Goal: Transaction & Acquisition: Purchase product/service

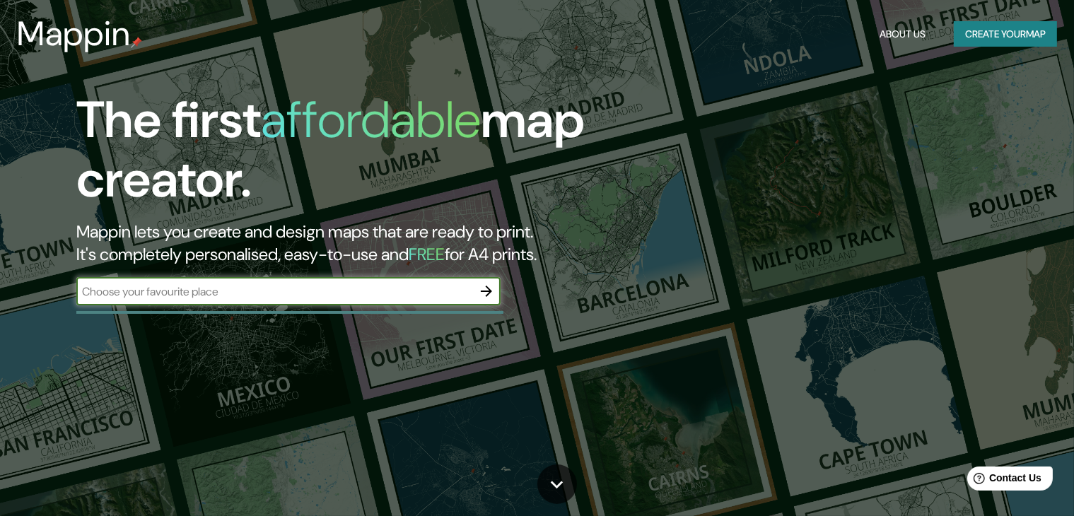
click at [991, 35] on button "Create your map" at bounding box center [1004, 34] width 103 height 26
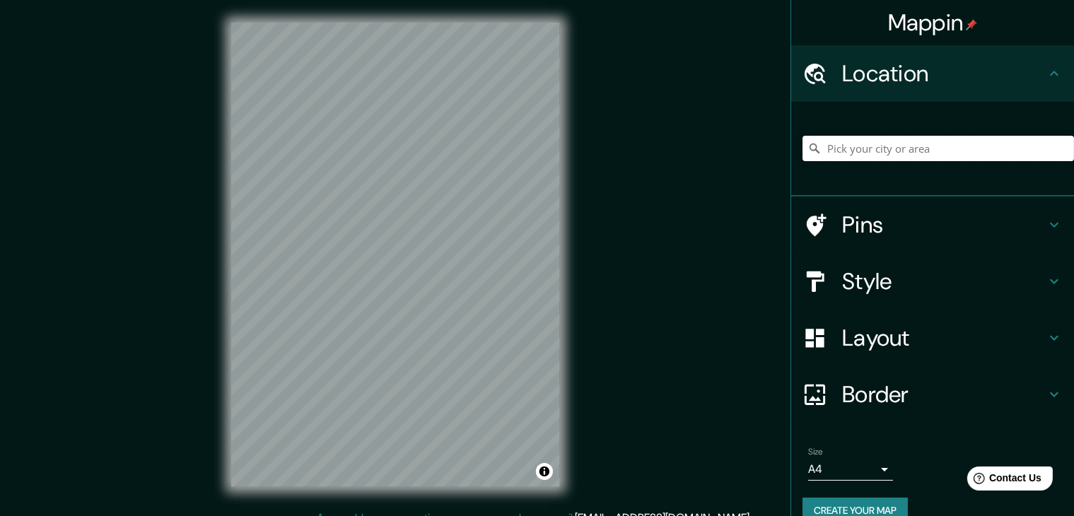
click at [954, 154] on input "Pick your city or area" at bounding box center [937, 148] width 271 height 25
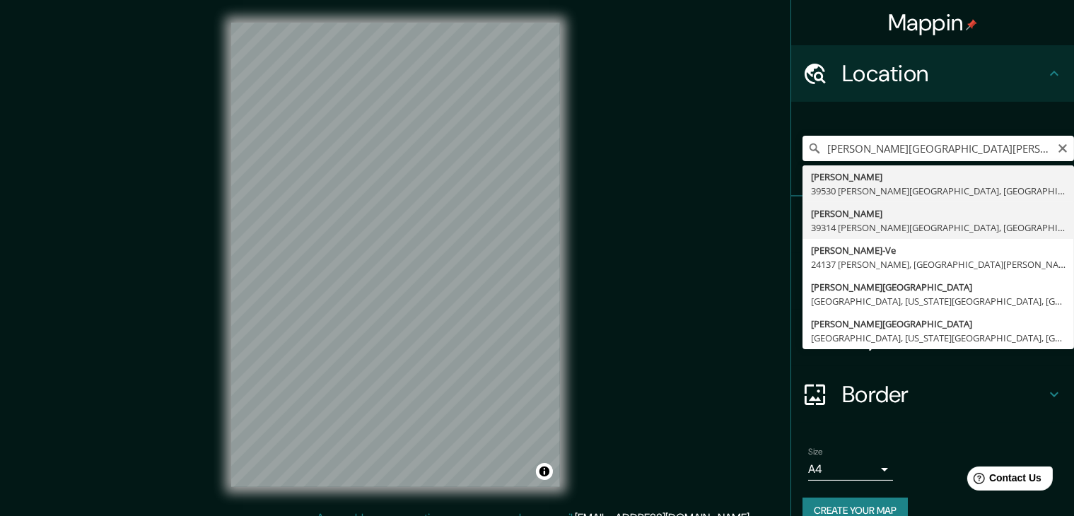
type input "[PERSON_NAME], 39314 [PERSON_NAME][GEOGRAPHIC_DATA], [GEOGRAPHIC_DATA], [GEOGRA…"
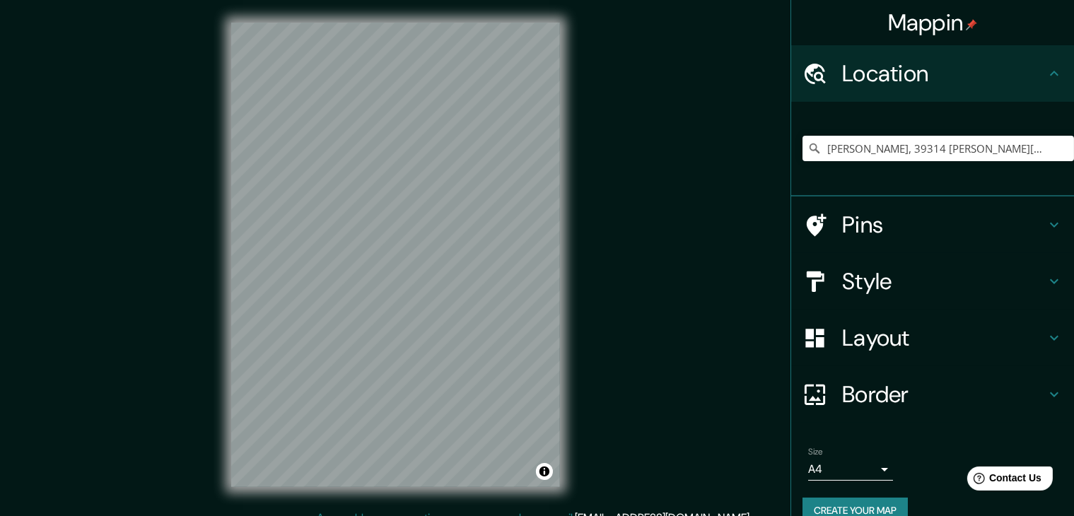
click at [842, 218] on h4 "Pins" at bounding box center [944, 225] width 204 height 28
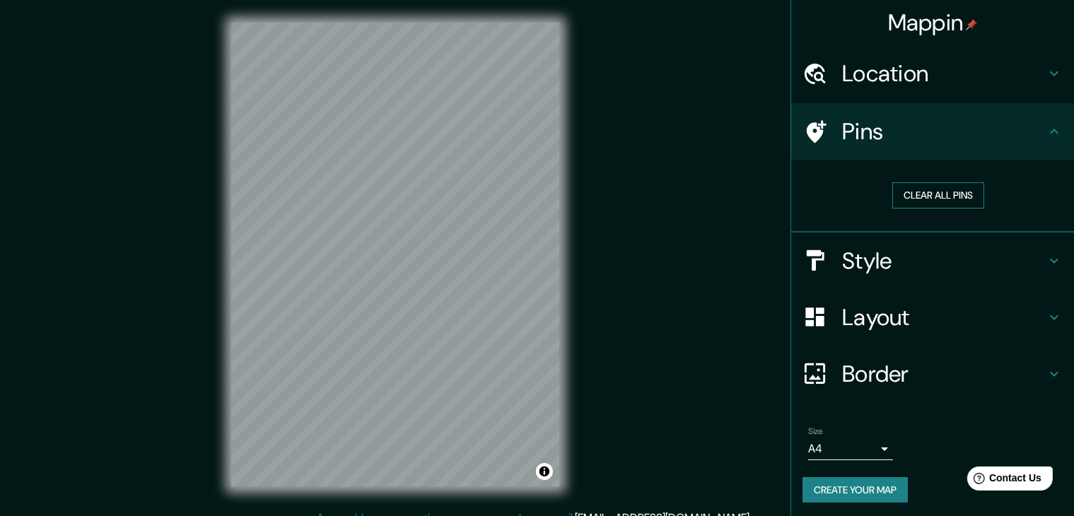
click at [925, 199] on button "Clear all pins" at bounding box center [938, 195] width 92 height 26
click at [933, 194] on button "Clear all pins" at bounding box center [938, 195] width 92 height 26
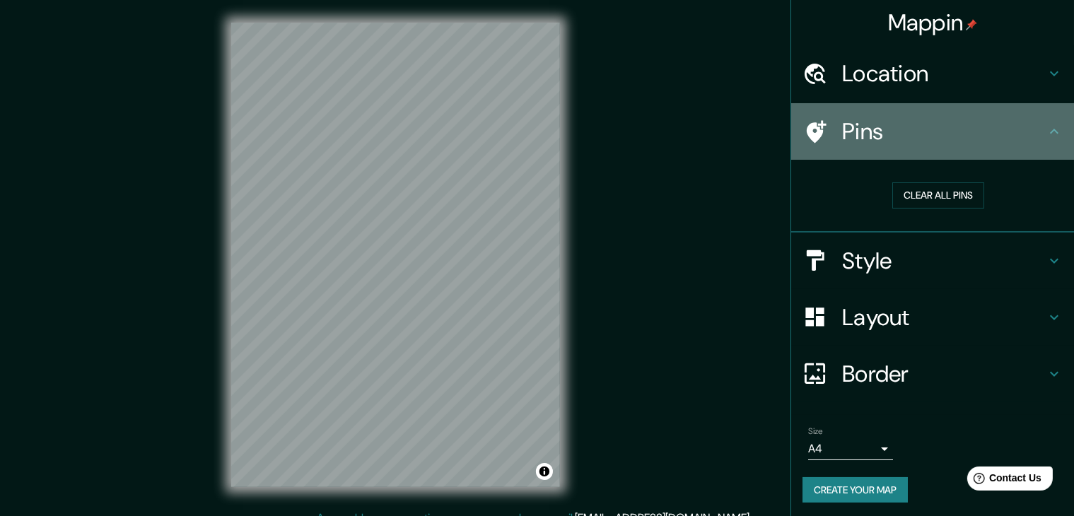
click at [1028, 124] on h4 "Pins" at bounding box center [944, 131] width 204 height 28
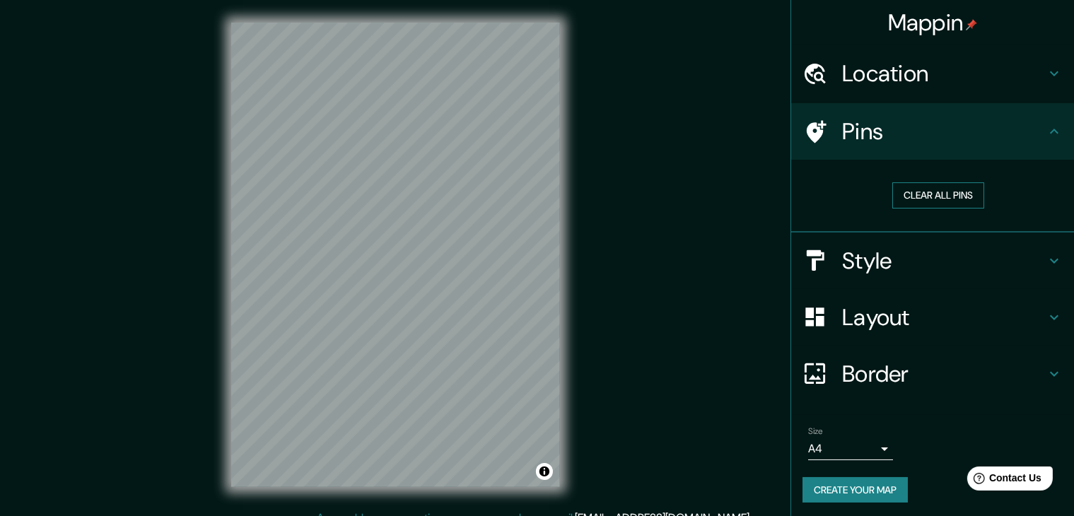
click at [946, 197] on button "Clear all pins" at bounding box center [938, 195] width 92 height 26
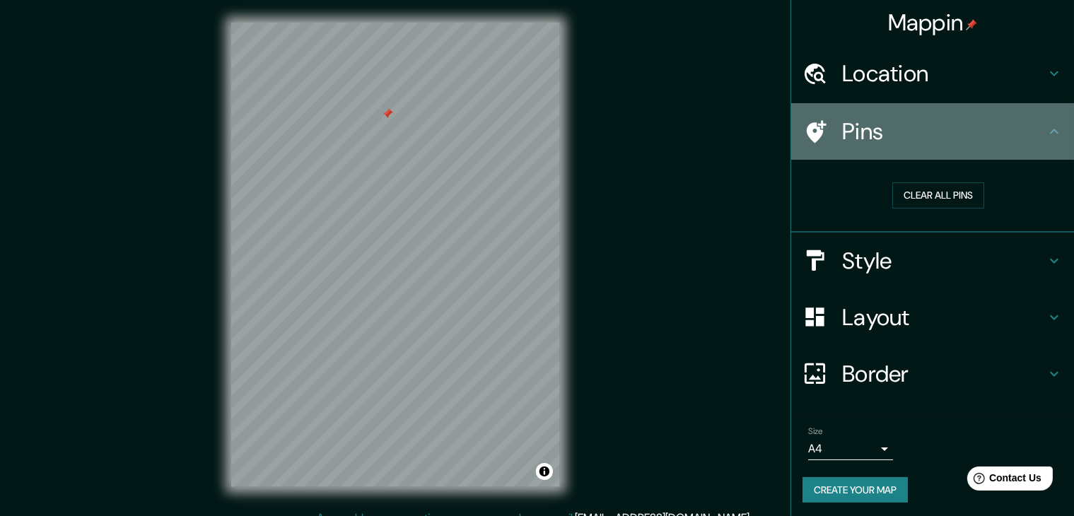
click at [1045, 126] on icon at bounding box center [1053, 131] width 17 height 17
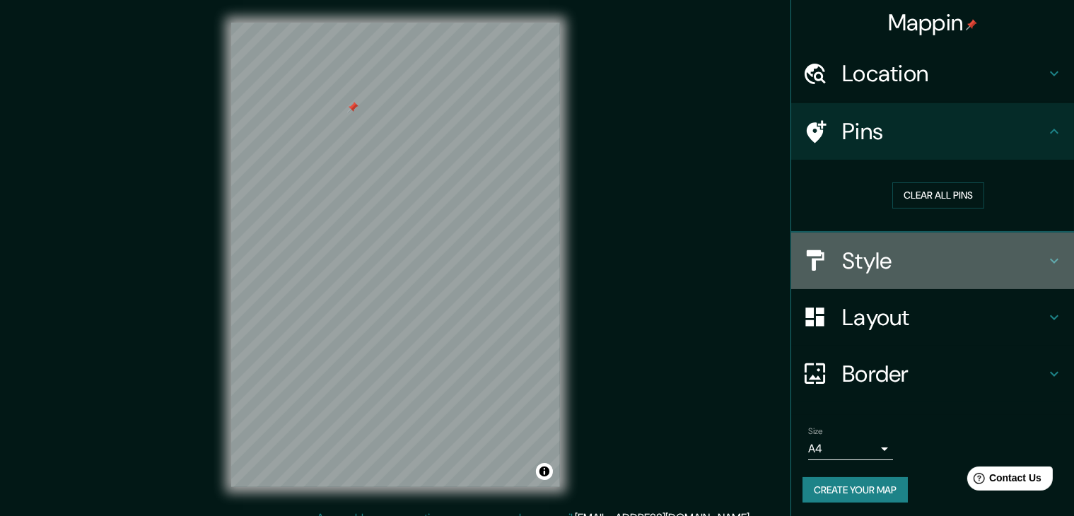
click at [862, 248] on h4 "Style" at bounding box center [944, 261] width 204 height 28
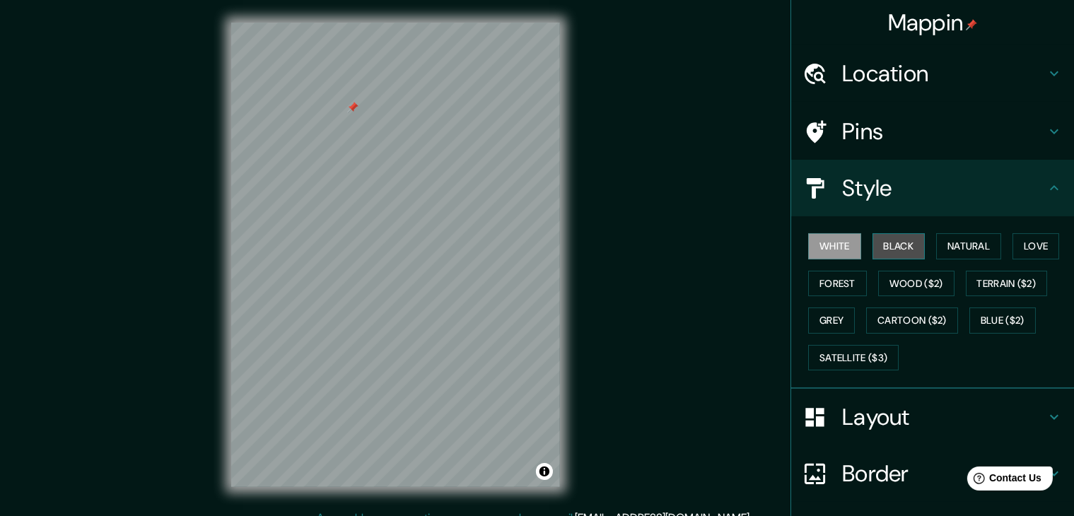
click at [884, 245] on button "Black" at bounding box center [898, 246] width 53 height 26
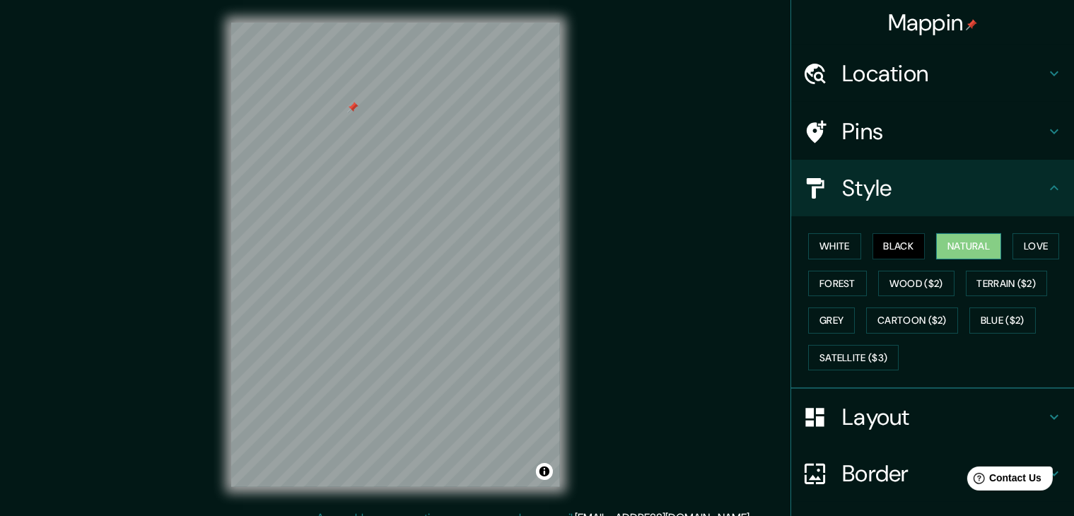
click at [945, 247] on button "Natural" at bounding box center [968, 246] width 65 height 26
click at [1018, 247] on button "Love" at bounding box center [1035, 246] width 47 height 26
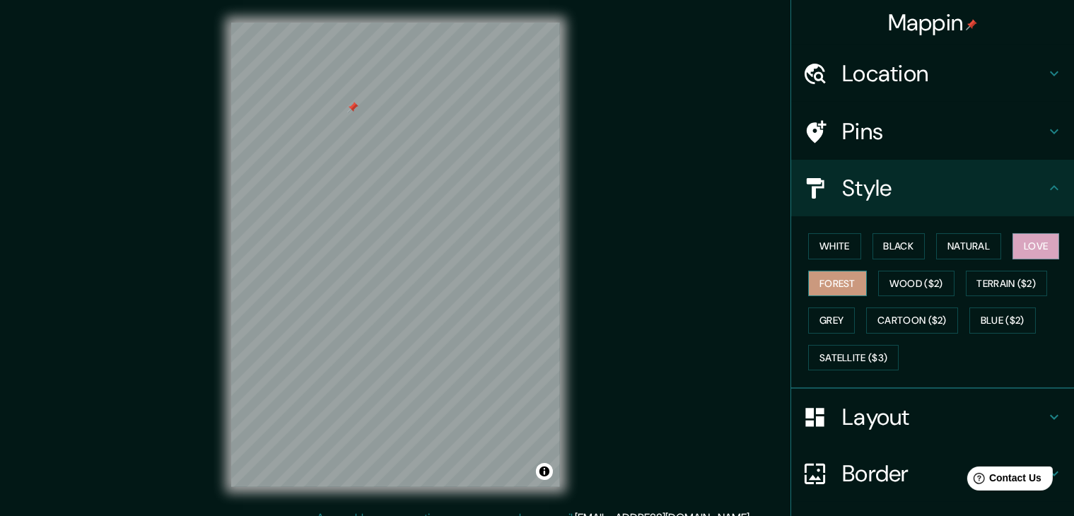
click at [818, 281] on button "Forest" at bounding box center [837, 284] width 59 height 26
click at [891, 285] on button "Wood ($2)" at bounding box center [916, 284] width 76 height 26
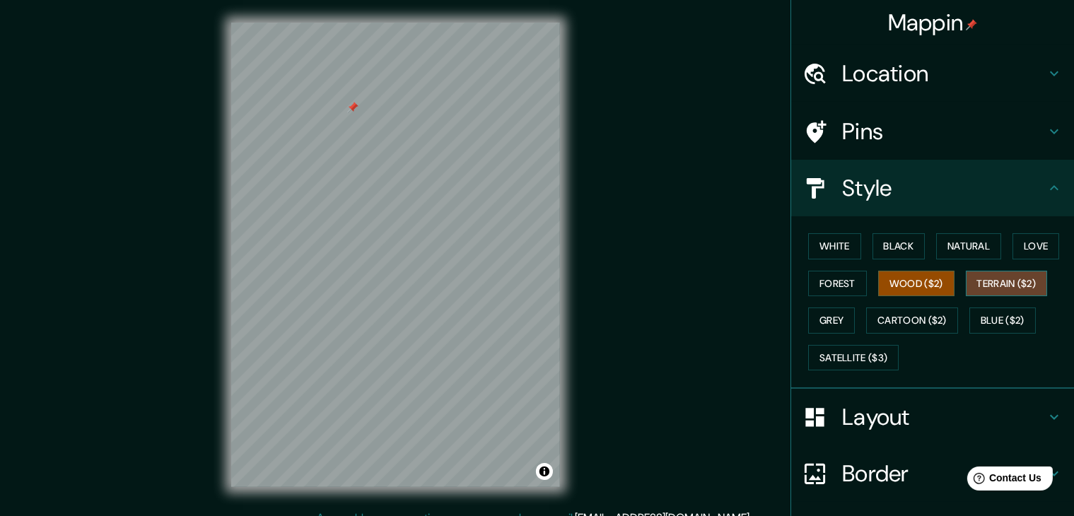
click at [992, 278] on button "Terrain ($2)" at bounding box center [1006, 284] width 82 height 26
click at [821, 322] on button "Grey" at bounding box center [831, 320] width 47 height 26
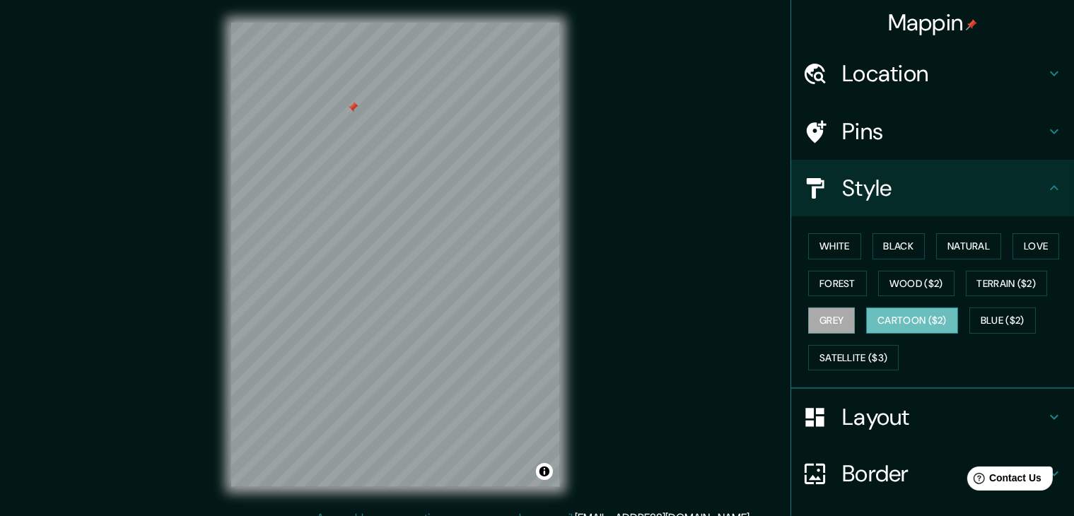
click at [893, 317] on button "Cartoon ($2)" at bounding box center [912, 320] width 92 height 26
click at [997, 319] on button "Blue ($2)" at bounding box center [1002, 320] width 66 height 26
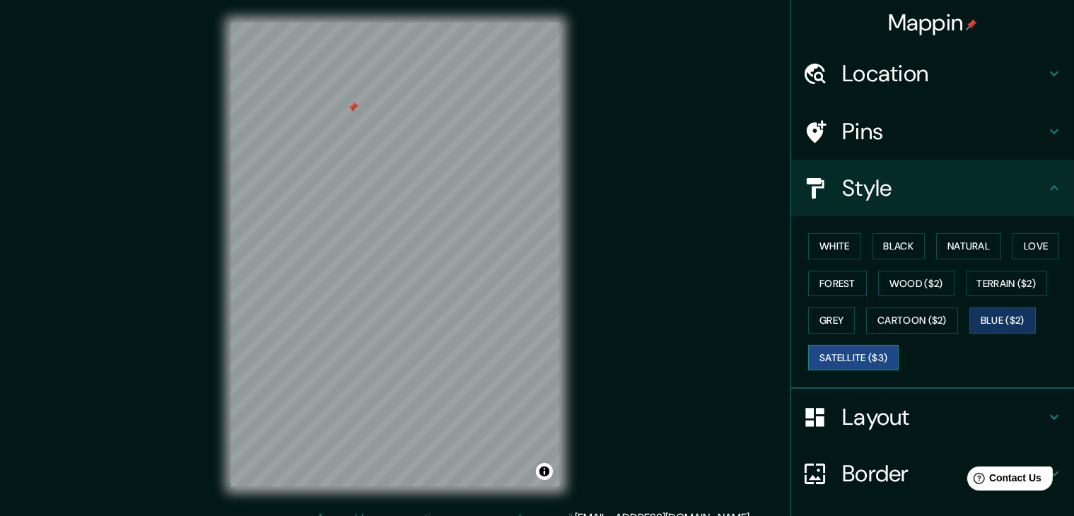
click at [848, 354] on button "Satellite ($3)" at bounding box center [853, 358] width 90 height 26
click at [833, 247] on button "White" at bounding box center [834, 246] width 53 height 26
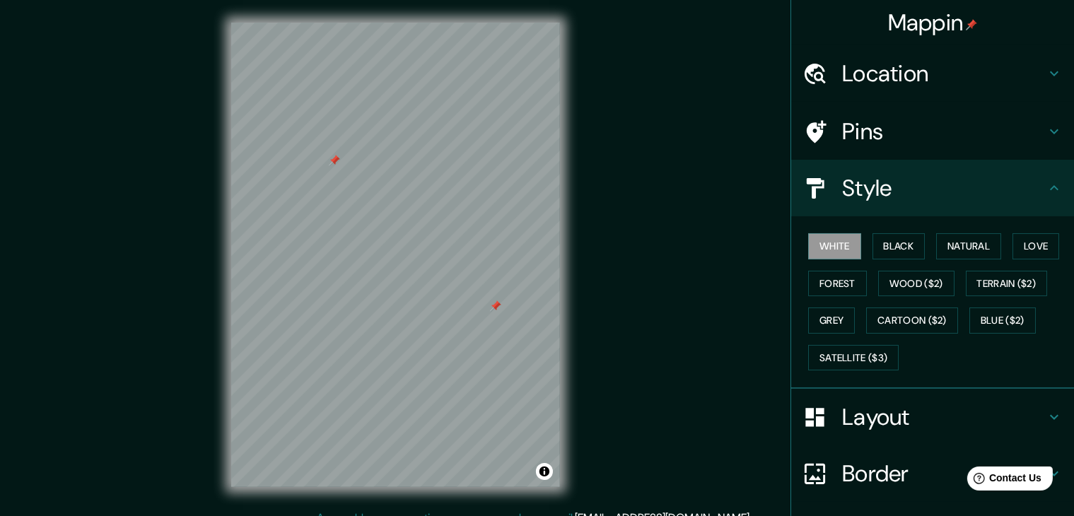
click at [497, 311] on div at bounding box center [495, 305] width 11 height 11
click at [295, 193] on div at bounding box center [295, 190] width 11 height 11
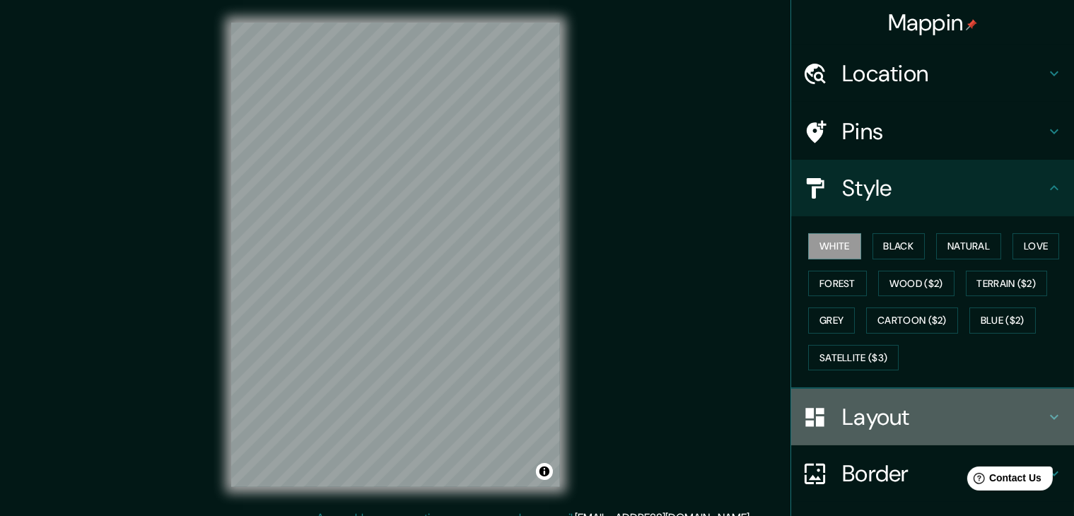
click at [895, 414] on h4 "Layout" at bounding box center [944, 417] width 204 height 28
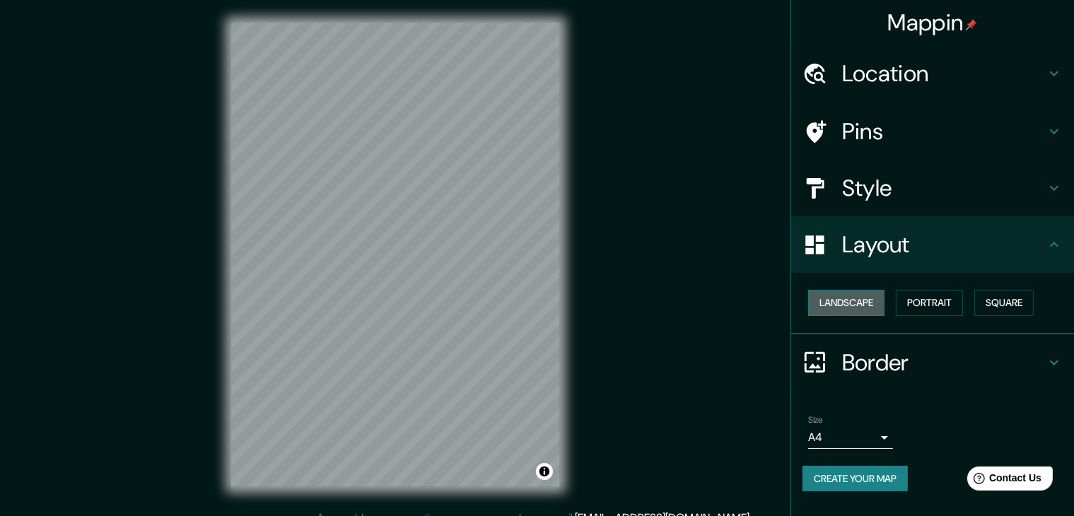
click at [854, 306] on button "Landscape" at bounding box center [846, 303] width 76 height 26
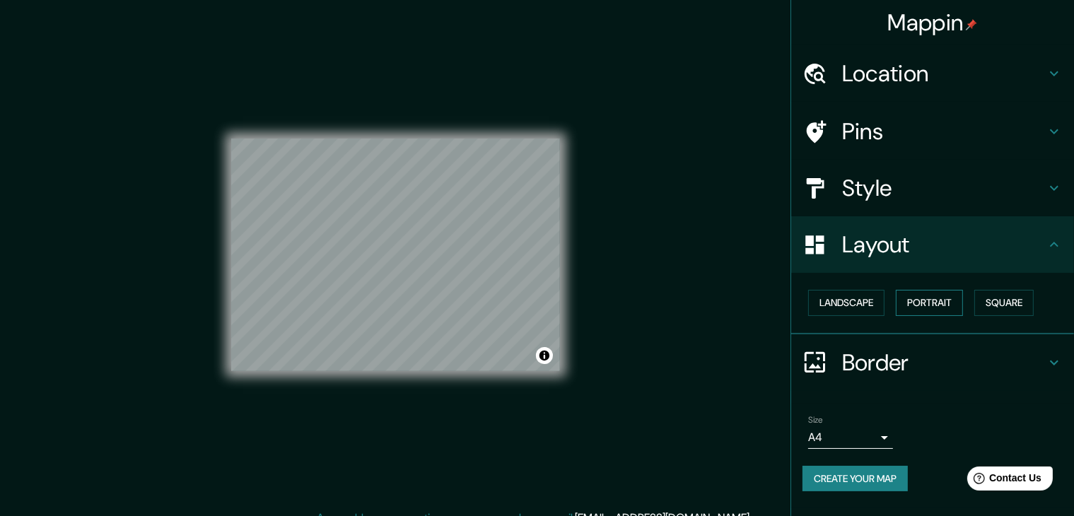
click at [920, 301] on button "Portrait" at bounding box center [928, 303] width 67 height 26
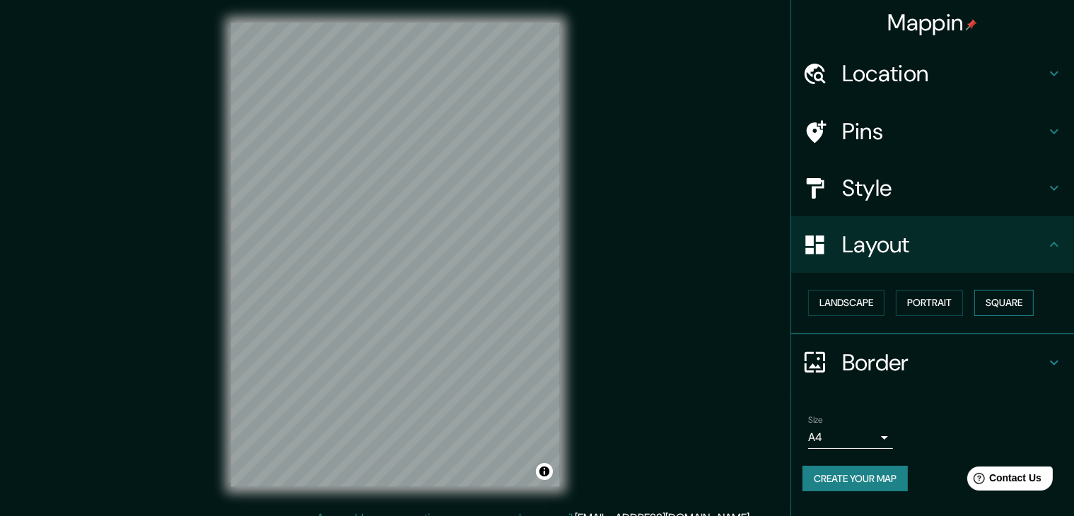
click at [1001, 305] on button "Square" at bounding box center [1003, 303] width 59 height 26
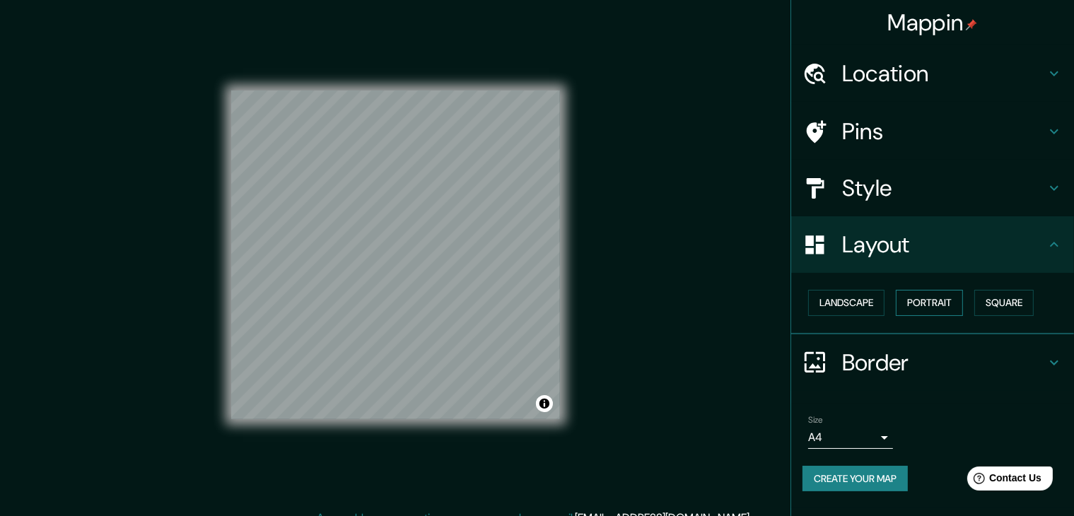
click at [910, 301] on button "Portrait" at bounding box center [928, 303] width 67 height 26
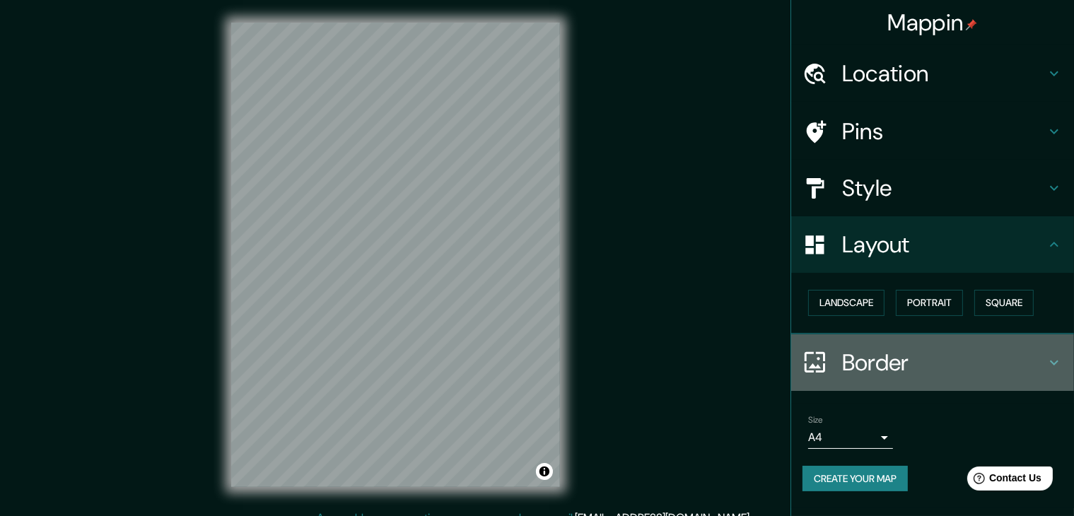
click at [884, 366] on h4 "Border" at bounding box center [944, 362] width 204 height 28
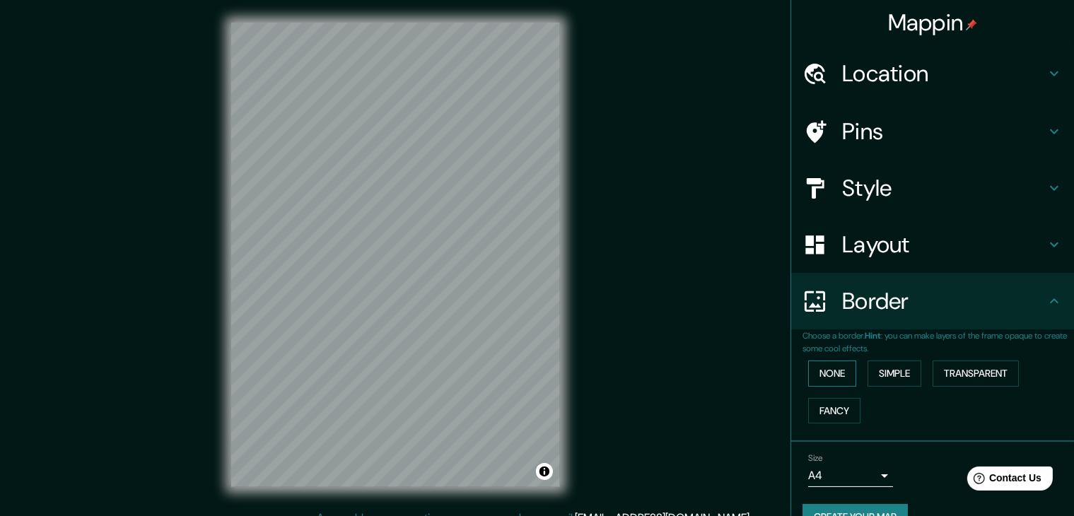
click at [820, 368] on button "None" at bounding box center [832, 373] width 48 height 26
click at [897, 377] on button "Simple" at bounding box center [894, 373] width 54 height 26
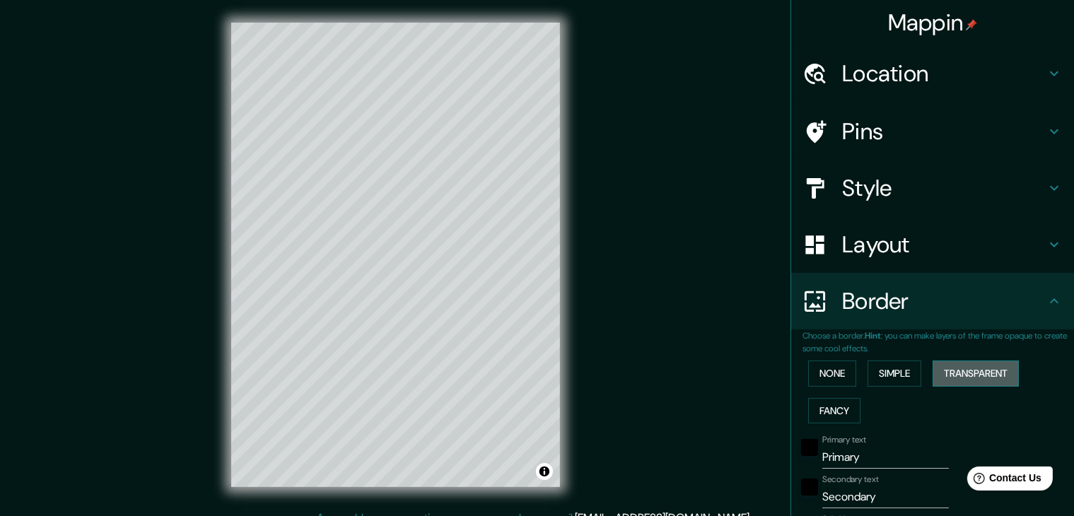
click at [960, 369] on button "Transparent" at bounding box center [975, 373] width 86 height 26
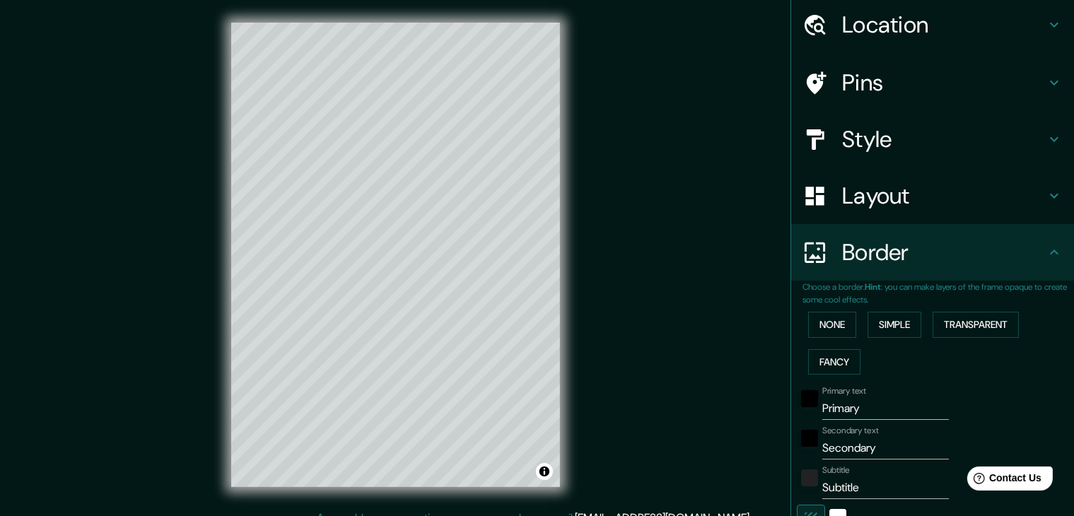
scroll to position [141, 0]
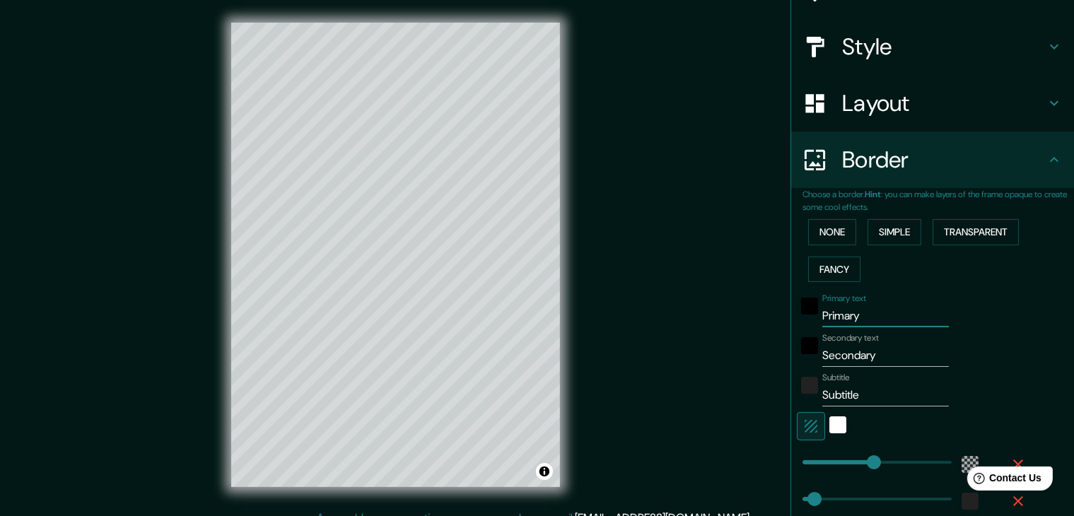
click at [859, 323] on input "Primary" at bounding box center [885, 316] width 127 height 23
drag, startPoint x: 865, startPoint y: 317, endPoint x: 792, endPoint y: 312, distance: 73.7
click at [797, 312] on div "Primary text Primary" at bounding box center [913, 310] width 232 height 34
type input "223"
type input "37"
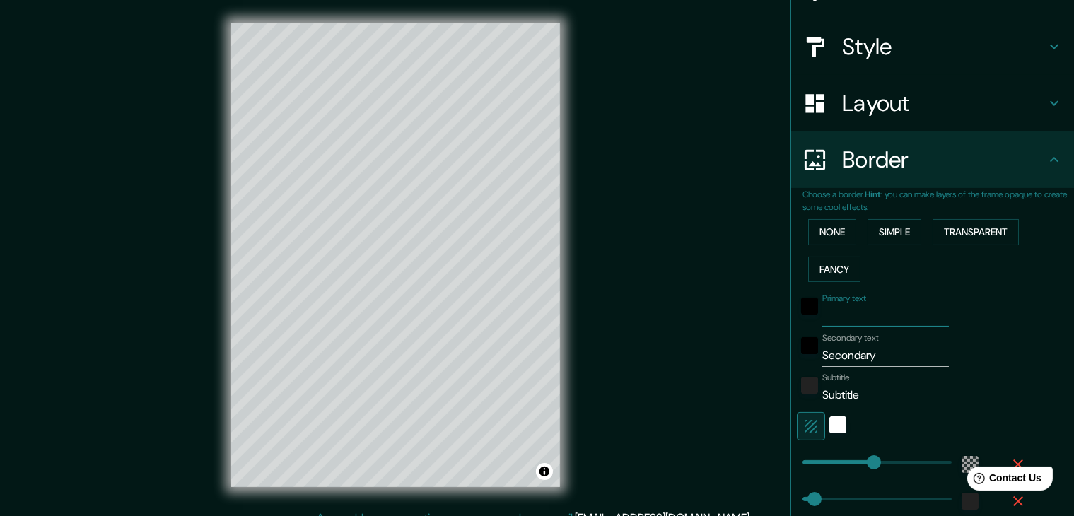
click at [842, 341] on label "Secondary text" at bounding box center [850, 338] width 57 height 12
click at [842, 344] on input "Secondary" at bounding box center [885, 355] width 127 height 23
click at [851, 363] on input "Secondary" at bounding box center [885, 355] width 127 height 23
drag, startPoint x: 891, startPoint y: 354, endPoint x: 775, endPoint y: 340, distance: 116.8
click at [775, 340] on div "Mappin Location [PERSON_NAME], [GEOGRAPHIC_DATA][PERSON_NAME], [GEOGRAPHIC_DATA…" at bounding box center [537, 266] width 1074 height 532
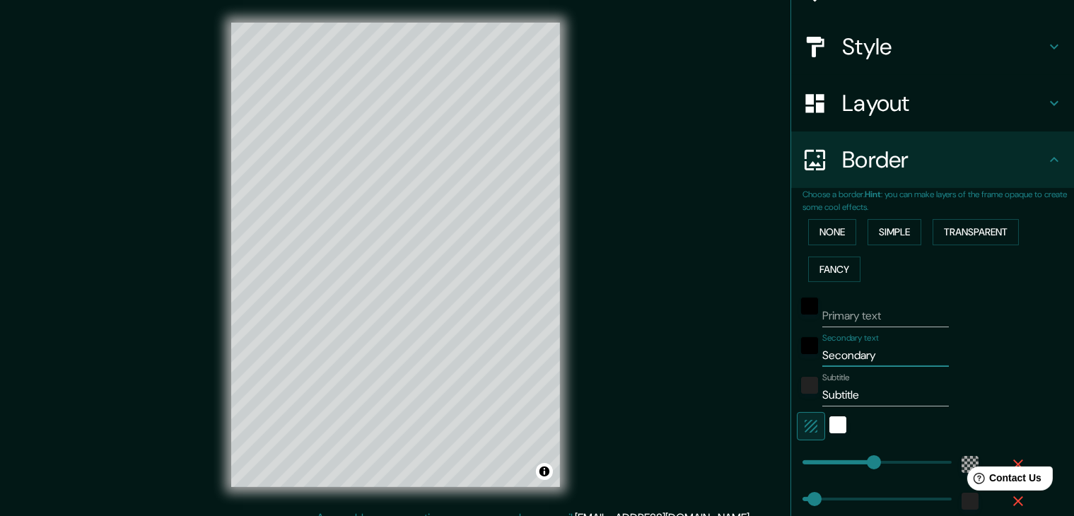
type input "223"
type input "37"
drag, startPoint x: 864, startPoint y: 400, endPoint x: 811, endPoint y: 394, distance: 53.4
click at [822, 394] on input "Subtitle" at bounding box center [885, 395] width 127 height 23
type input "223"
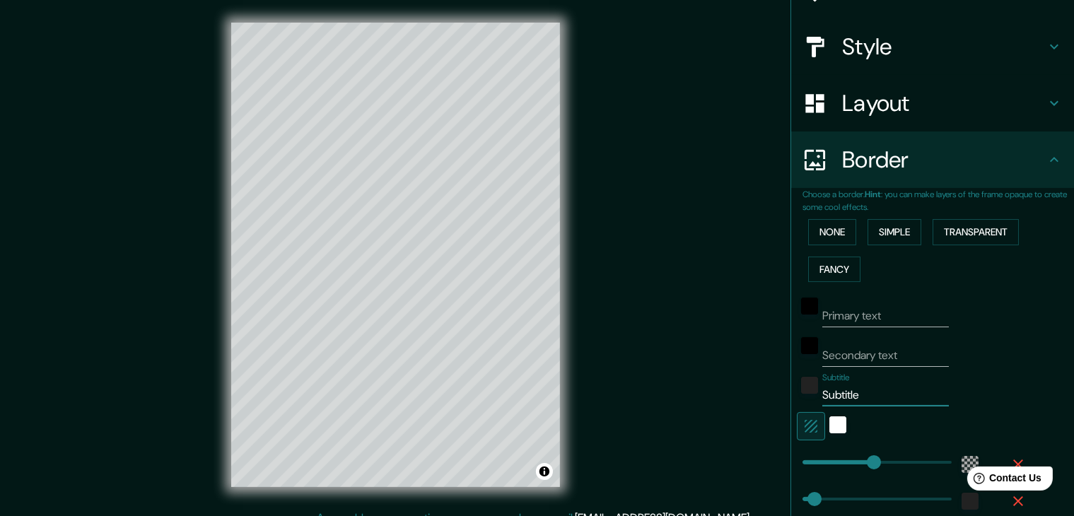
type input "37"
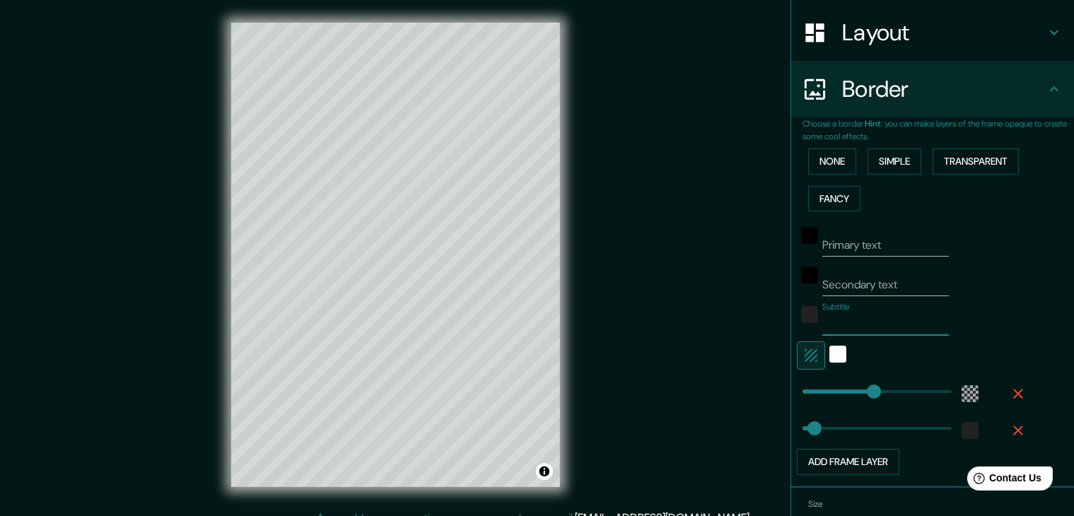
scroll to position [283, 0]
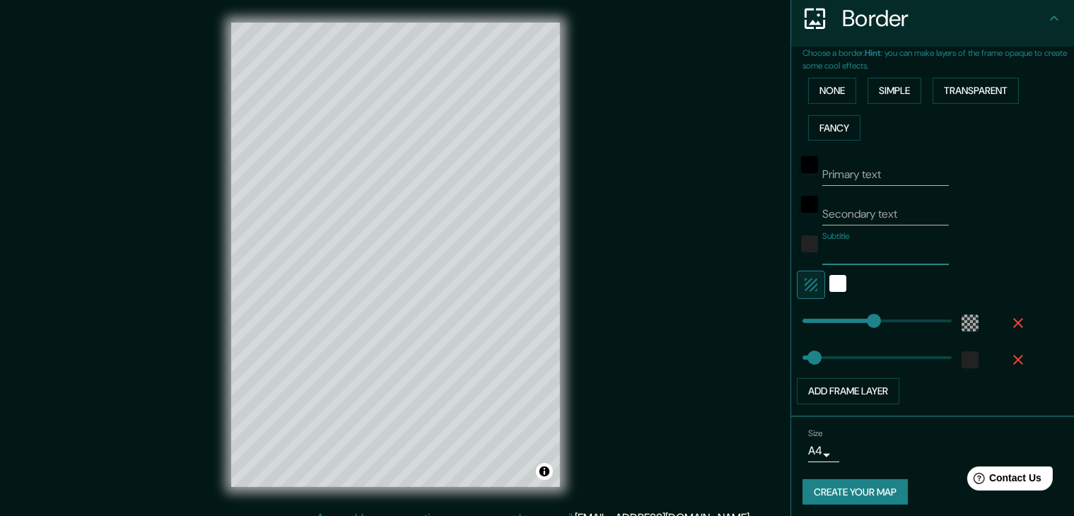
type input "223"
type input "37"
type input "445"
drag, startPoint x: 806, startPoint y: 359, endPoint x: 933, endPoint y: 368, distance: 126.8
type input "223"
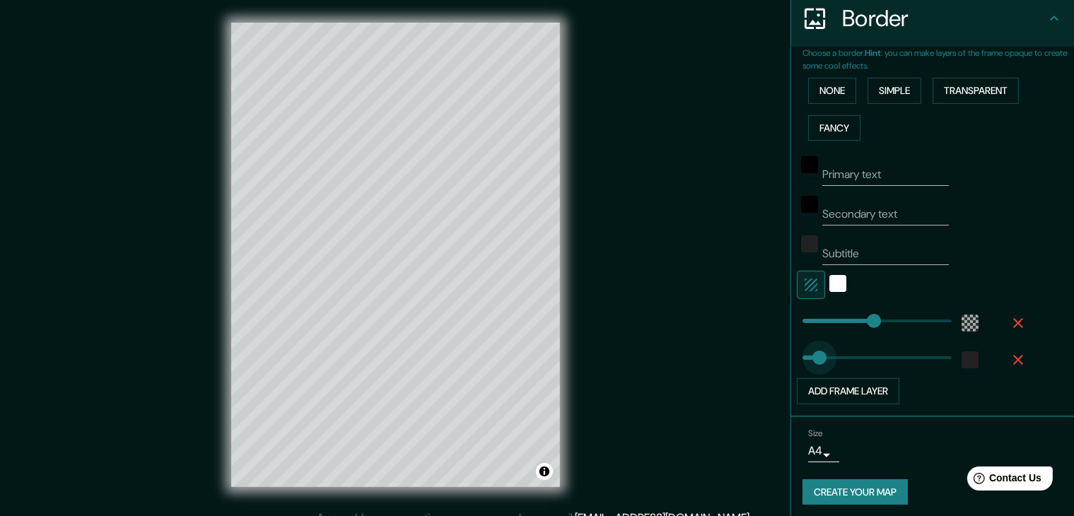
type input "34"
drag, startPoint x: 935, startPoint y: 360, endPoint x: 801, endPoint y: 358, distance: 133.6
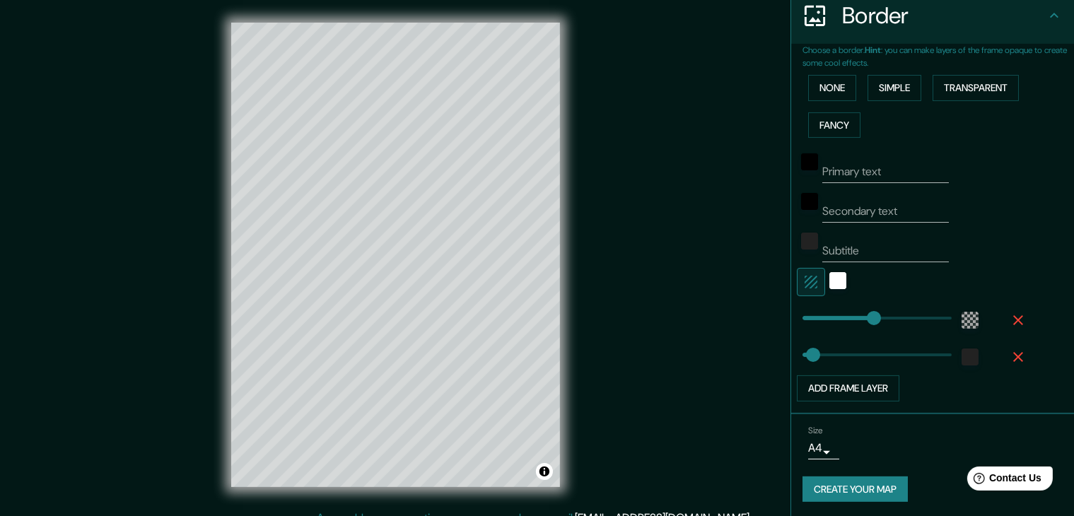
scroll to position [286, 0]
click at [948, 389] on div "Add frame layer" at bounding box center [913, 388] width 232 height 26
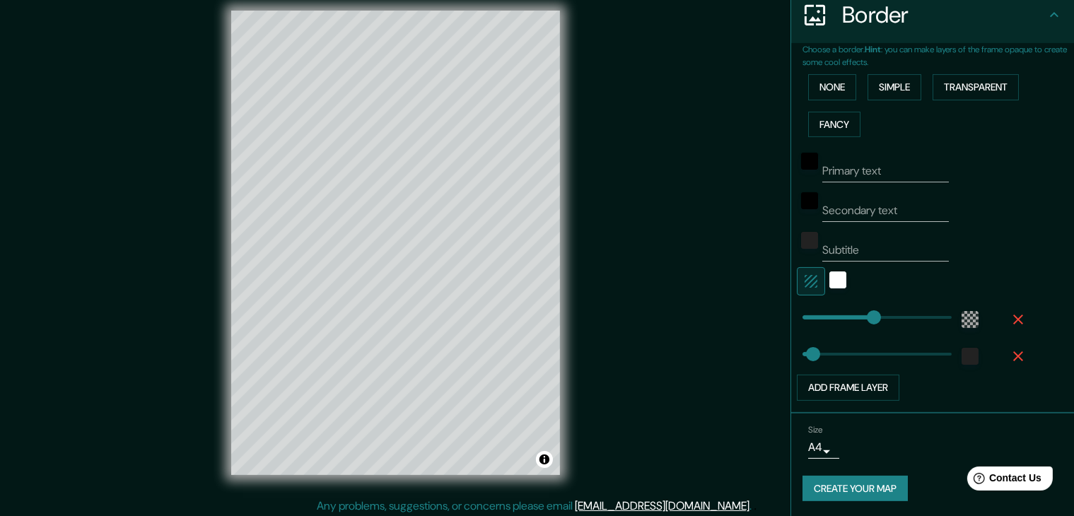
scroll to position [16, 0]
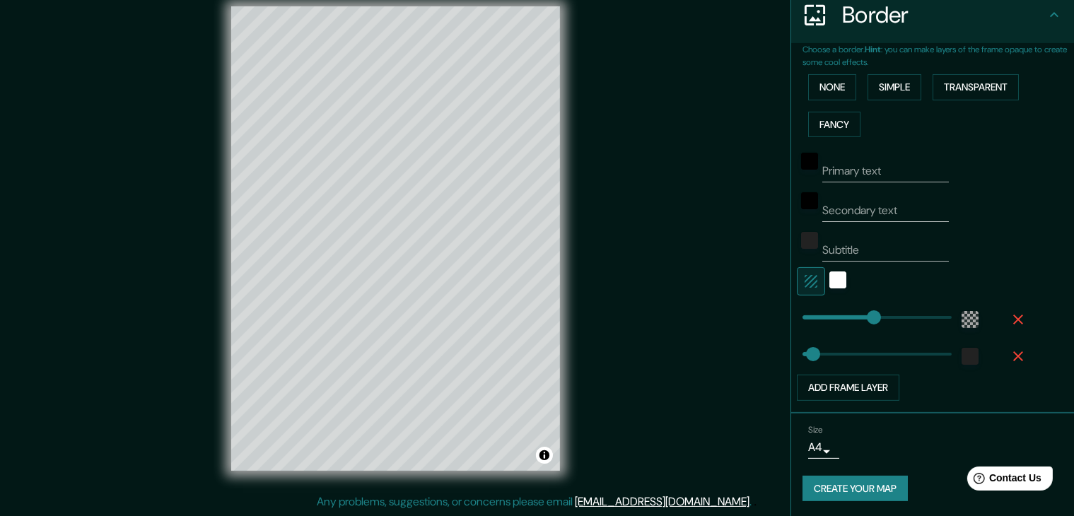
click at [846, 486] on button "Create your map" at bounding box center [854, 489] width 105 height 26
type input "92"
drag, startPoint x: 865, startPoint y: 310, endPoint x: 820, endPoint y: 315, distance: 45.5
click at [860, 486] on div "Create your map" at bounding box center [932, 489] width 260 height 26
click at [707, 333] on div "Mappin Location [PERSON_NAME], [GEOGRAPHIC_DATA][PERSON_NAME], [GEOGRAPHIC_DATA…" at bounding box center [537, 250] width 1074 height 532
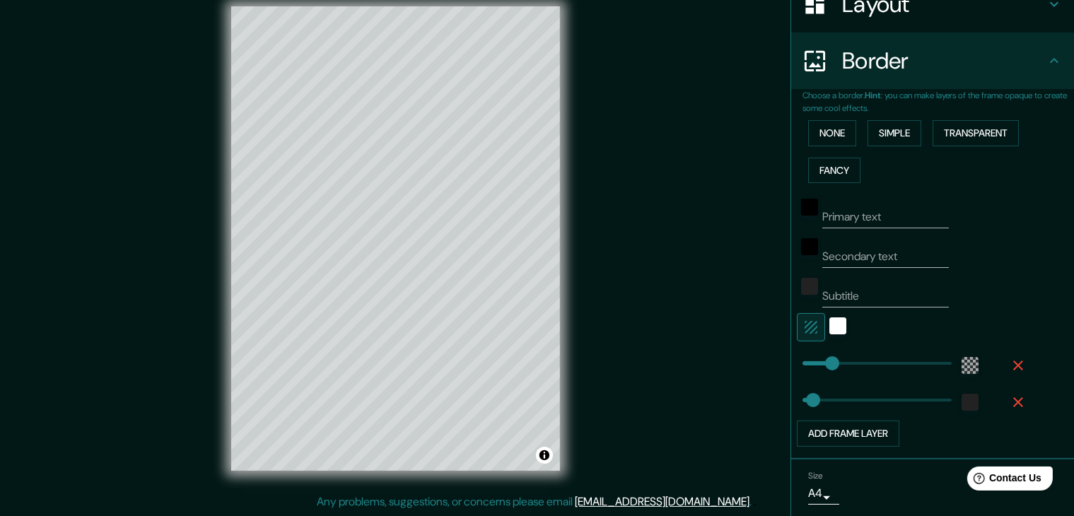
scroll to position [216, 0]
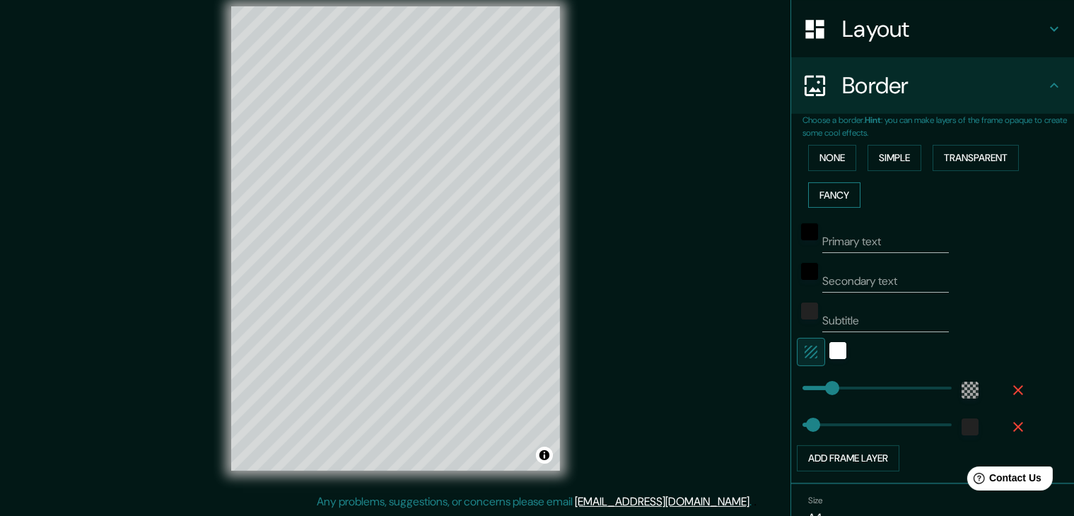
click at [835, 193] on button "Fancy" at bounding box center [834, 195] width 52 height 26
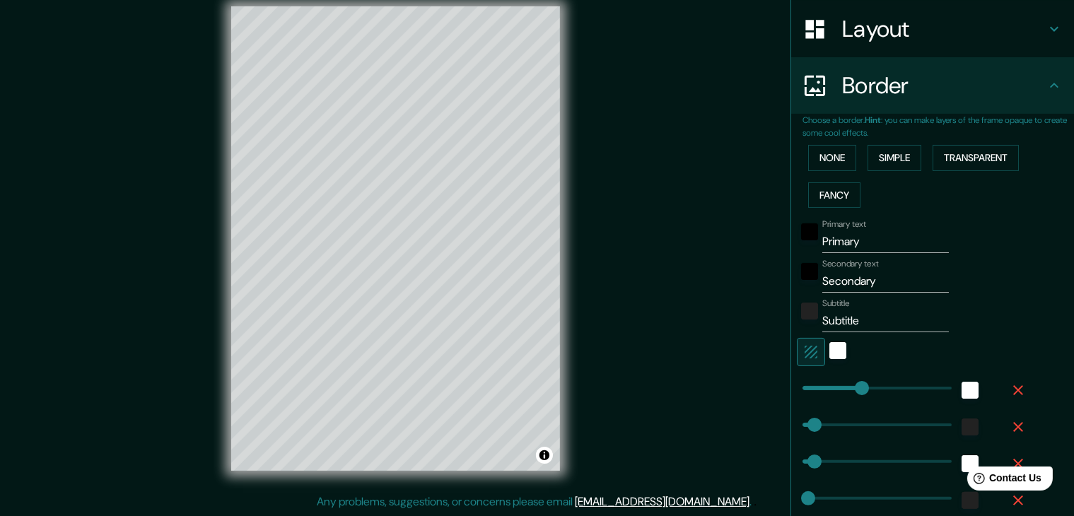
click at [844, 244] on input "Primary" at bounding box center [885, 241] width 127 height 23
drag, startPoint x: 859, startPoint y: 242, endPoint x: 804, endPoint y: 241, distance: 55.1
click at [806, 242] on div "Primary text Primary" at bounding box center [913, 236] width 232 height 34
type input "37"
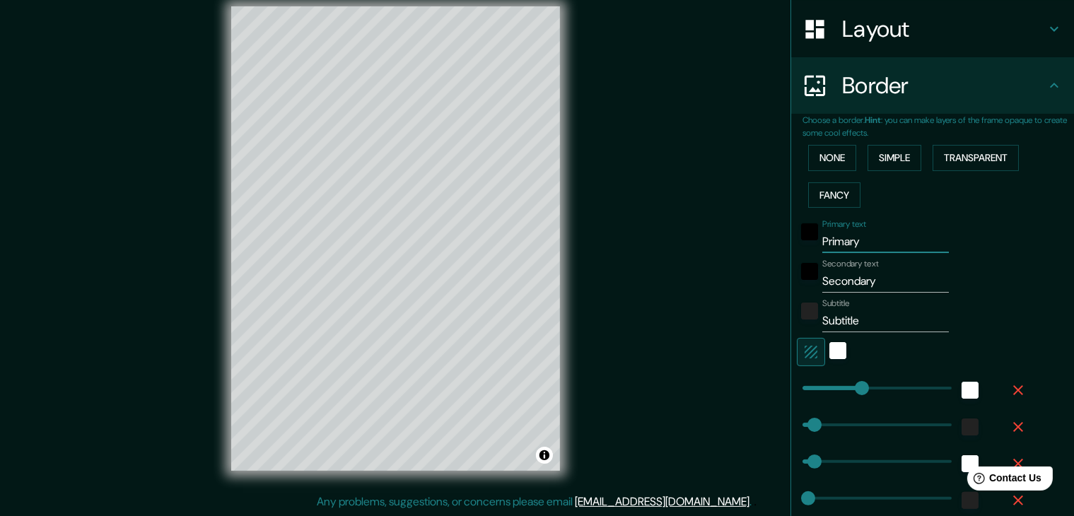
type input "19"
drag, startPoint x: 874, startPoint y: 277, endPoint x: 809, endPoint y: 272, distance: 64.5
click at [809, 272] on div "Secondary text Secondary" at bounding box center [913, 276] width 232 height 34
type input "37"
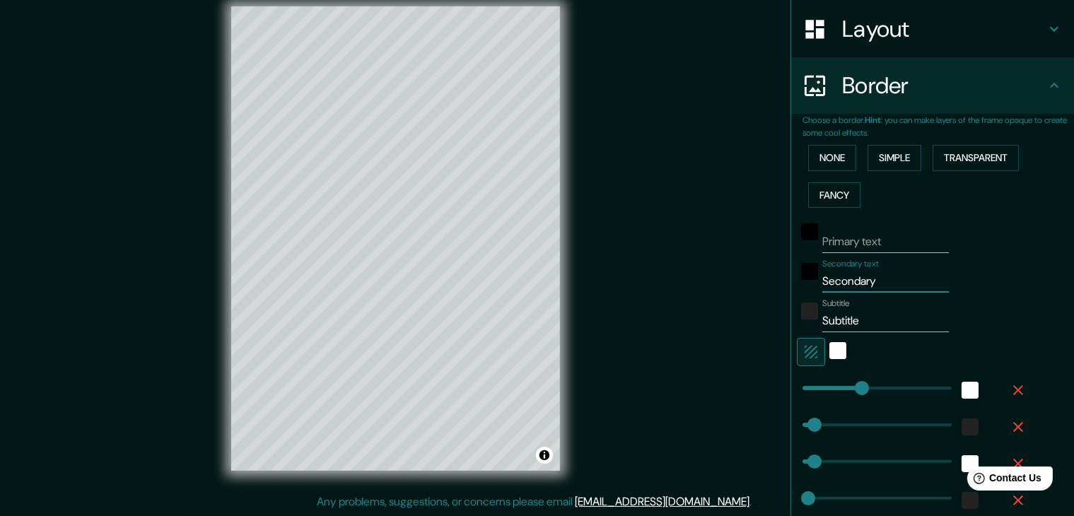
type input "19"
drag, startPoint x: 849, startPoint y: 322, endPoint x: 811, endPoint y: 317, distance: 37.9
click at [822, 317] on input "Subtitle" at bounding box center [885, 321] width 127 height 23
type input "37"
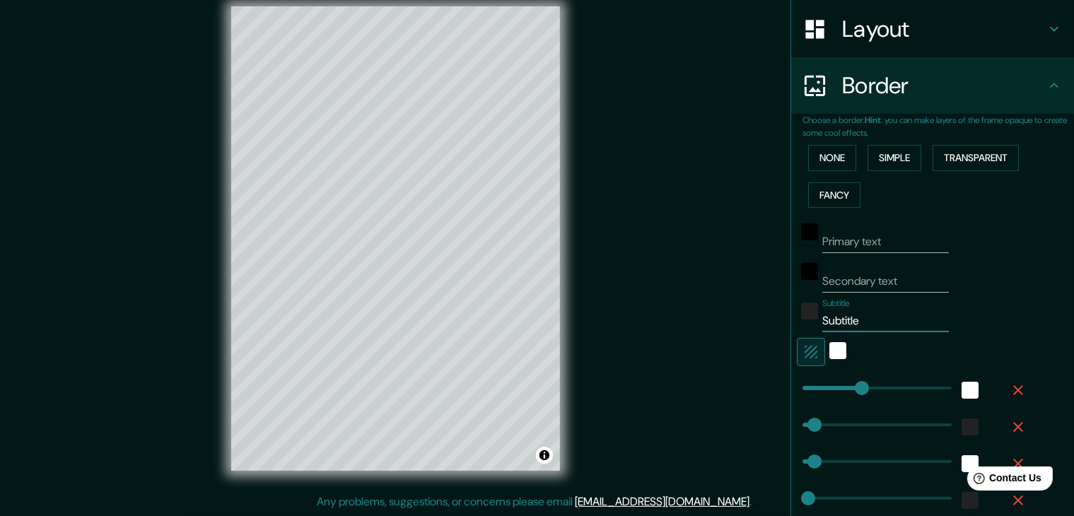
type input "19"
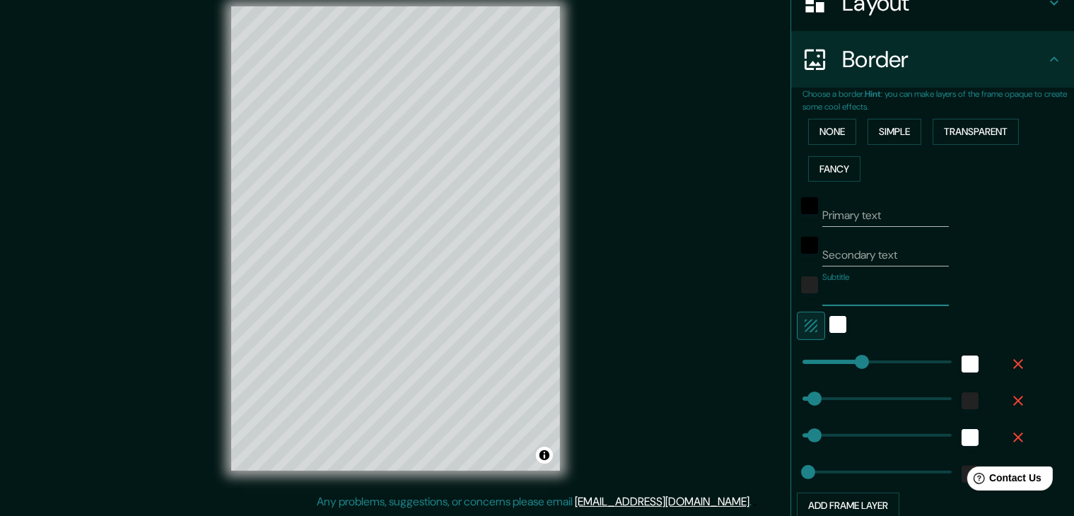
scroll to position [286, 0]
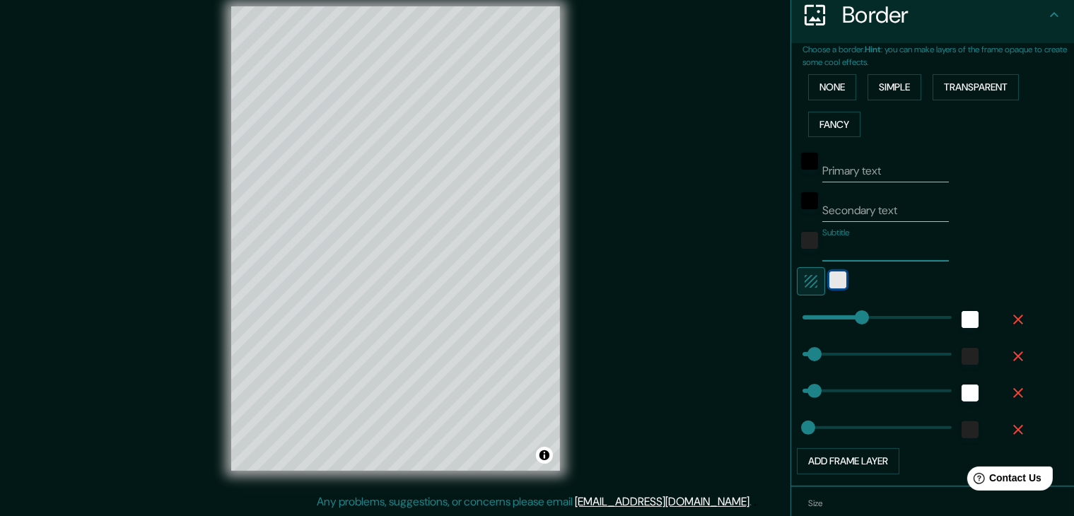
click at [829, 283] on div "white" at bounding box center [837, 279] width 17 height 17
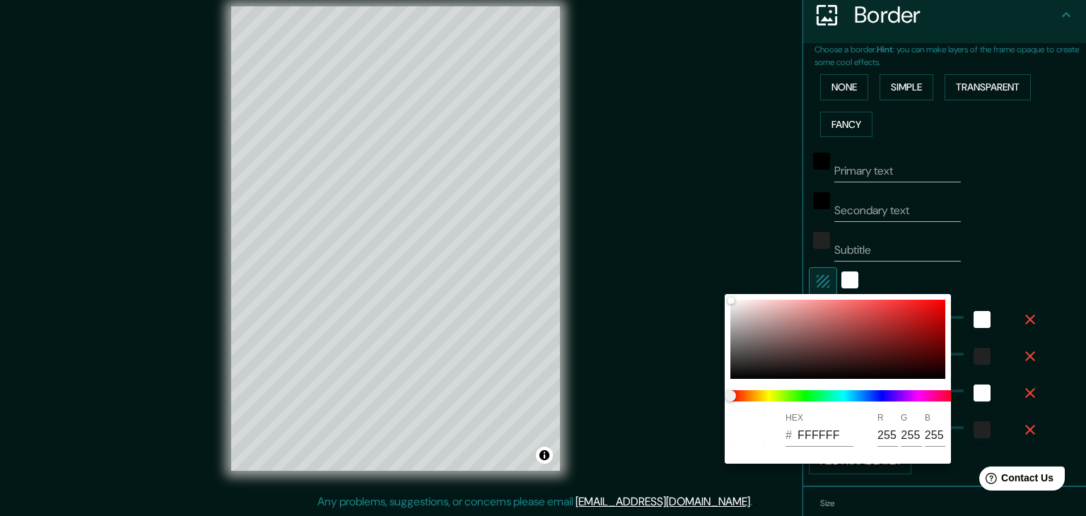
click at [817, 276] on div at bounding box center [543, 258] width 1086 height 516
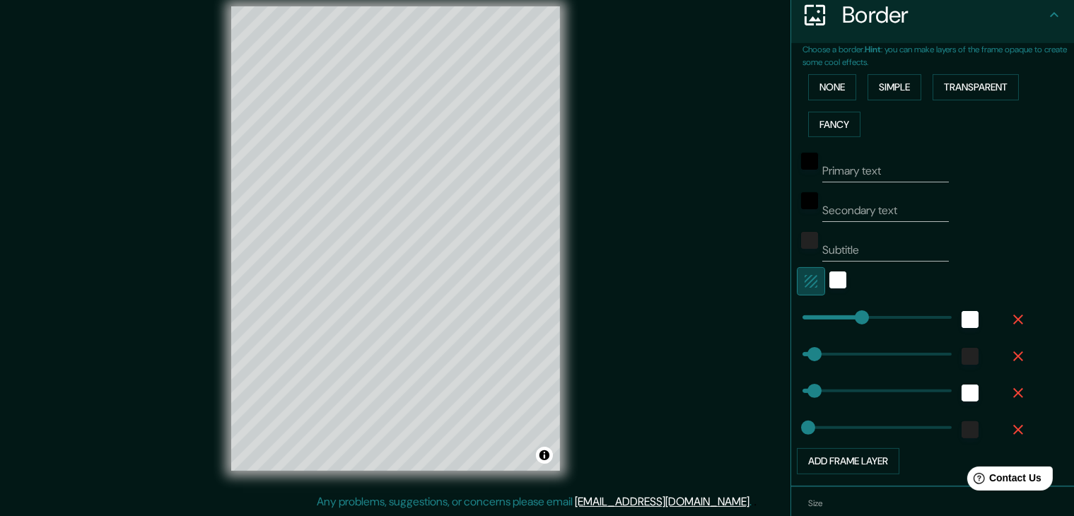
click at [802, 282] on icon "button" at bounding box center [810, 281] width 17 height 17
type input "37"
type input "19"
click at [804, 283] on icon "button" at bounding box center [810, 281] width 13 height 13
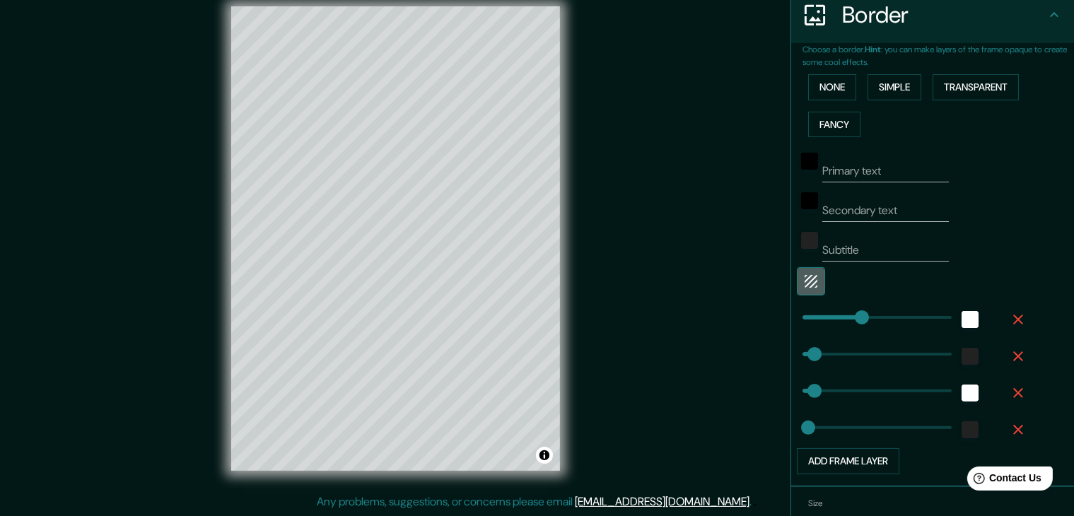
type input "37"
type input "19"
click at [802, 276] on icon "button" at bounding box center [810, 281] width 17 height 17
type input "37"
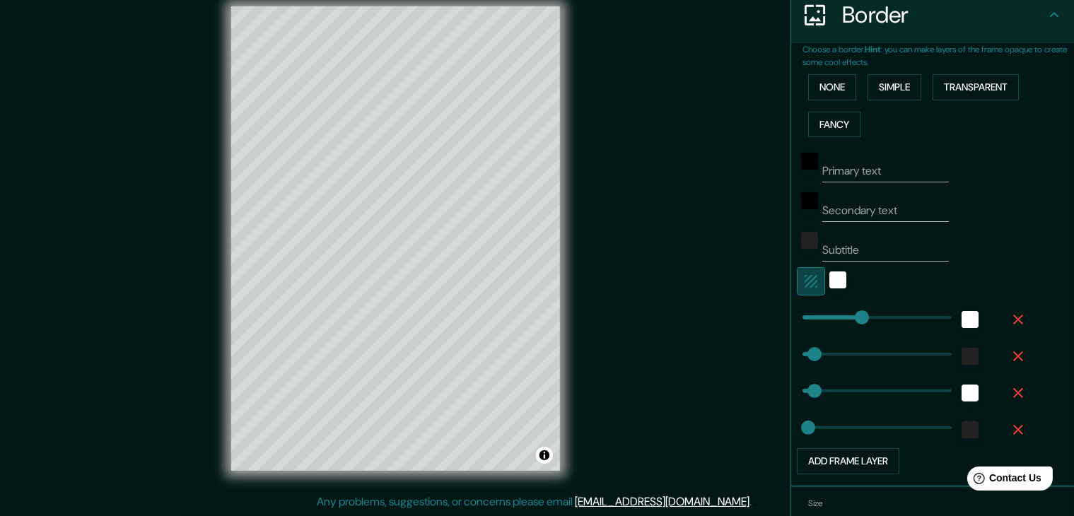
type input "37"
type input "19"
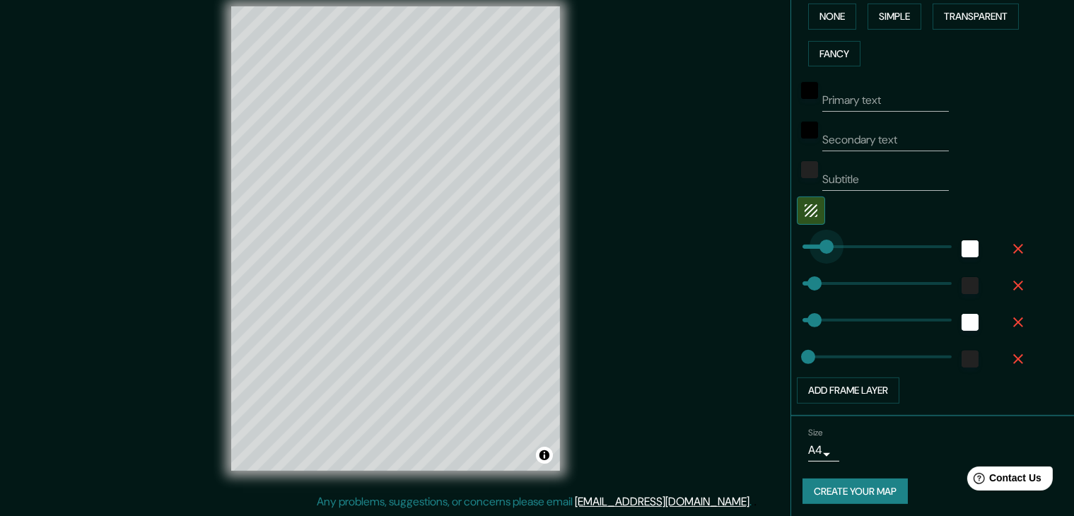
type input "54"
drag, startPoint x: 851, startPoint y: 248, endPoint x: 808, endPoint y: 249, distance: 43.1
type input "37"
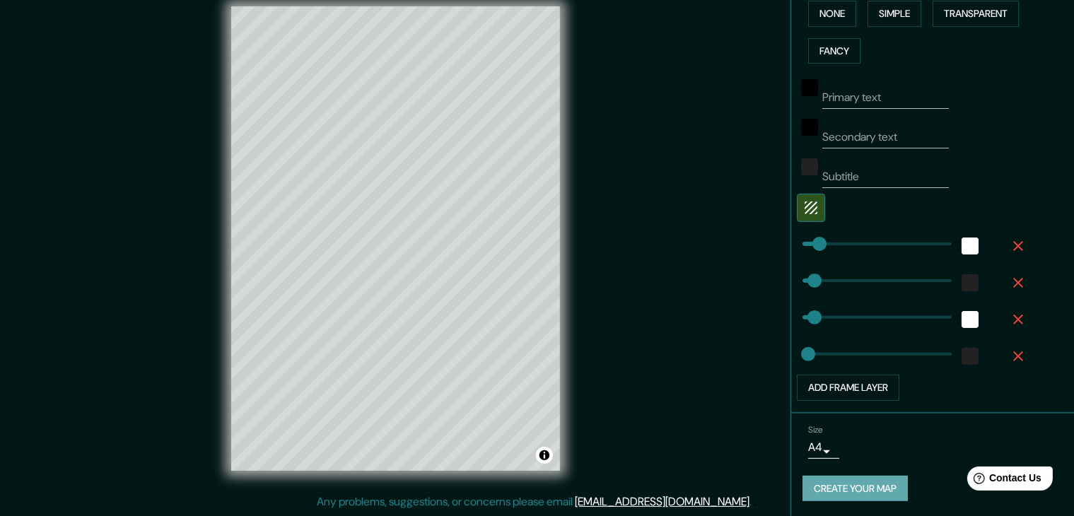
click at [848, 484] on button "Create your map" at bounding box center [854, 489] width 105 height 26
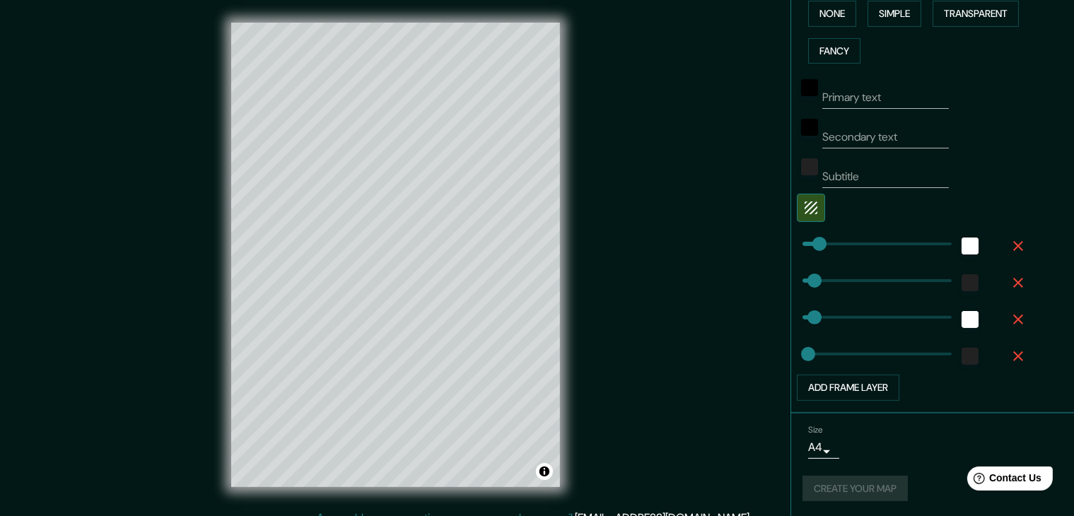
scroll to position [16, 0]
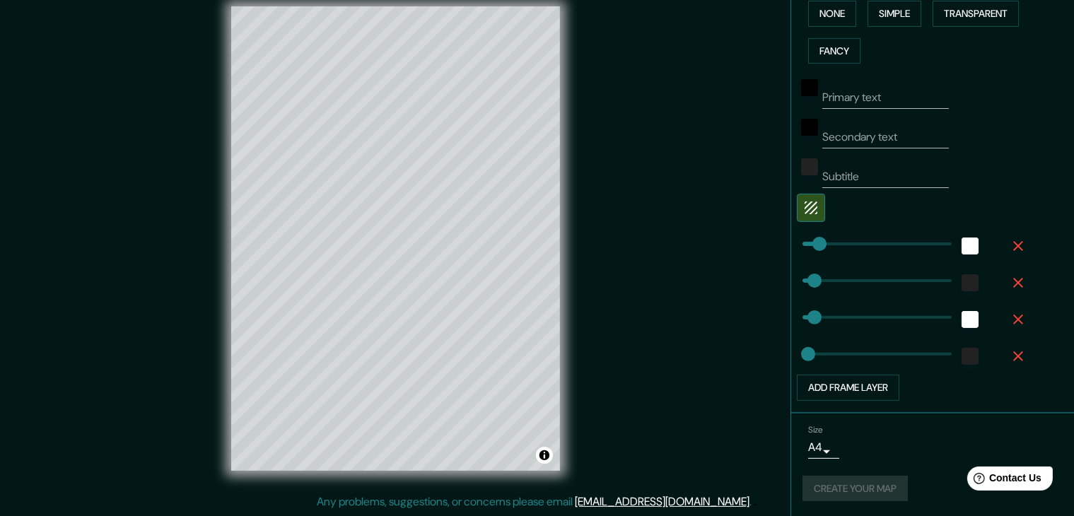
click at [869, 483] on div "Create your map" at bounding box center [932, 489] width 260 height 26
click at [687, 337] on div "Mappin Location [PERSON_NAME], [GEOGRAPHIC_DATA][PERSON_NAME], [GEOGRAPHIC_DATA…" at bounding box center [537, 250] width 1074 height 532
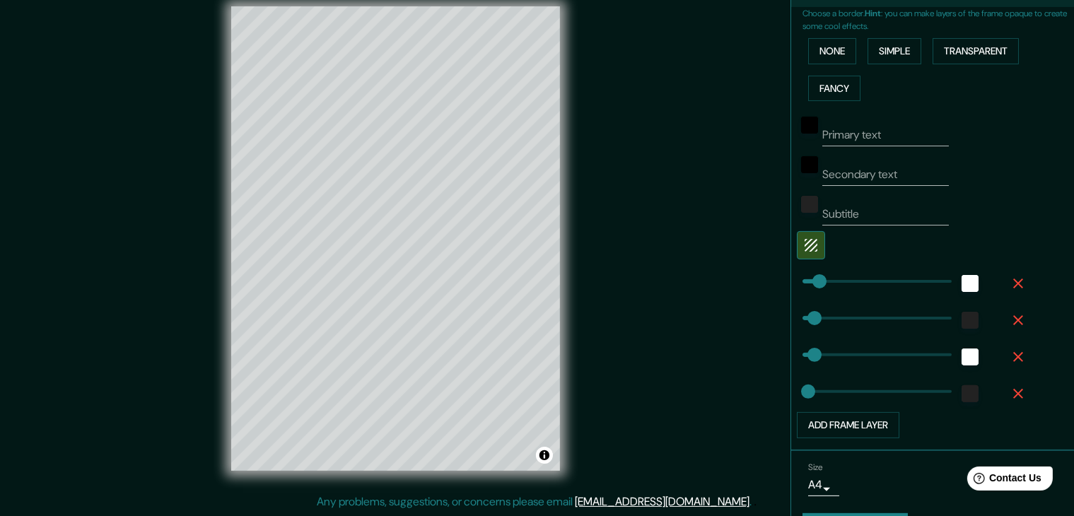
scroll to position [360, 0]
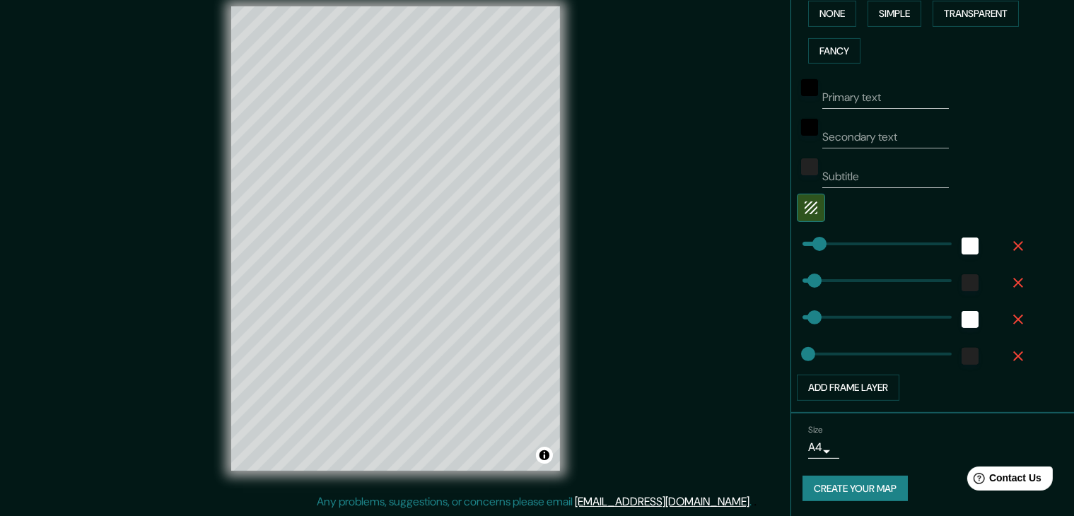
click at [827, 486] on button "Create your map" at bounding box center [854, 489] width 105 height 26
click at [820, 483] on button "Create your map" at bounding box center [854, 489] width 105 height 26
type input "19"
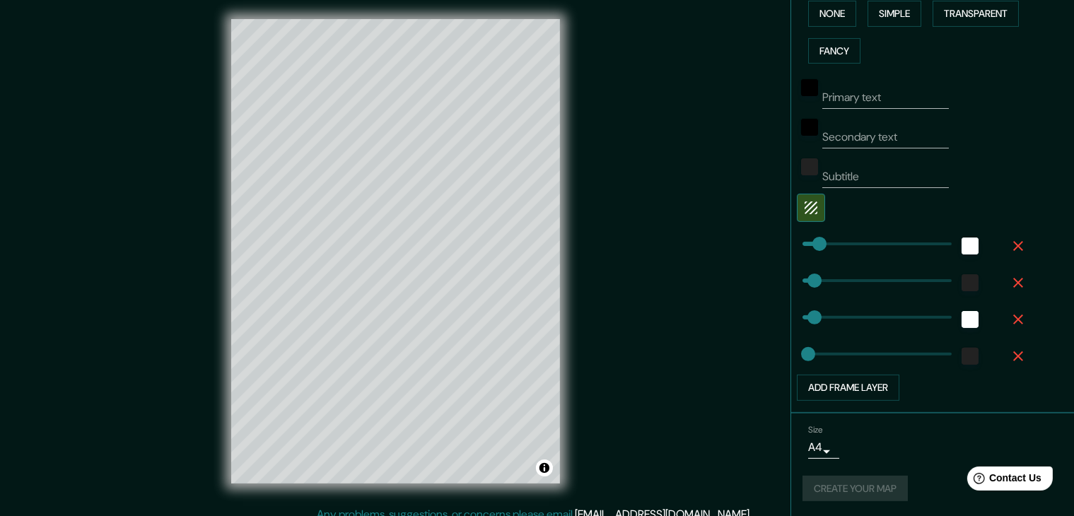
scroll to position [0, 0]
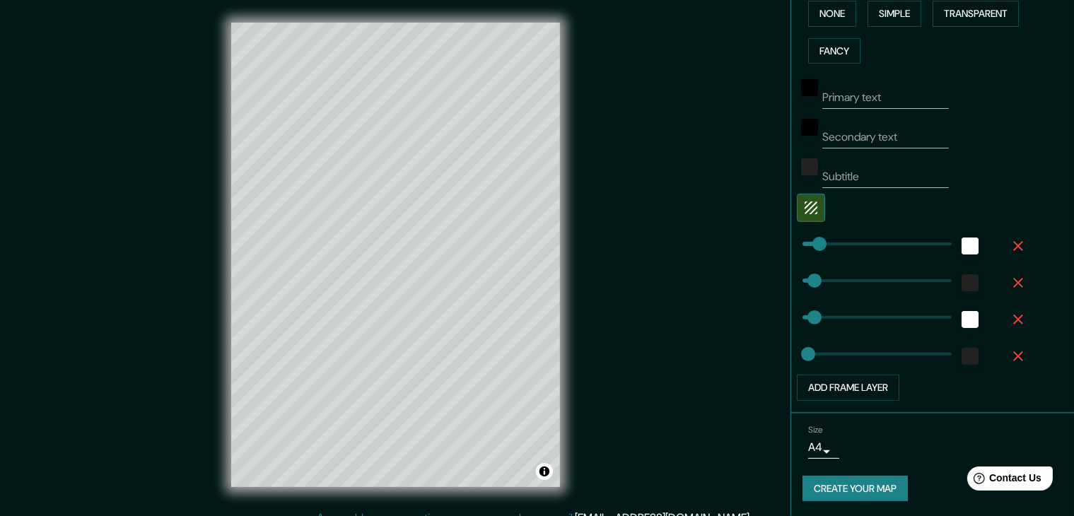
click at [836, 495] on button "Create your map" at bounding box center [854, 489] width 105 height 26
click at [862, 484] on button "Create your map" at bounding box center [854, 489] width 105 height 26
click at [860, 486] on button "Create your map" at bounding box center [854, 489] width 105 height 26
click at [805, 436] on body "Mappin Location [PERSON_NAME], [GEOGRAPHIC_DATA][PERSON_NAME], [GEOGRAPHIC_DATA…" at bounding box center [537, 258] width 1074 height 516
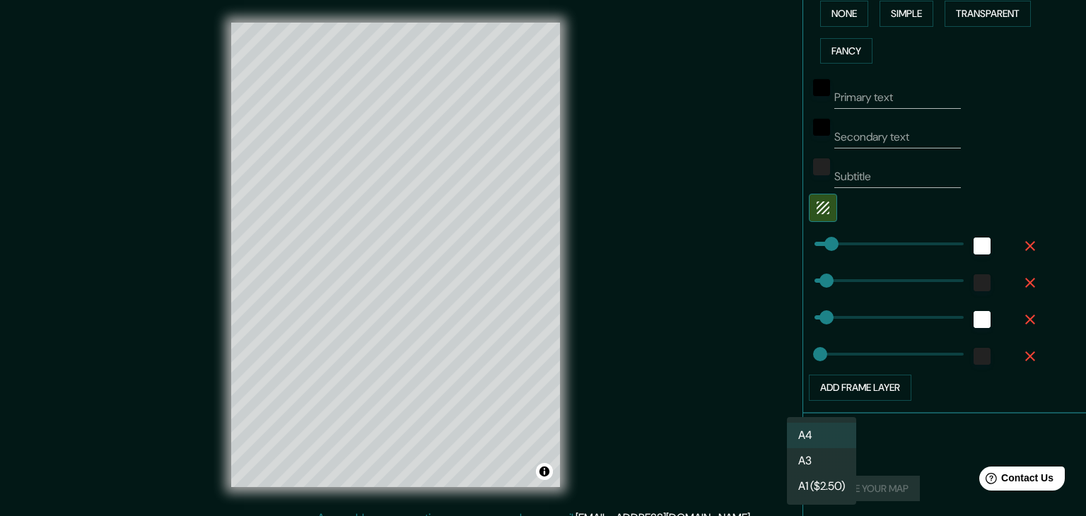
click at [811, 441] on li "A4" at bounding box center [821, 435] width 69 height 25
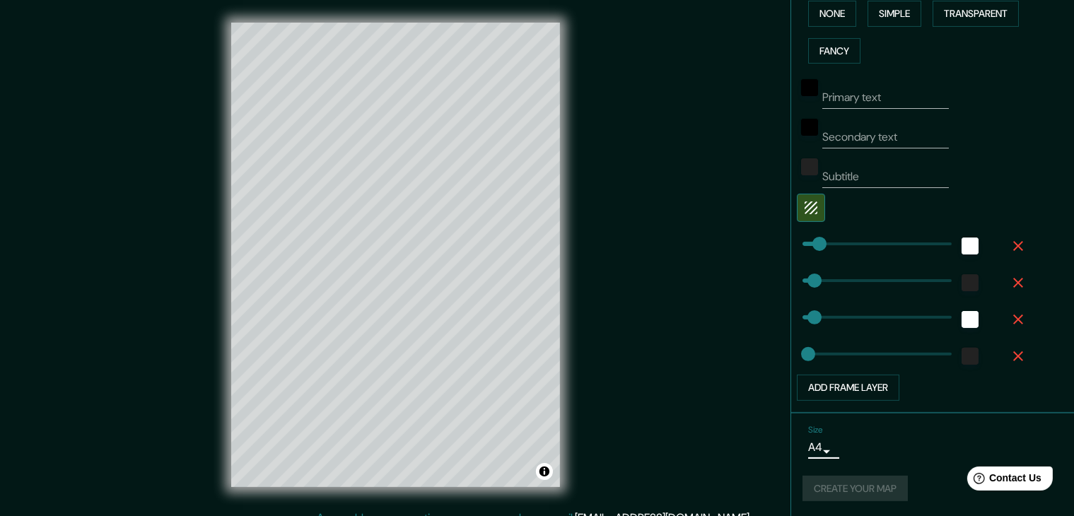
click at [836, 493] on div "Create your map" at bounding box center [932, 489] width 260 height 26
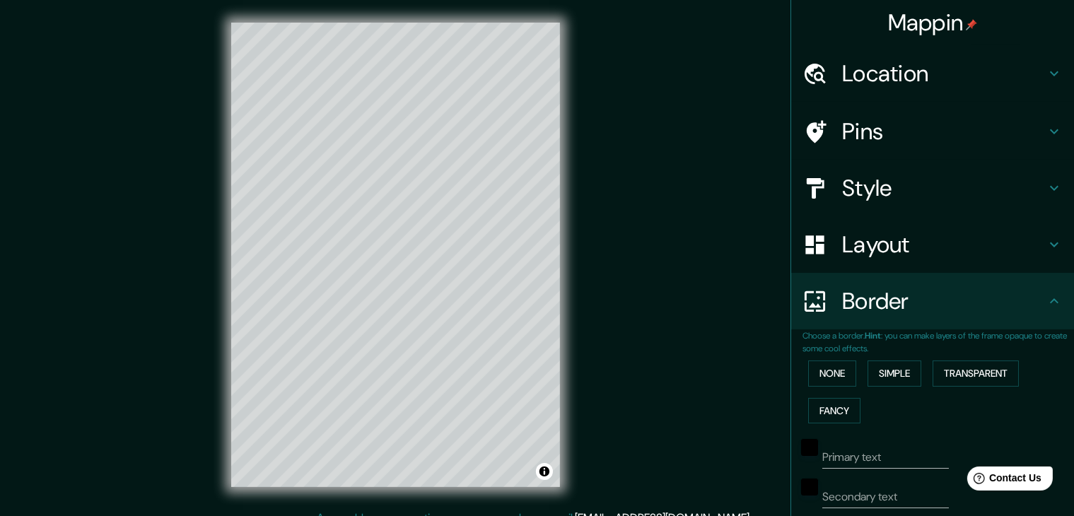
click at [1045, 307] on icon at bounding box center [1053, 301] width 17 height 17
click at [1046, 300] on icon at bounding box center [1053, 301] width 17 height 17
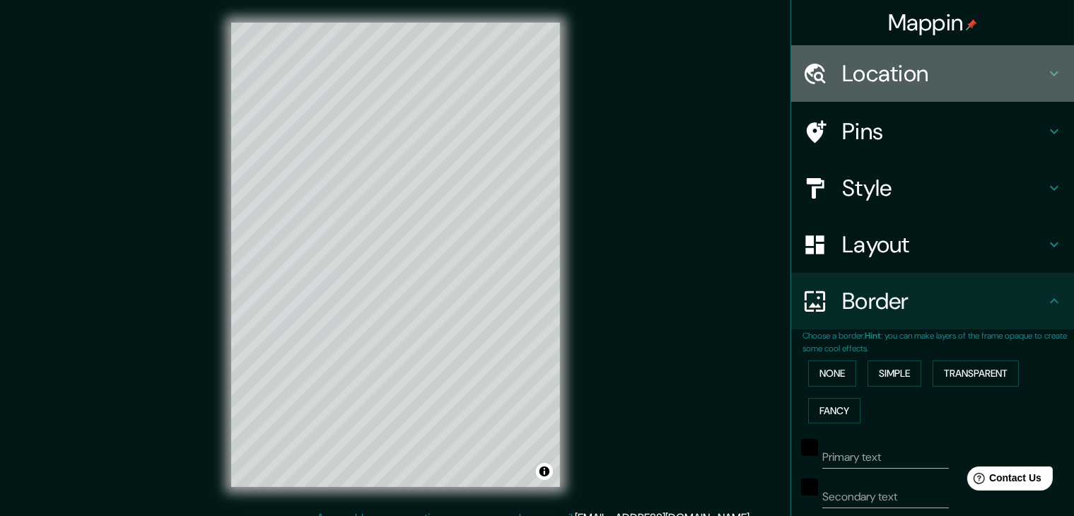
click at [1023, 61] on h4 "Location" at bounding box center [944, 73] width 204 height 28
type input "37"
type input "19"
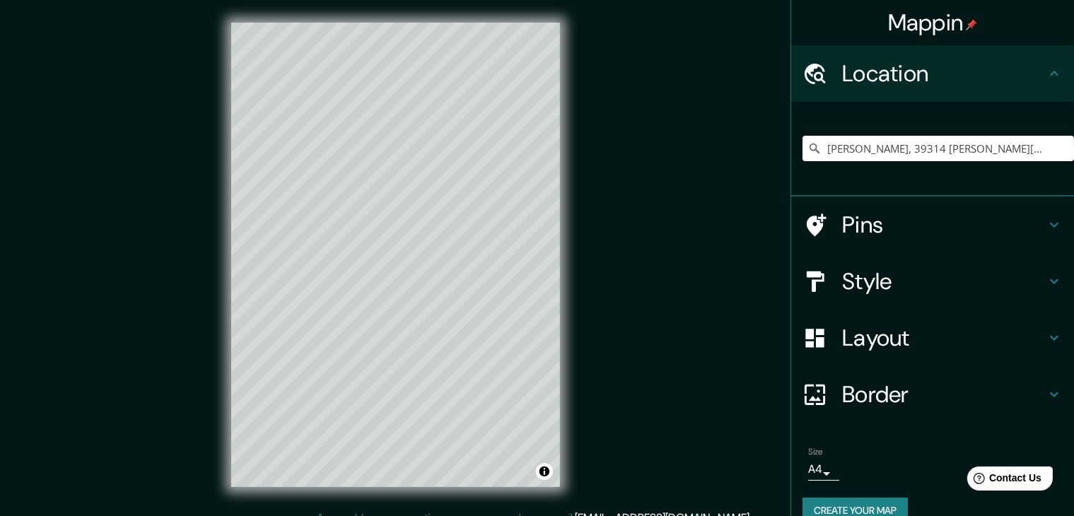
click at [1046, 66] on icon at bounding box center [1053, 73] width 17 height 17
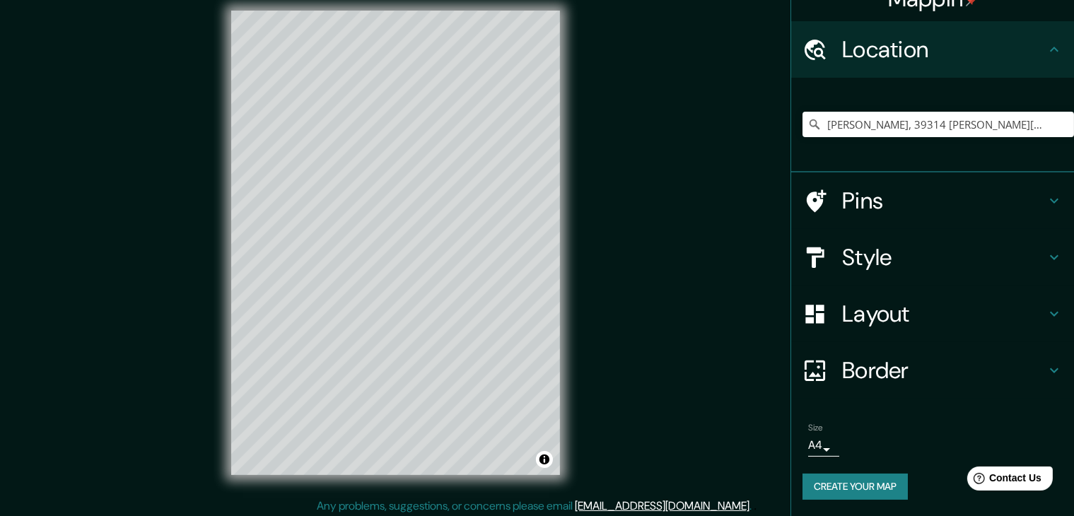
scroll to position [16, 0]
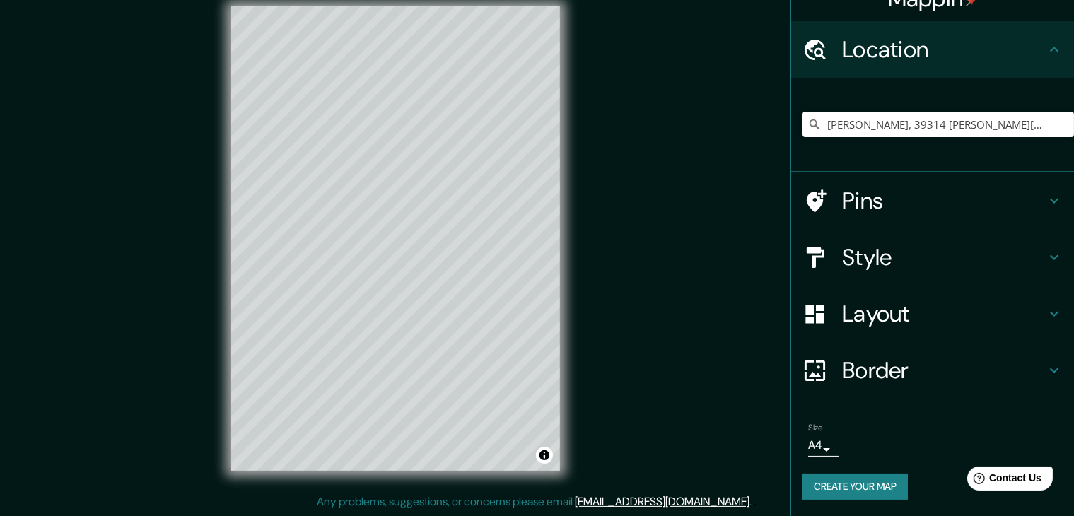
click at [851, 482] on button "Create your map" at bounding box center [854, 487] width 105 height 26
click at [888, 383] on h4 "Border" at bounding box center [944, 370] width 204 height 28
type input "37"
type input "19"
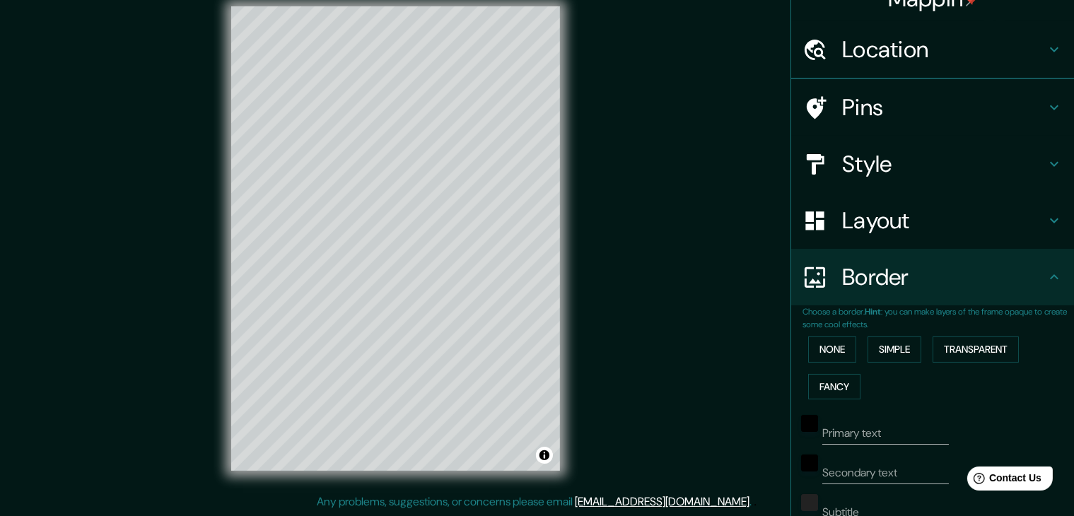
scroll to position [24, 0]
click at [820, 336] on button "None" at bounding box center [832, 349] width 48 height 26
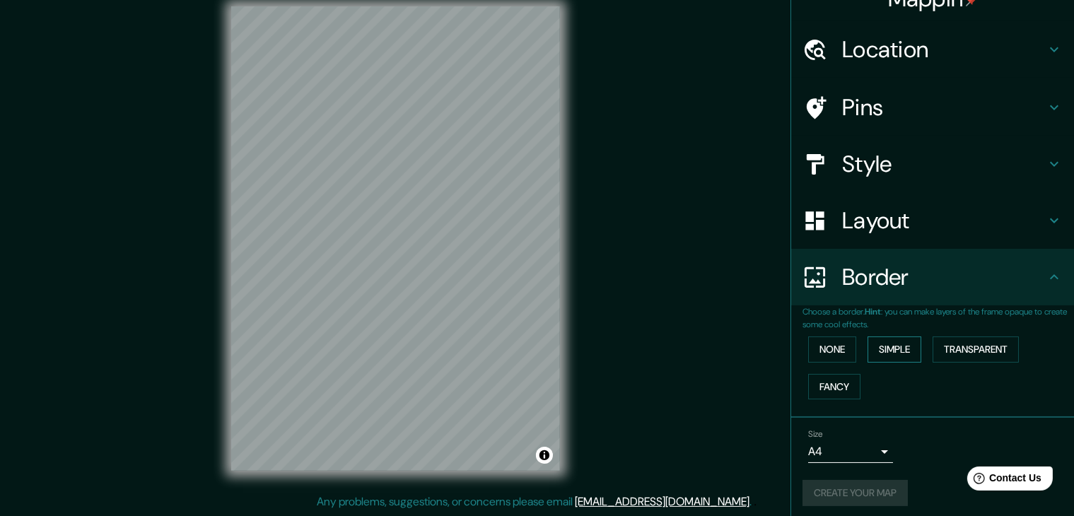
click at [882, 347] on button "Simple" at bounding box center [894, 349] width 54 height 26
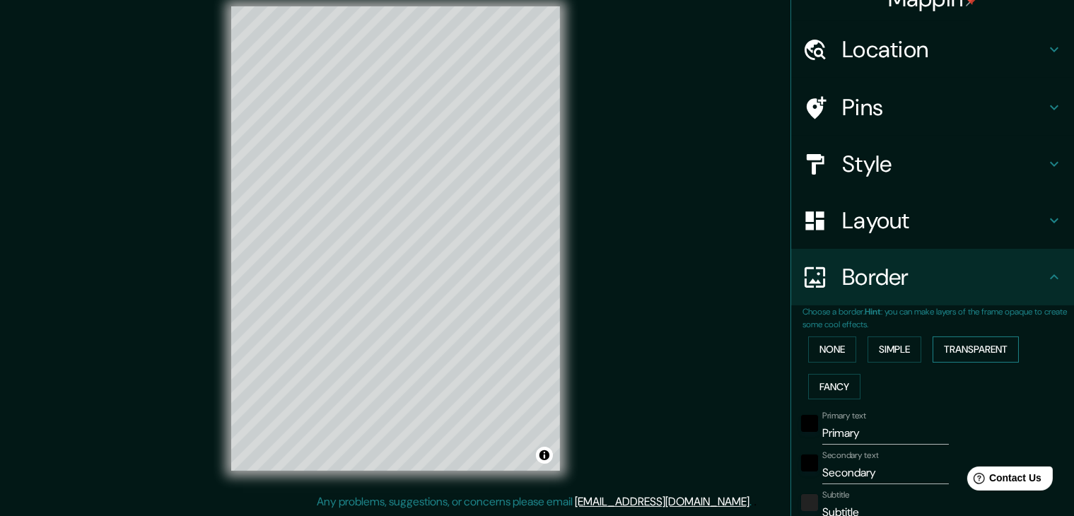
click at [963, 349] on button "Transparent" at bounding box center [975, 349] width 86 height 26
click at [849, 439] on input "Primary" at bounding box center [885, 433] width 127 height 23
drag, startPoint x: 850, startPoint y: 437, endPoint x: 802, endPoint y: 436, distance: 47.4
click at [802, 436] on div "Primary text Primary" at bounding box center [913, 428] width 232 height 34
click at [846, 474] on input "Secondary" at bounding box center [885, 473] width 127 height 23
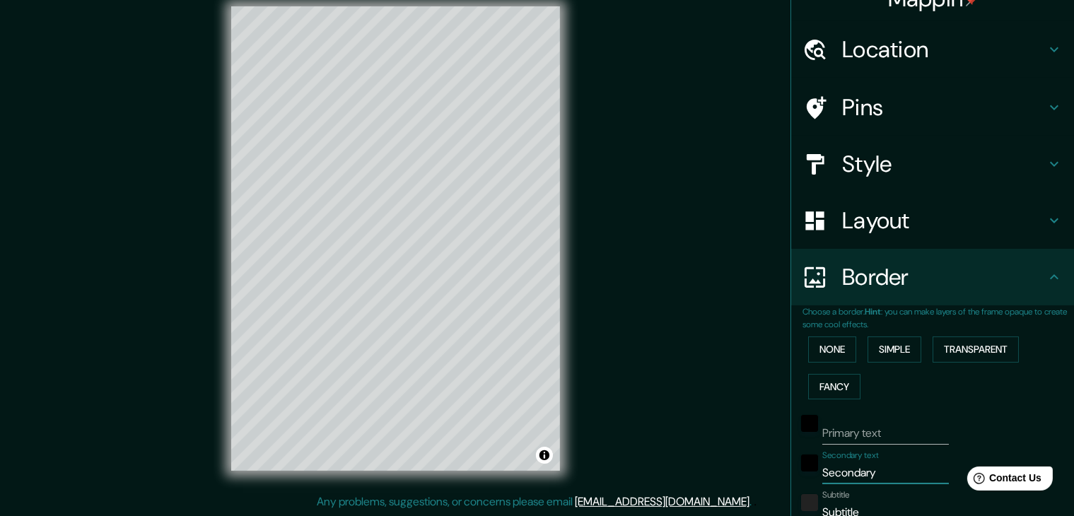
click at [846, 474] on input "Secondary" at bounding box center [885, 473] width 127 height 23
type input "Seconary"
click at [846, 473] on input "Seconary" at bounding box center [885, 473] width 127 height 23
click at [846, 470] on input "Seconary" at bounding box center [885, 473] width 127 height 23
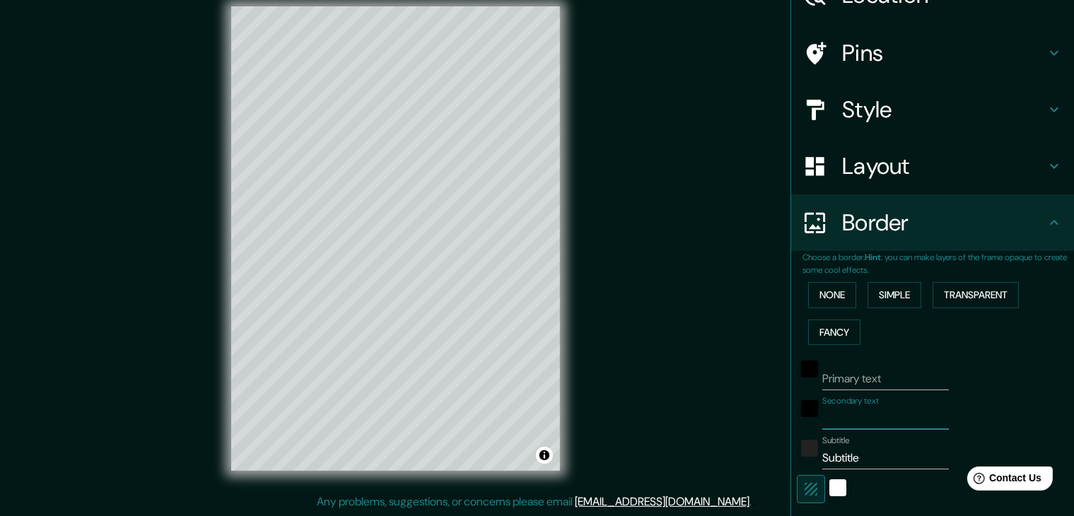
scroll to position [165, 0]
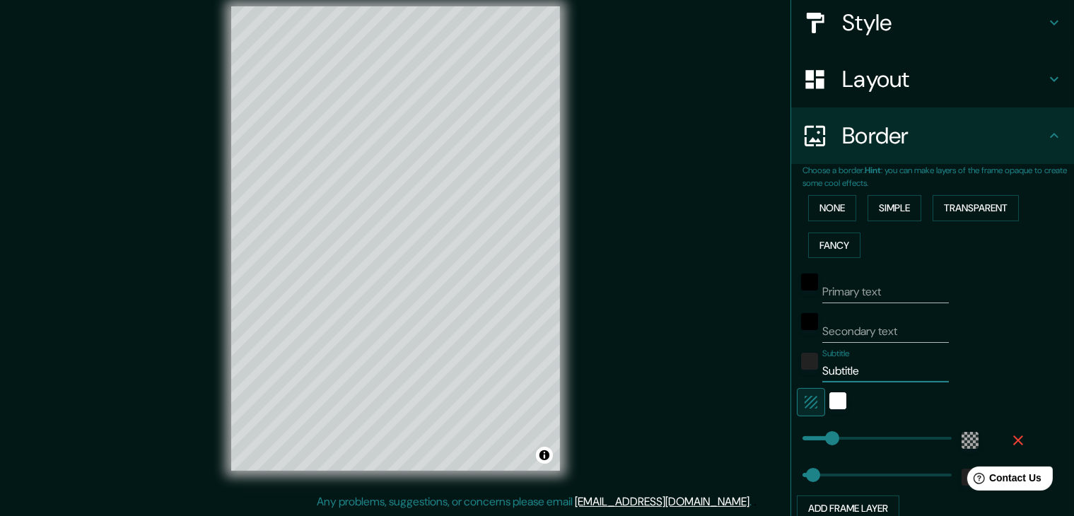
click at [840, 360] on input "Subtitle" at bounding box center [885, 371] width 127 height 23
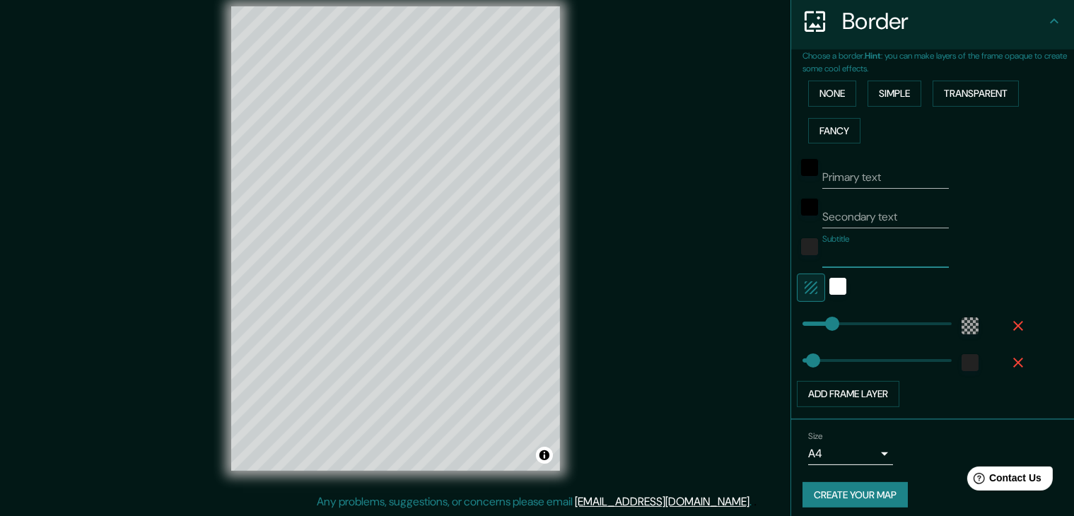
scroll to position [286, 0]
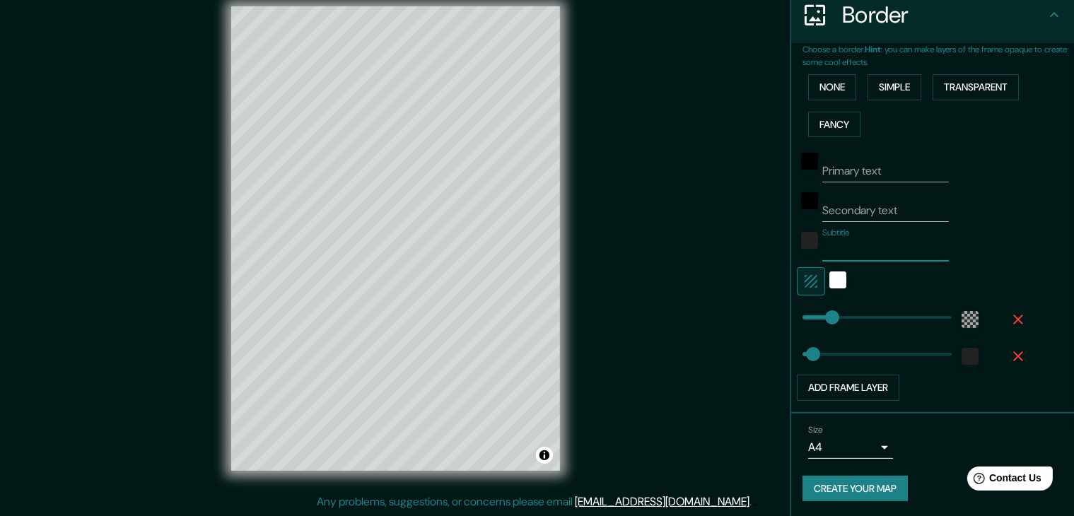
click at [835, 491] on button "Create your map" at bounding box center [854, 489] width 105 height 26
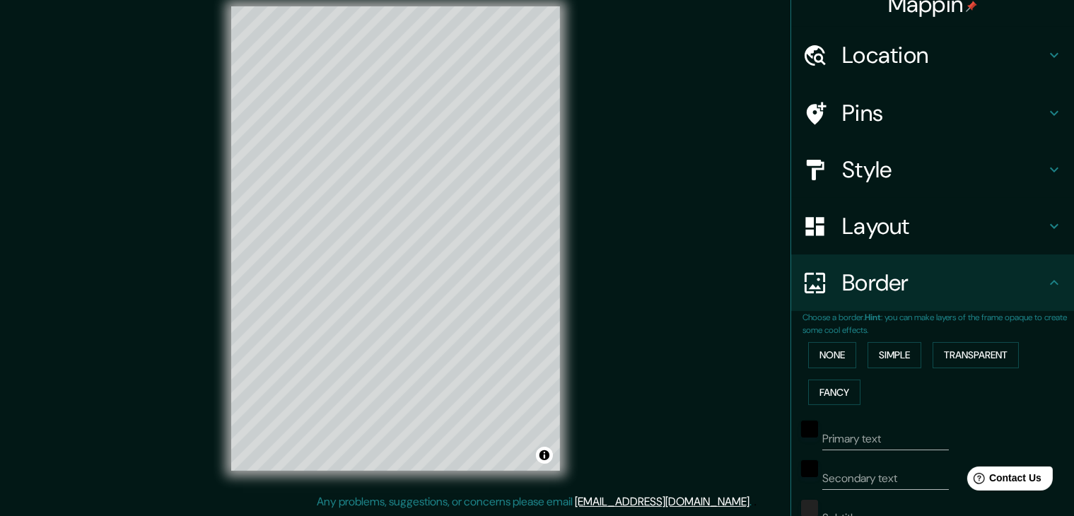
scroll to position [0, 0]
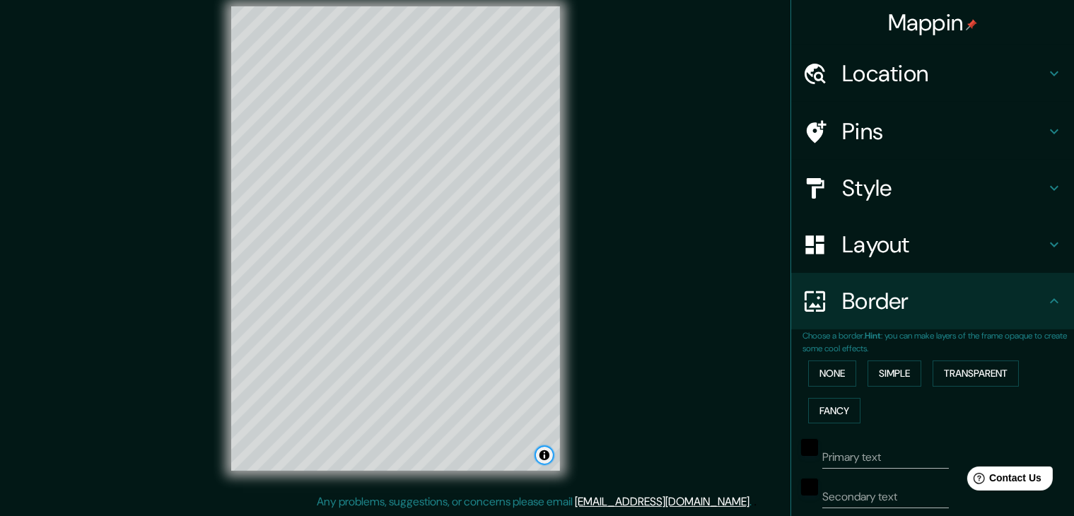
click at [545, 461] on button "Toggle attribution" at bounding box center [544, 455] width 17 height 17
click at [546, 459] on button "Toggle attribution" at bounding box center [544, 455] width 17 height 17
click at [628, 447] on div "Mappin Location [PERSON_NAME], [GEOGRAPHIC_DATA][PERSON_NAME], [GEOGRAPHIC_DATA…" at bounding box center [537, 250] width 1074 height 532
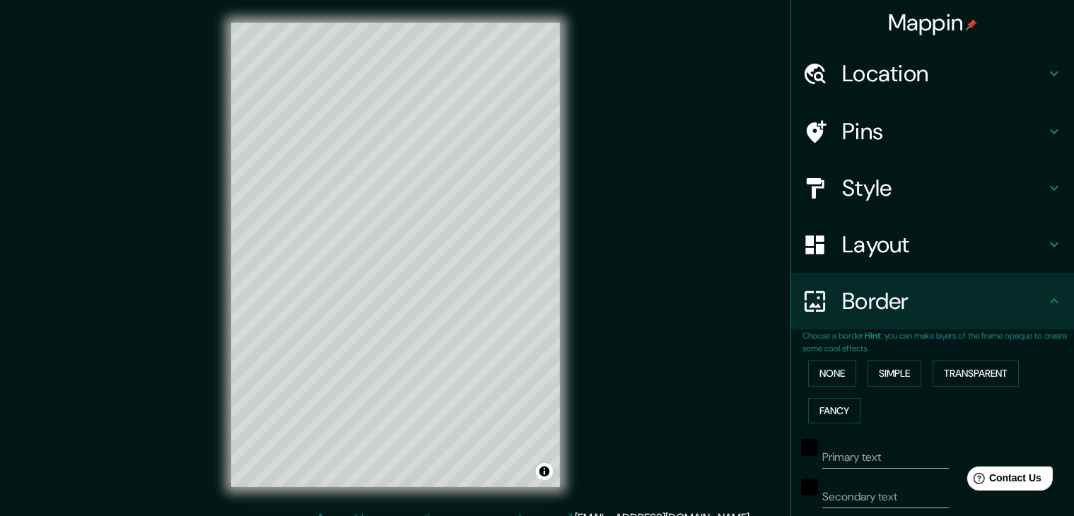
click at [642, 421] on div "Mappin Location [PERSON_NAME], [GEOGRAPHIC_DATA][PERSON_NAME], [GEOGRAPHIC_DATA…" at bounding box center [537, 266] width 1074 height 532
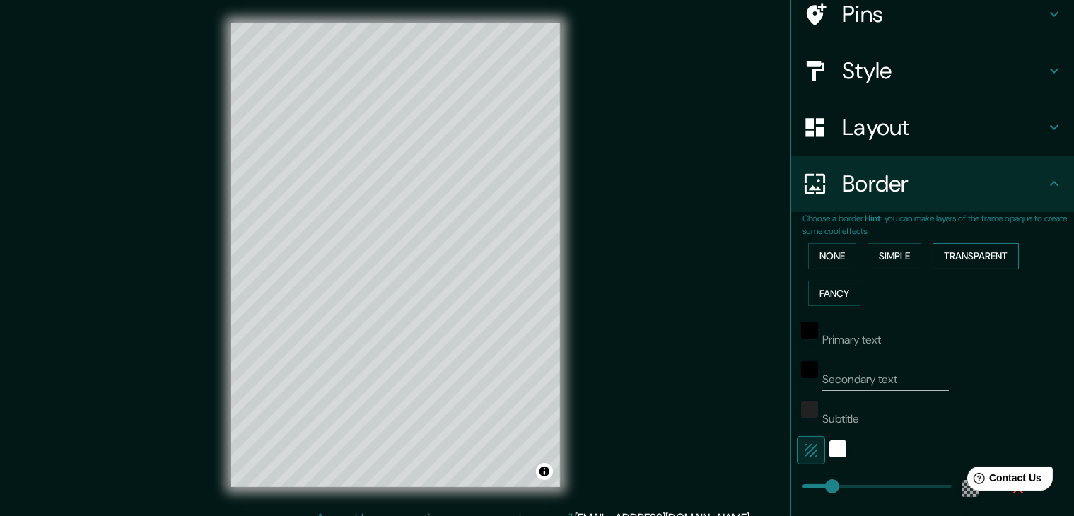
scroll to position [286, 0]
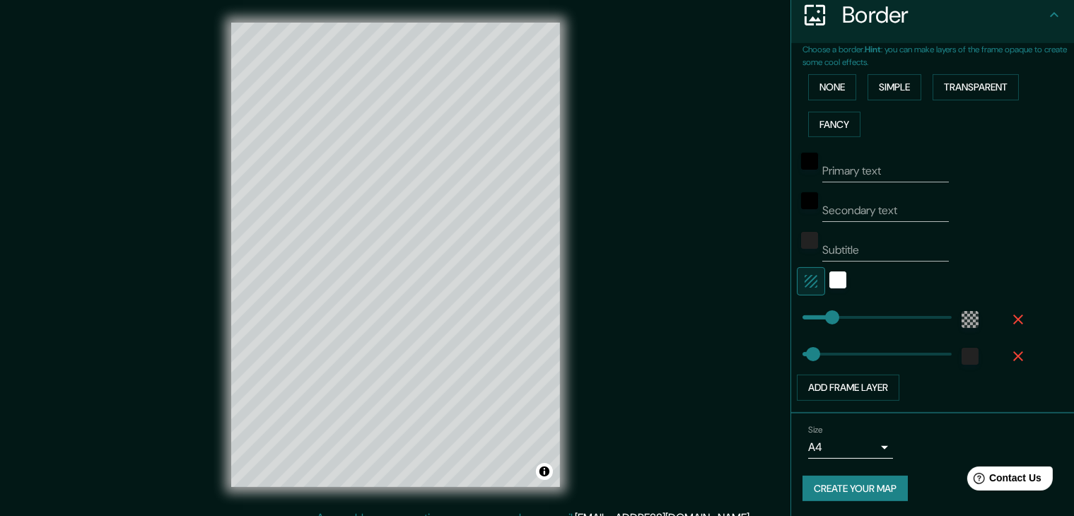
click at [840, 487] on button "Create your map" at bounding box center [854, 489] width 105 height 26
click at [814, 86] on button "None" at bounding box center [832, 87] width 48 height 26
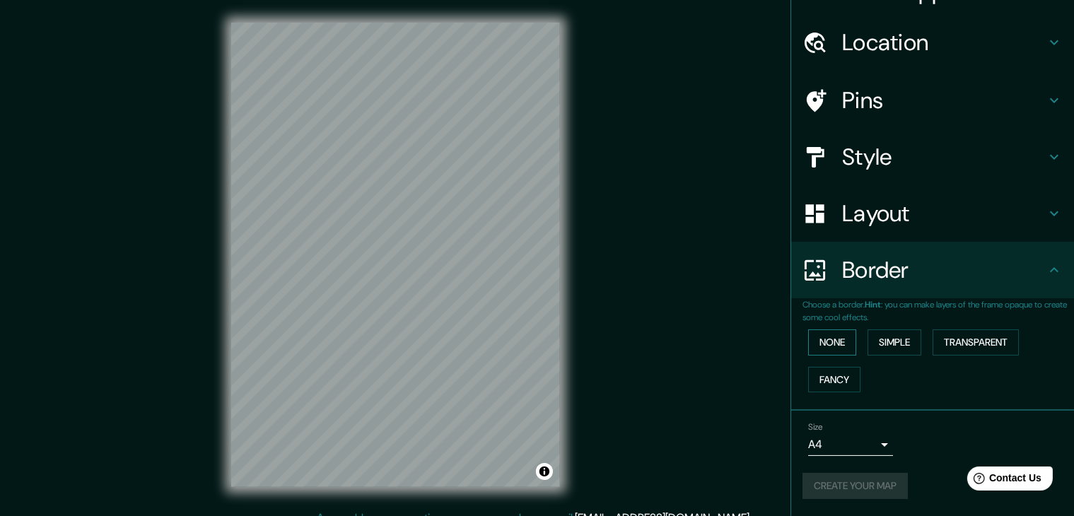
scroll to position [30, 0]
click at [855, 440] on body "Mappin Location [PERSON_NAME], [GEOGRAPHIC_DATA][PERSON_NAME], [GEOGRAPHIC_DATA…" at bounding box center [537, 258] width 1074 height 516
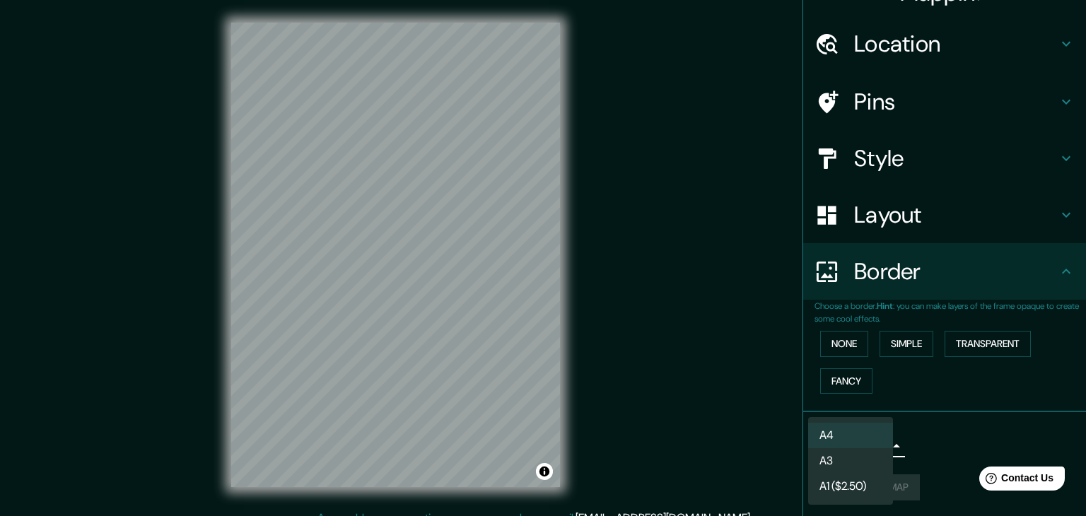
click at [855, 440] on li "A4" at bounding box center [850, 435] width 85 height 25
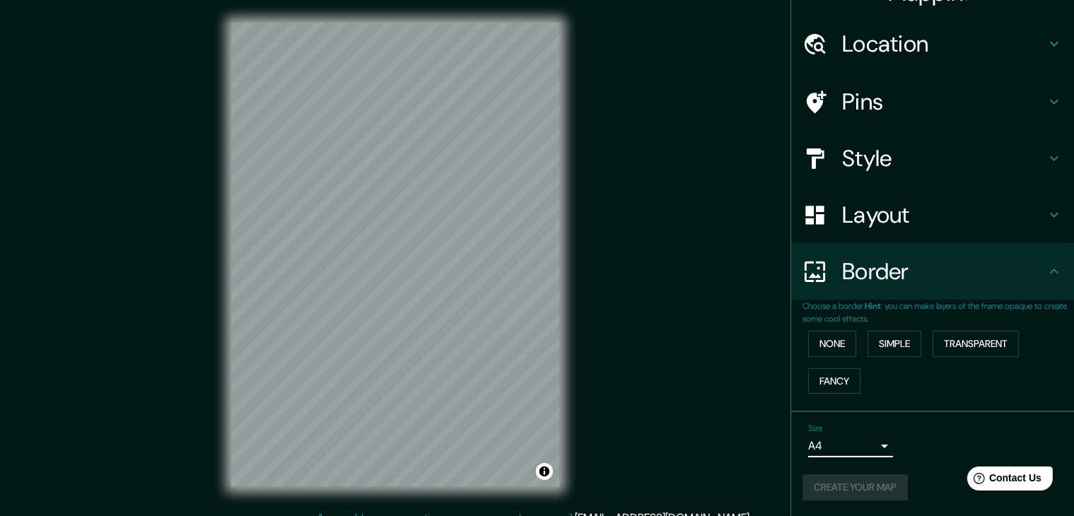
click at [844, 481] on div "Create your map" at bounding box center [932, 487] width 260 height 26
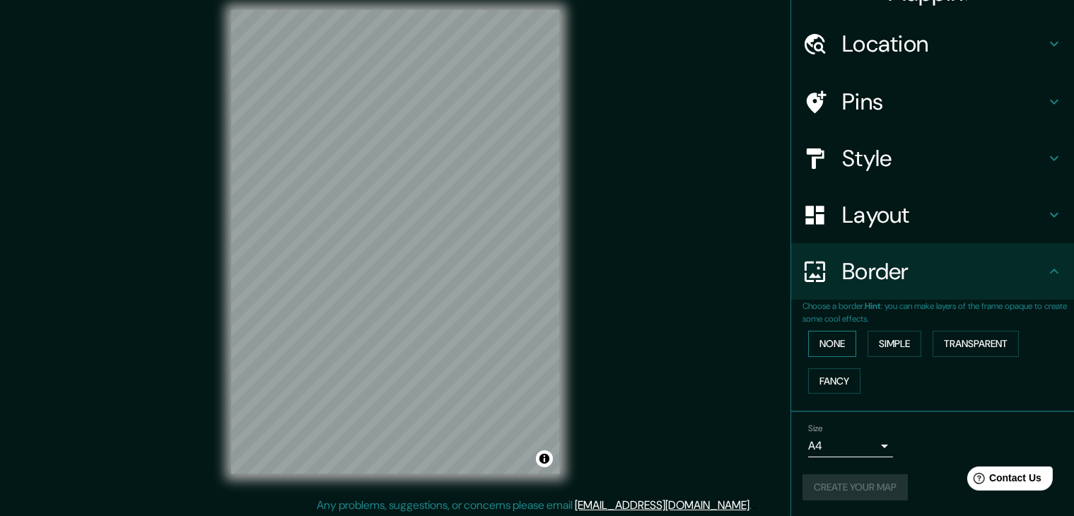
scroll to position [16, 0]
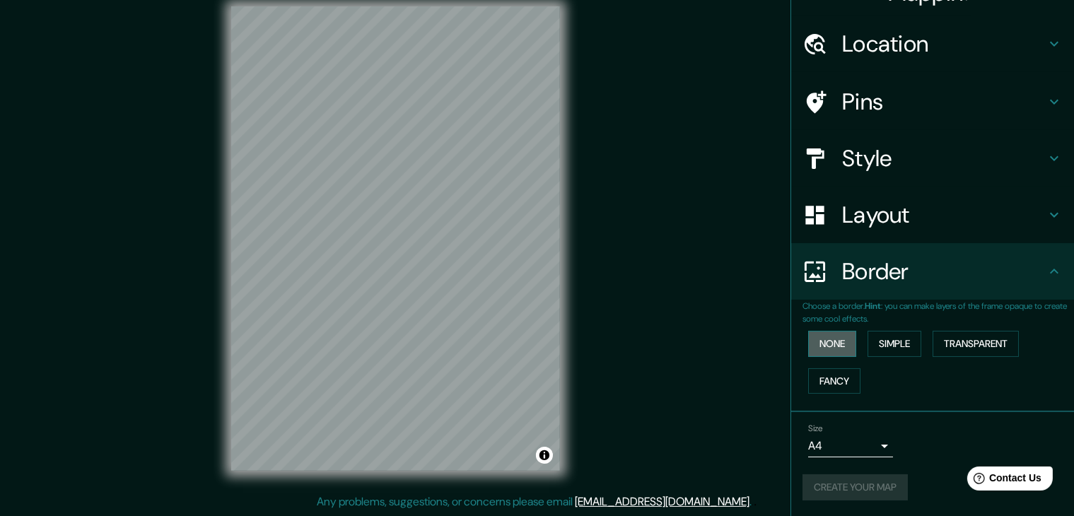
click at [836, 340] on button "None" at bounding box center [832, 344] width 48 height 26
click at [838, 340] on button "None" at bounding box center [832, 344] width 48 height 26
click at [842, 488] on button "Create your map" at bounding box center [854, 487] width 105 height 26
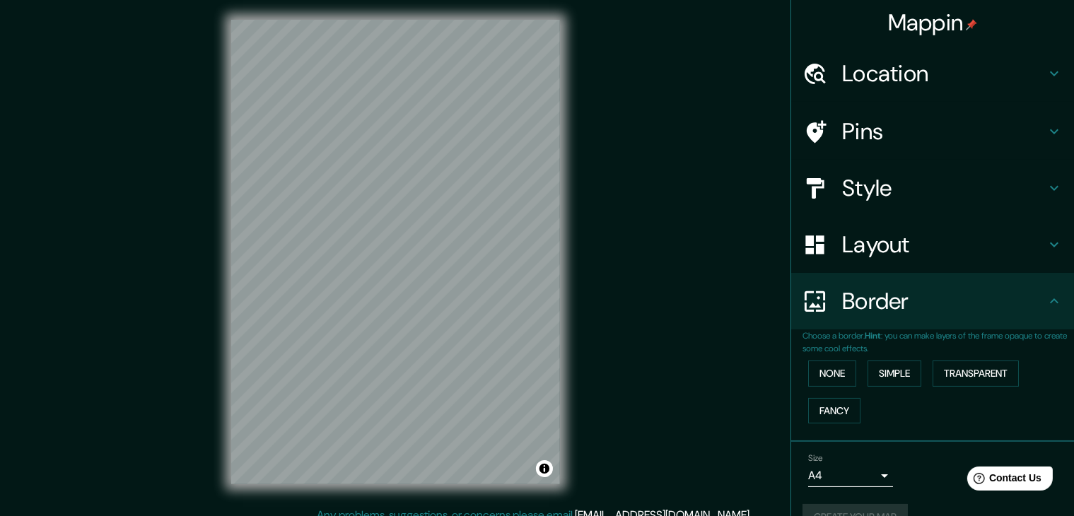
scroll to position [0, 0]
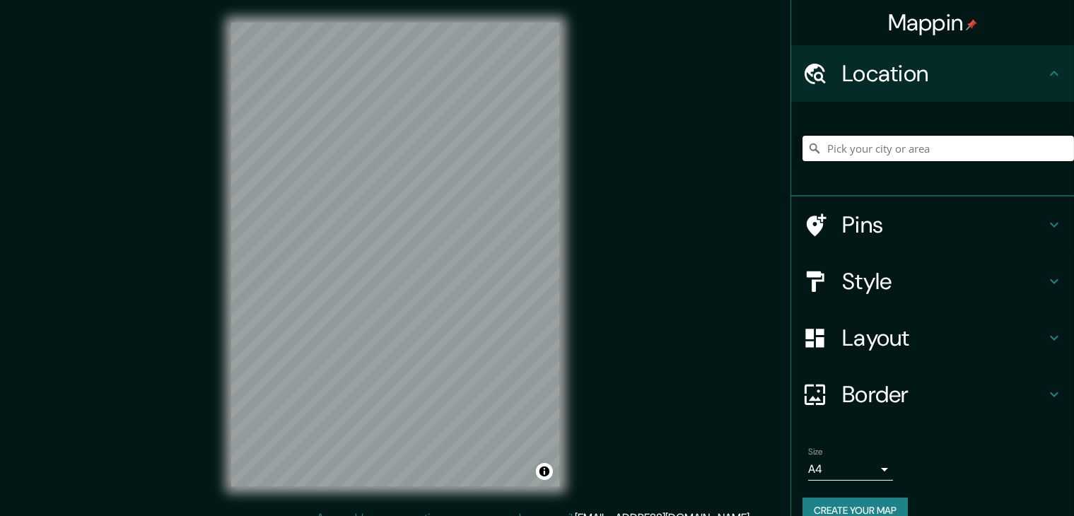
click at [858, 140] on input "Pick your city or area" at bounding box center [937, 148] width 271 height 25
click at [924, 156] on input "[PERSON_NAME], 39314 [PERSON_NAME][GEOGRAPHIC_DATA], [GEOGRAPHIC_DATA], [GEOGRA…" at bounding box center [937, 148] width 271 height 25
click at [936, 140] on input "[PERSON_NAME], 39314 [PERSON_NAME][GEOGRAPHIC_DATA], [GEOGRAPHIC_DATA], [GEOGRA…" at bounding box center [937, 148] width 271 height 25
click at [1011, 148] on input "[PERSON_NAME], 39314 [PERSON_NAME][GEOGRAPHIC_DATA], [GEOGRAPHIC_DATA], [GEOGRA…" at bounding box center [937, 148] width 271 height 25
click at [826, 146] on input "[PERSON_NAME], 39314 [PERSON_NAME][GEOGRAPHIC_DATA], [GEOGRAPHIC_DATA], [GEOGRA…" at bounding box center [937, 148] width 271 height 25
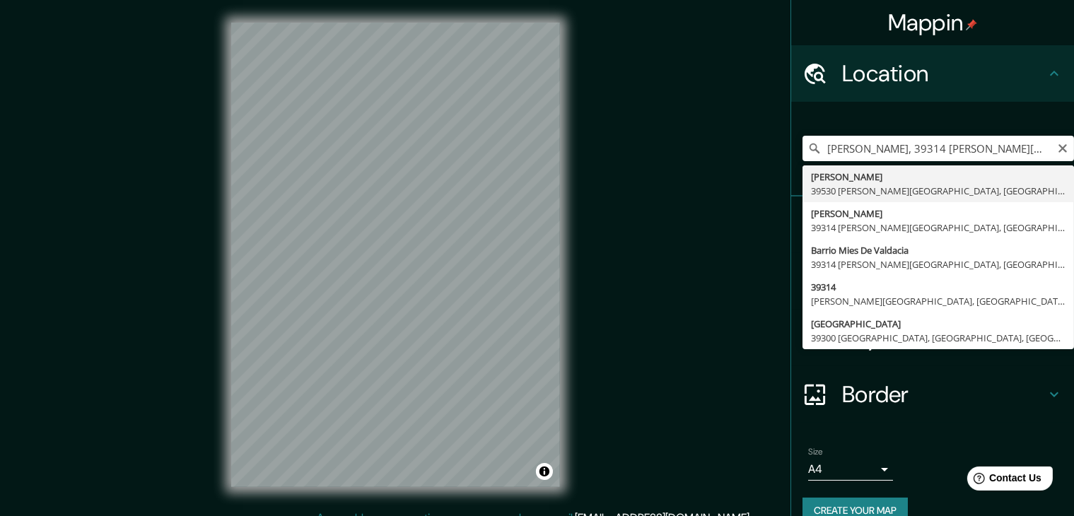
type input "[PERSON_NAME], 39314 [PERSON_NAME][GEOGRAPHIC_DATA], [GEOGRAPHIC_DATA], [GEOGRA…"
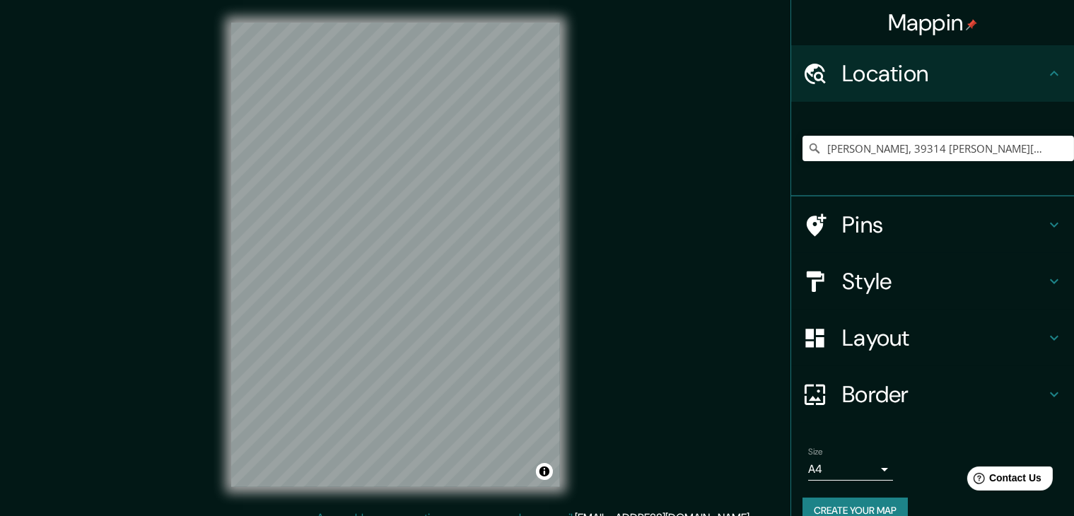
click at [826, 224] on div at bounding box center [822, 225] width 40 height 25
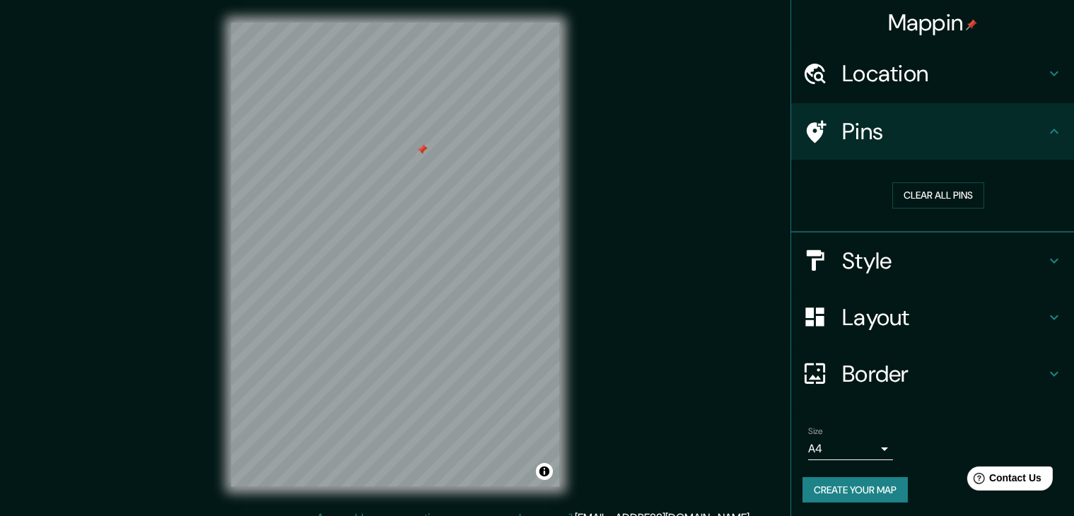
click at [608, 168] on div "Mappin Location Ds Mijares, 39314 Santillana del Mar, Cantabria, España Pins Cl…" at bounding box center [537, 266] width 1074 height 532
click at [854, 255] on h4 "Style" at bounding box center [944, 261] width 204 height 28
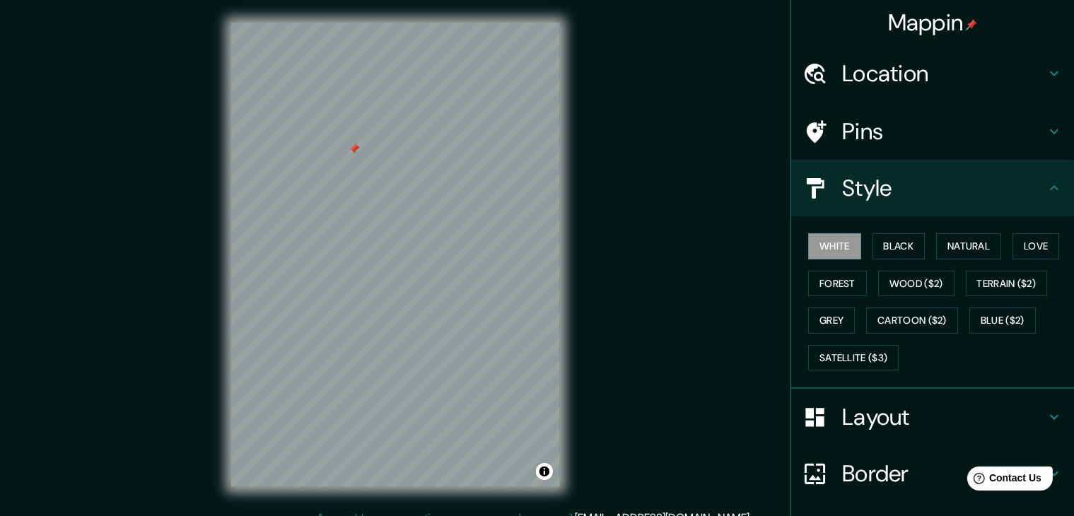
click at [865, 117] on h4 "Pins" at bounding box center [944, 131] width 204 height 28
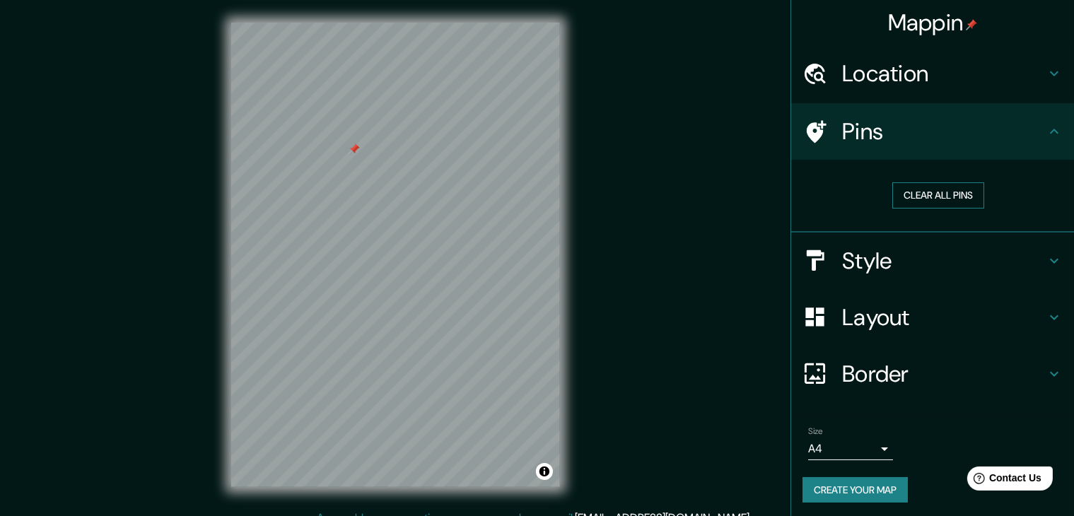
click at [930, 192] on button "Clear all pins" at bounding box center [938, 195] width 92 height 26
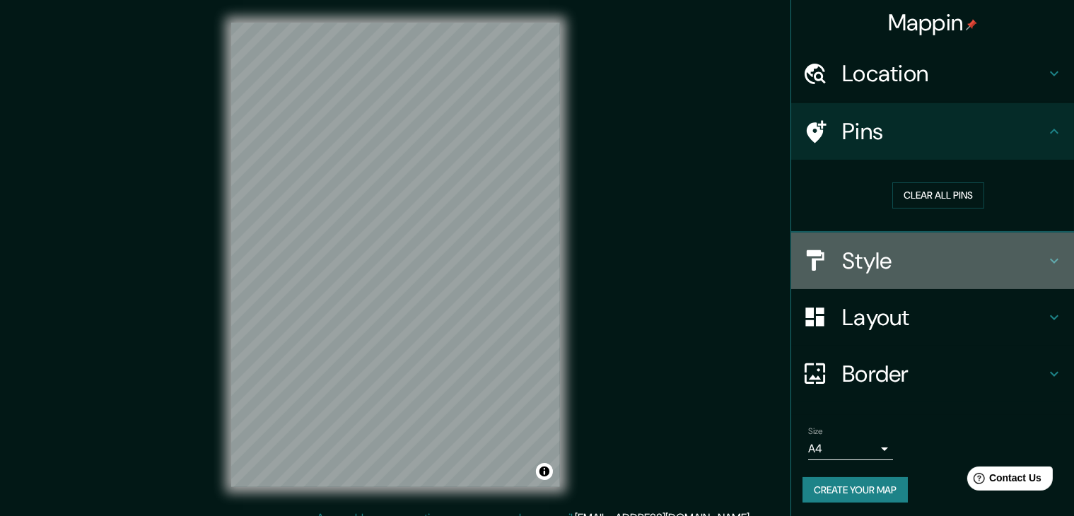
click at [869, 252] on h4 "Style" at bounding box center [944, 261] width 204 height 28
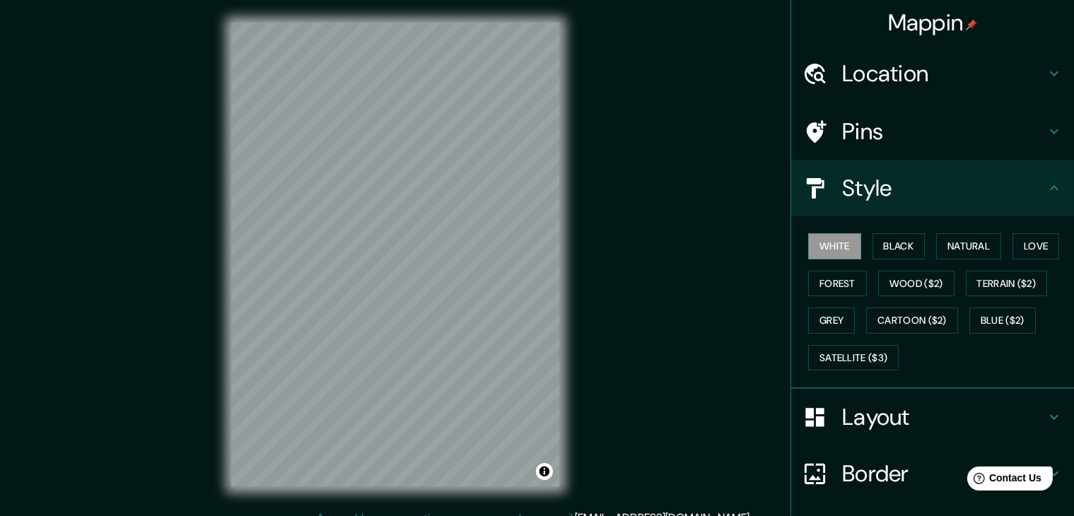
scroll to position [102, 0]
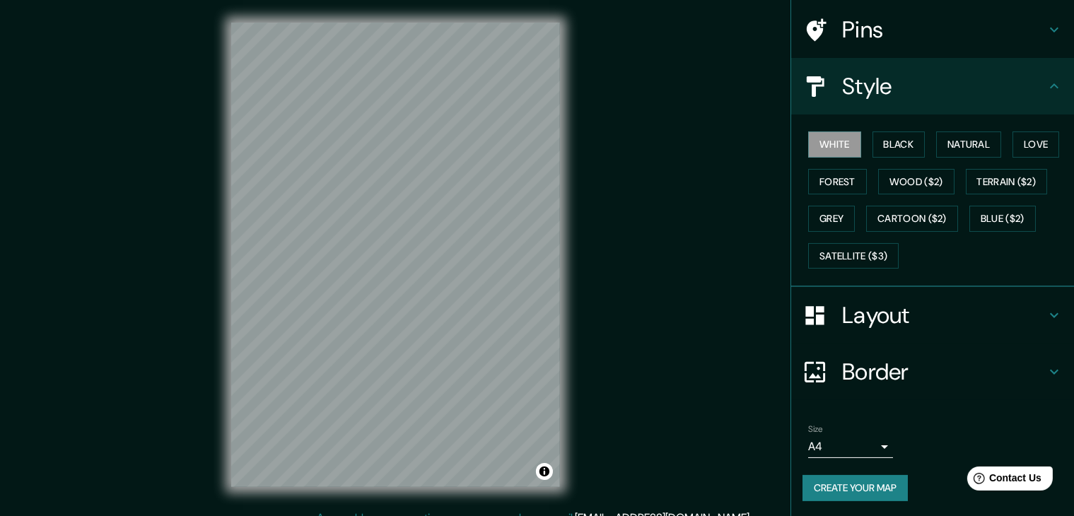
click at [871, 315] on h4 "Layout" at bounding box center [944, 315] width 204 height 28
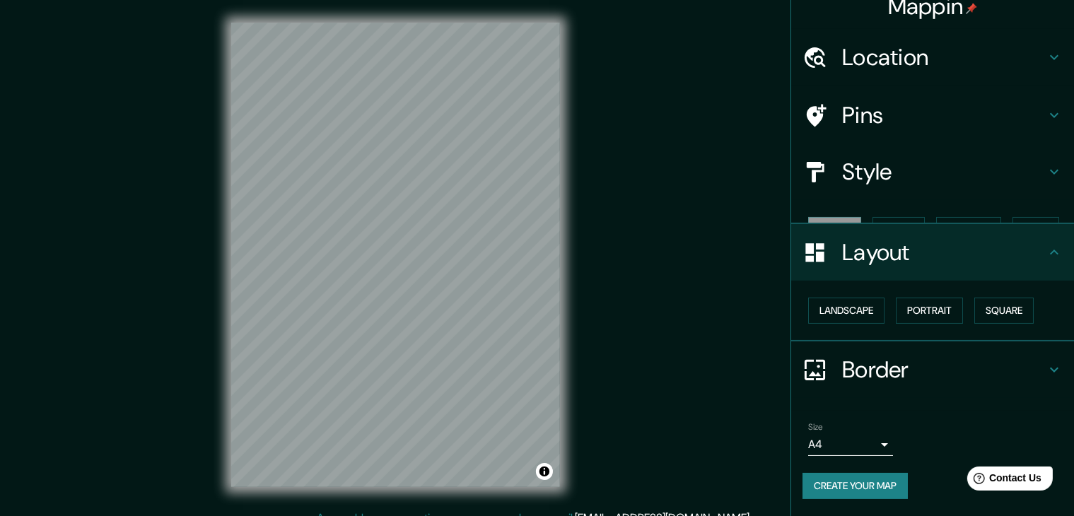
scroll to position [0, 0]
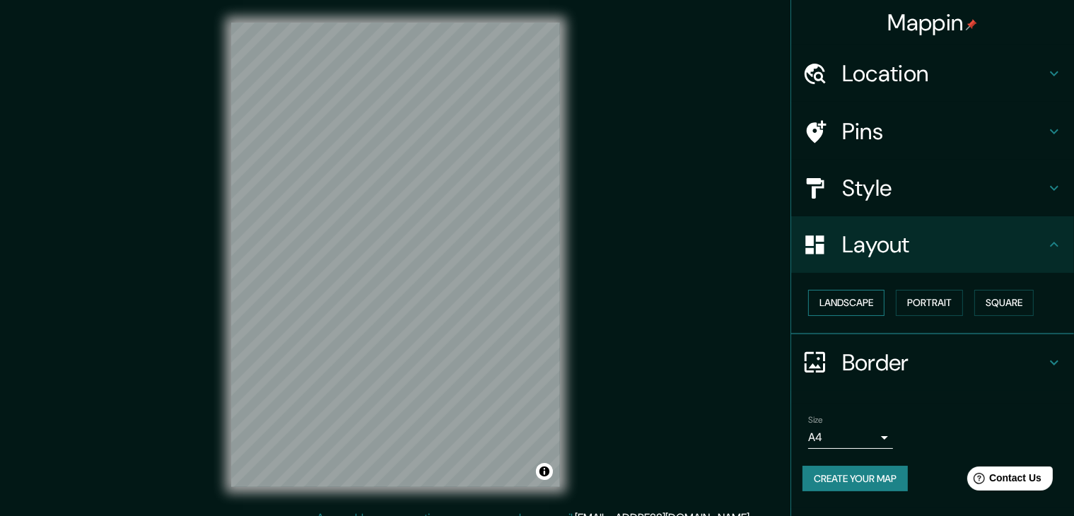
click at [855, 296] on button "Landscape" at bounding box center [846, 303] width 76 height 26
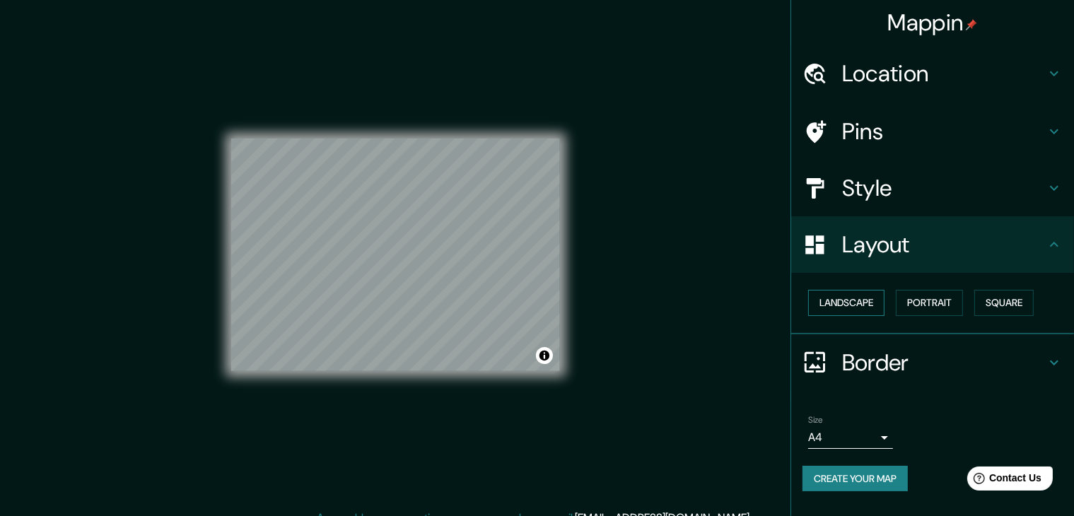
click at [855, 295] on button "Landscape" at bounding box center [846, 303] width 76 height 26
click at [901, 298] on button "Portrait" at bounding box center [928, 303] width 67 height 26
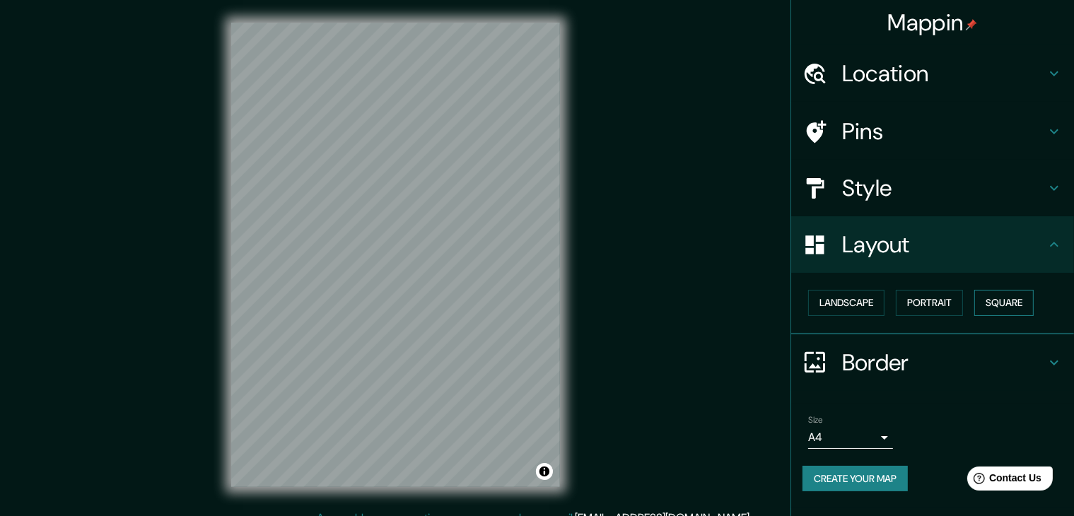
click at [997, 300] on button "Square" at bounding box center [1003, 303] width 59 height 26
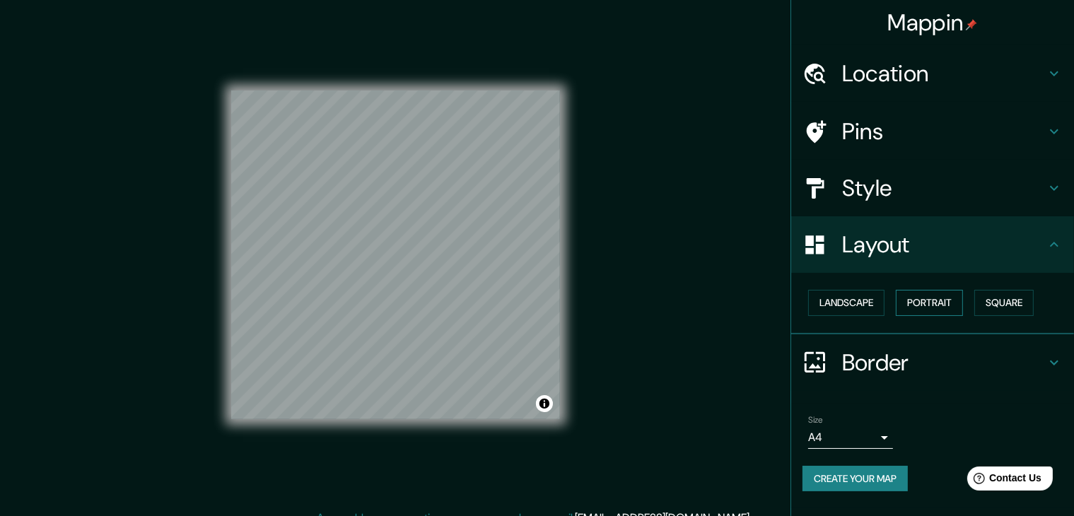
click at [922, 305] on button "Portrait" at bounding box center [928, 303] width 67 height 26
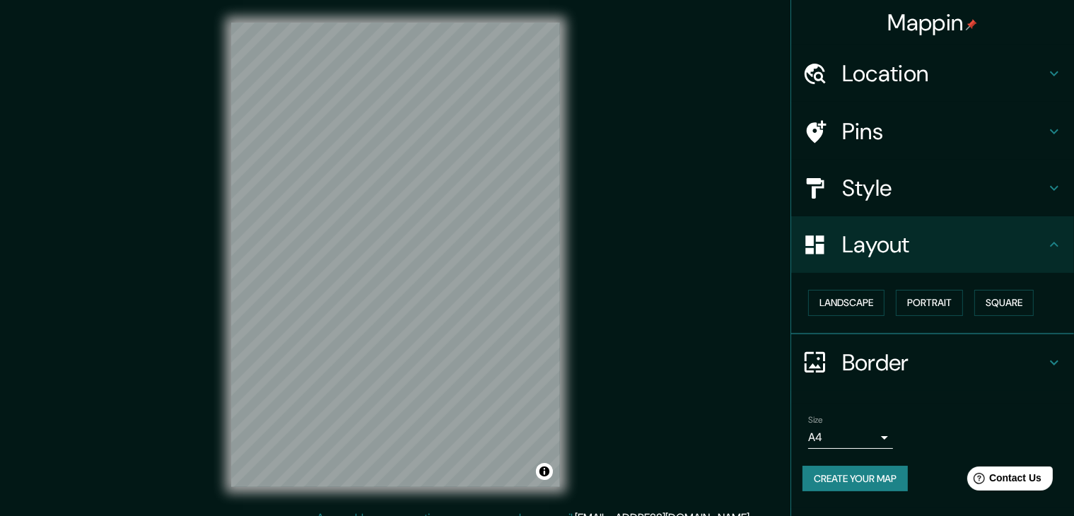
click at [899, 355] on h4 "Border" at bounding box center [944, 362] width 204 height 28
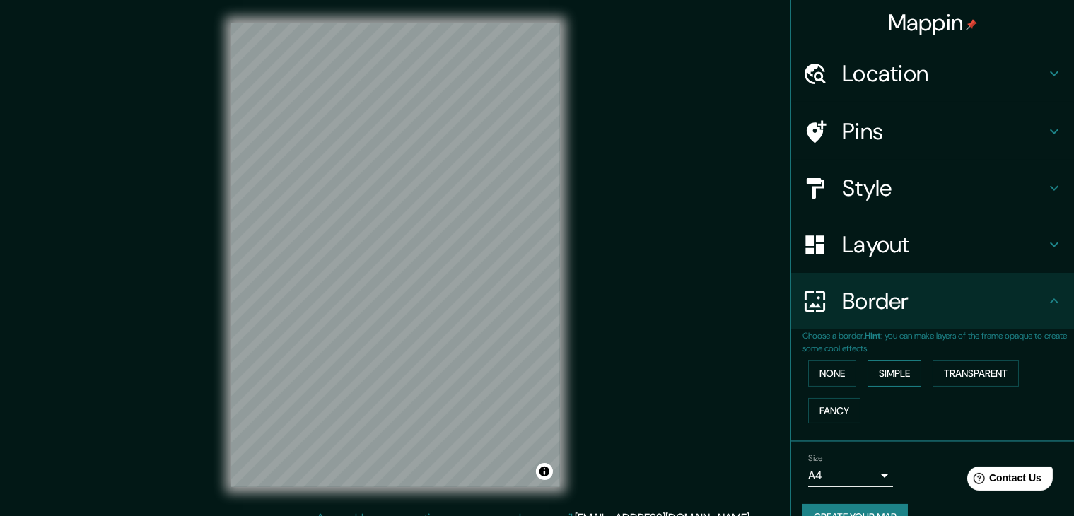
click at [889, 377] on button "Simple" at bounding box center [894, 373] width 54 height 26
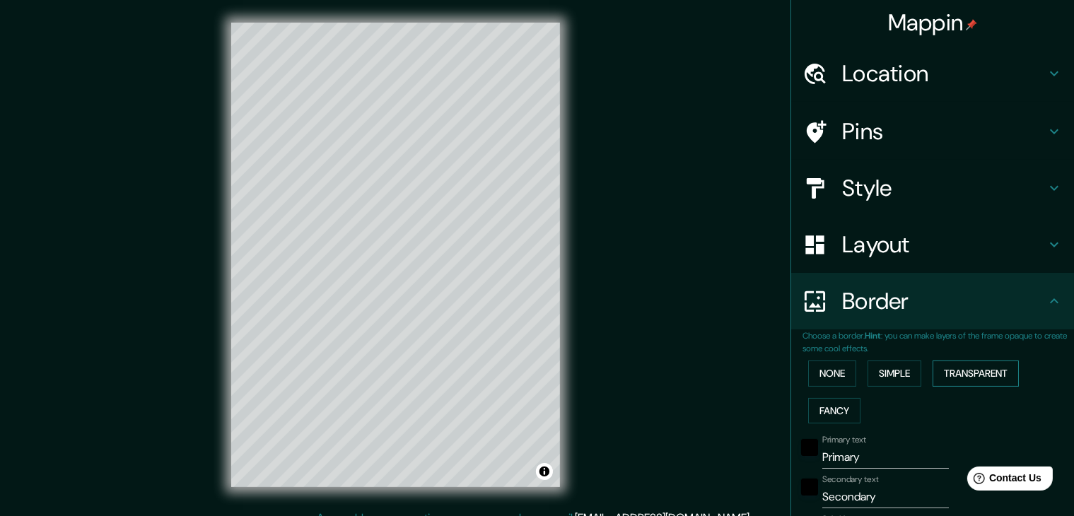
click at [958, 368] on button "Transparent" at bounding box center [975, 373] width 86 height 26
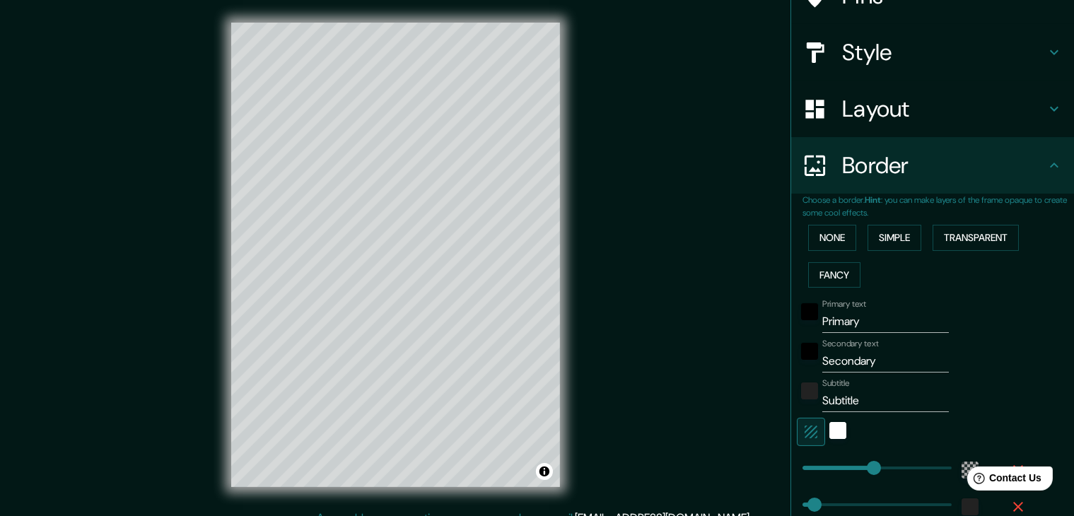
scroll to position [141, 0]
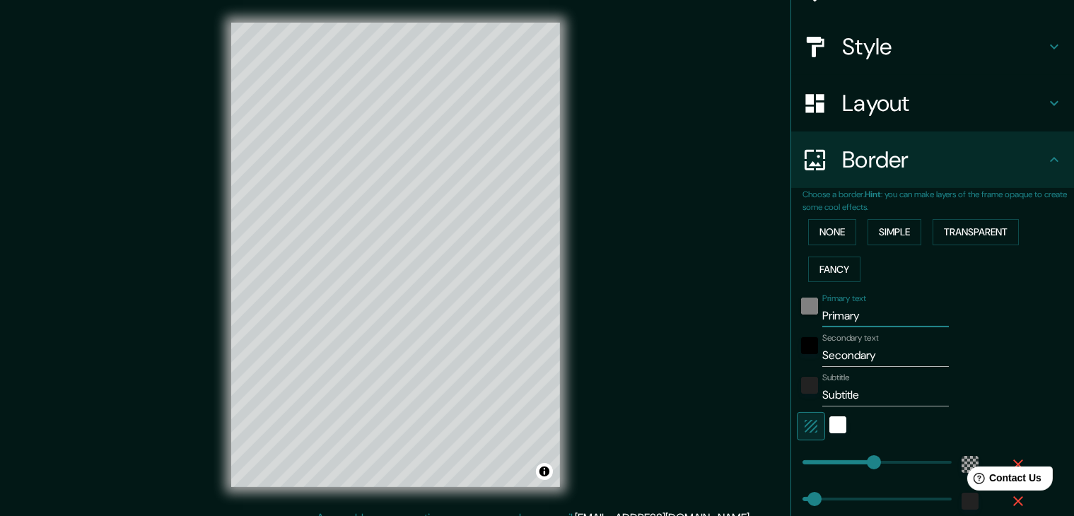
drag, startPoint x: 862, startPoint y: 312, endPoint x: 794, endPoint y: 312, distance: 68.6
click at [797, 312] on div "Primary text Primary" at bounding box center [913, 310] width 232 height 34
type input "223"
type input "37"
drag, startPoint x: 866, startPoint y: 351, endPoint x: 821, endPoint y: 356, distance: 45.5
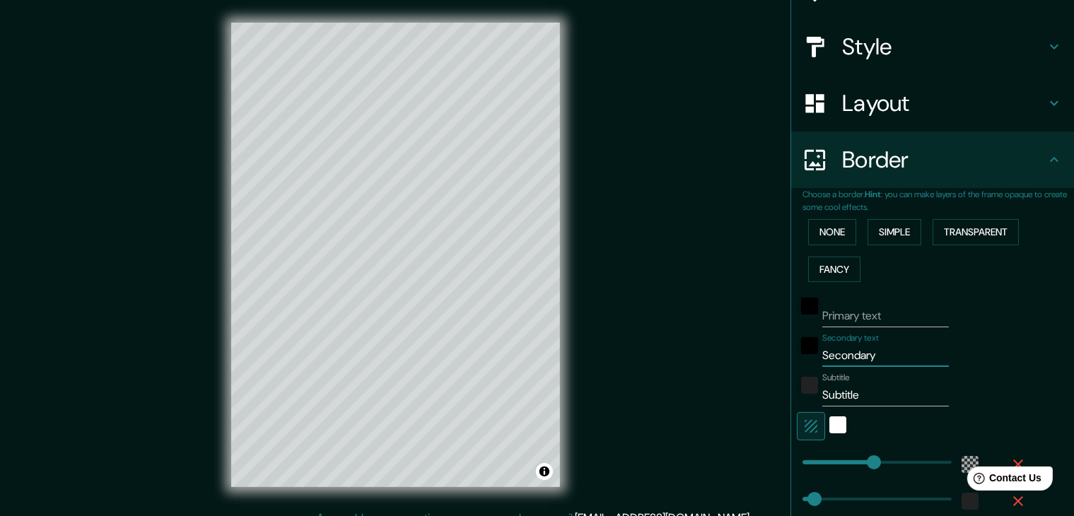
click at [822, 355] on input "Secondary" at bounding box center [885, 355] width 127 height 23
type input "Se"
type input "223"
type input "37"
type input "S"
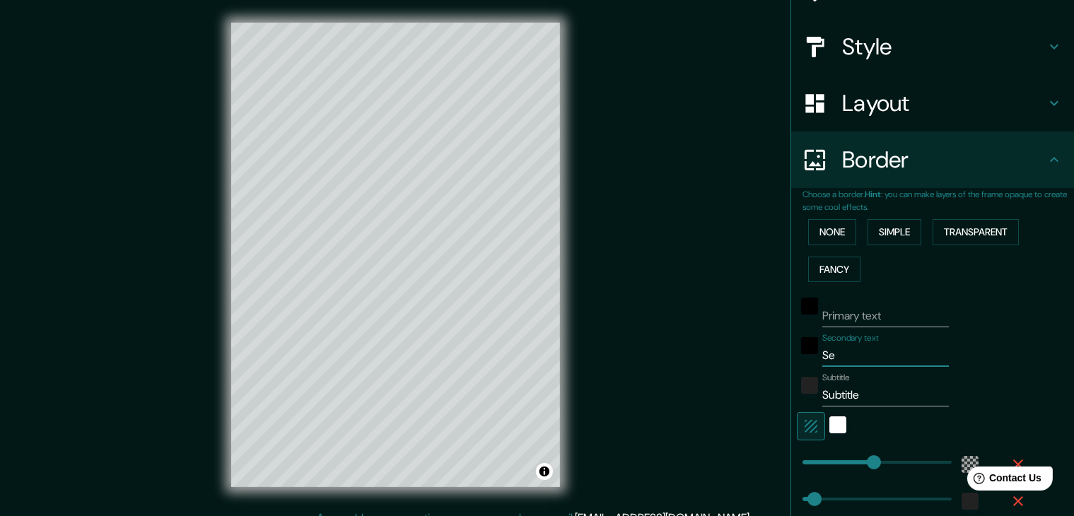
type input "223"
type input "37"
type input "223"
type input "37"
drag, startPoint x: 857, startPoint y: 394, endPoint x: 797, endPoint y: 391, distance: 60.2
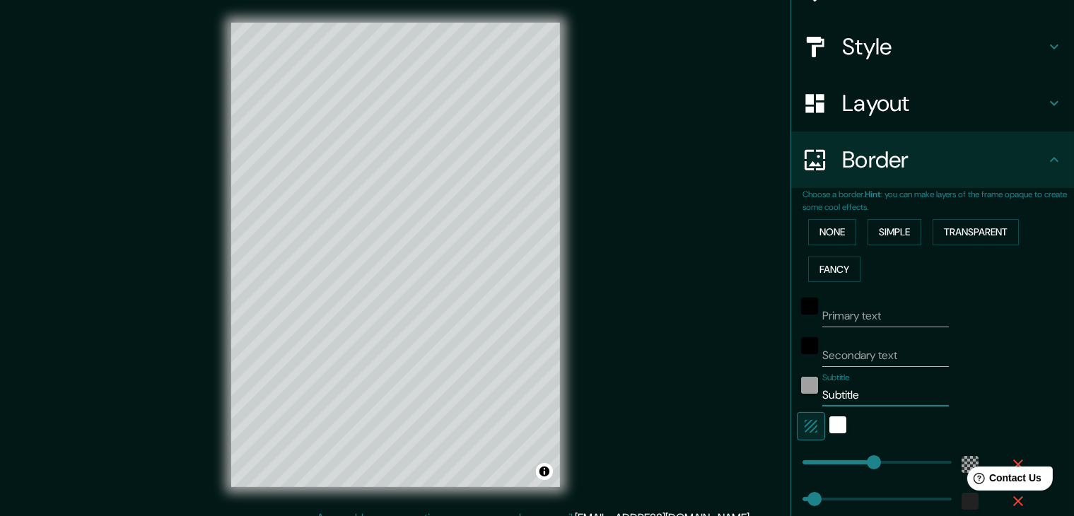
click at [803, 391] on div "Subtitle Subtitle" at bounding box center [913, 389] width 232 height 34
type input "223"
type input "37"
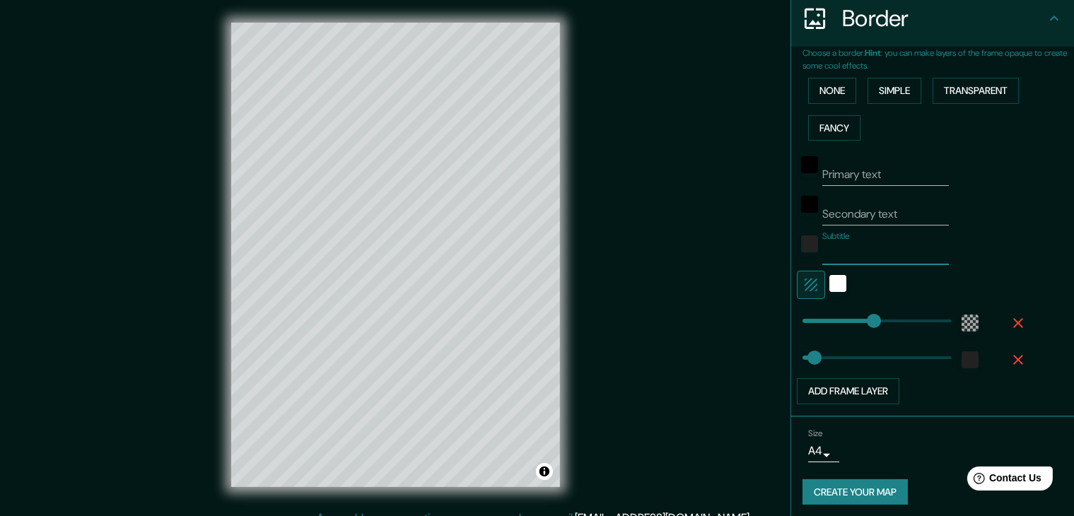
scroll to position [286, 0]
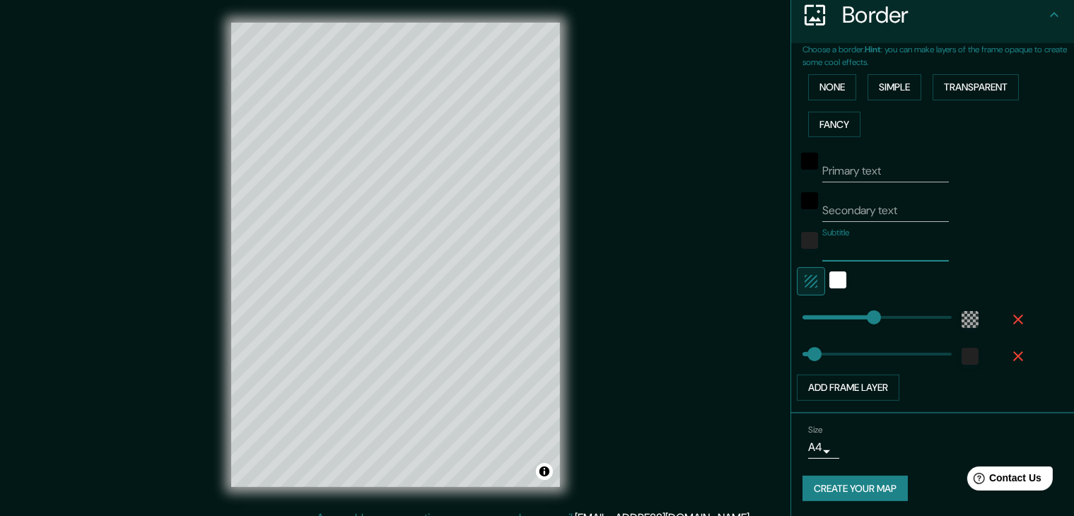
type input "223"
click at [840, 387] on button "Add frame layer" at bounding box center [848, 388] width 102 height 26
type input "223"
type input "37"
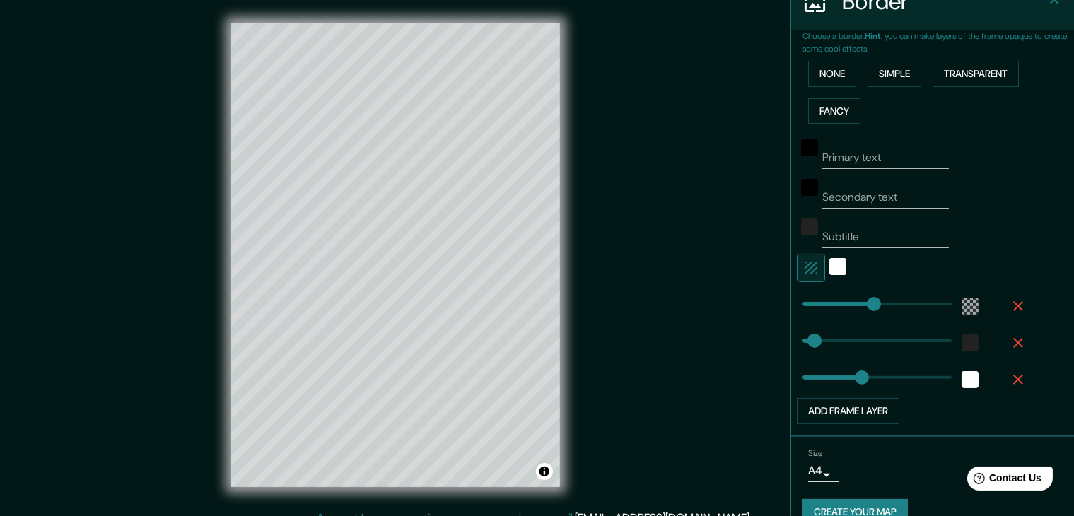
scroll to position [323, 0]
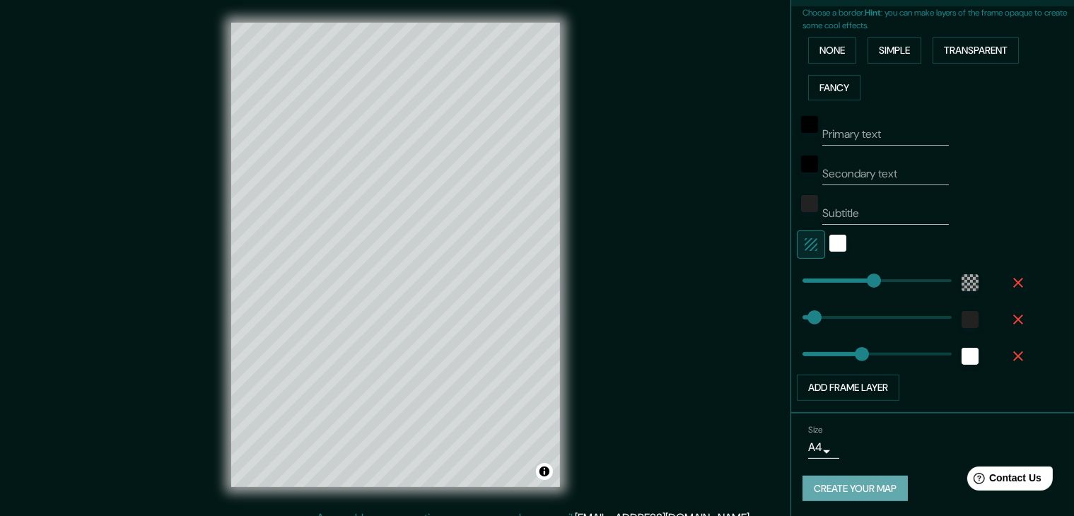
click at [842, 487] on button "Create your map" at bounding box center [854, 489] width 105 height 26
type input "83"
drag, startPoint x: 850, startPoint y: 349, endPoint x: 817, endPoint y: 348, distance: 33.2
type input "223"
type input "37"
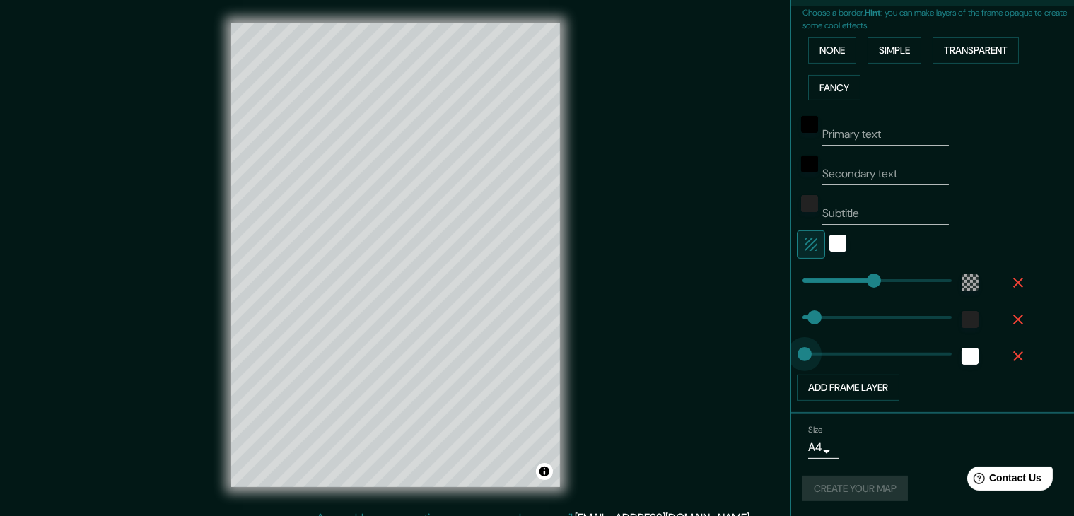
type input "0"
drag, startPoint x: 811, startPoint y: 351, endPoint x: 786, endPoint y: 351, distance: 24.7
type input "223"
type input "37"
type input "0"
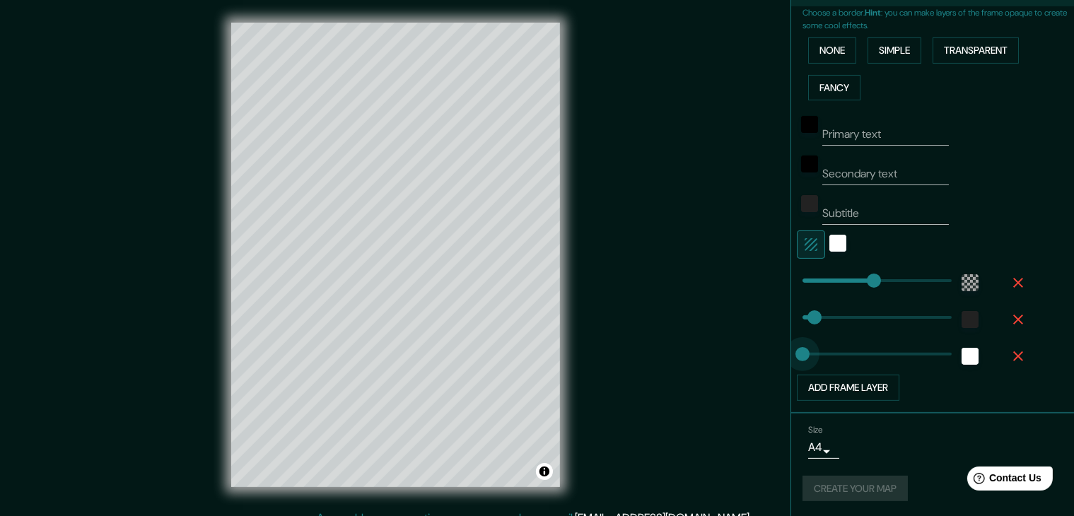
click at [795, 351] on span at bounding box center [802, 354] width 14 height 14
type input "223"
type input "37"
click at [1009, 354] on icon "button" at bounding box center [1017, 356] width 17 height 17
type input "223"
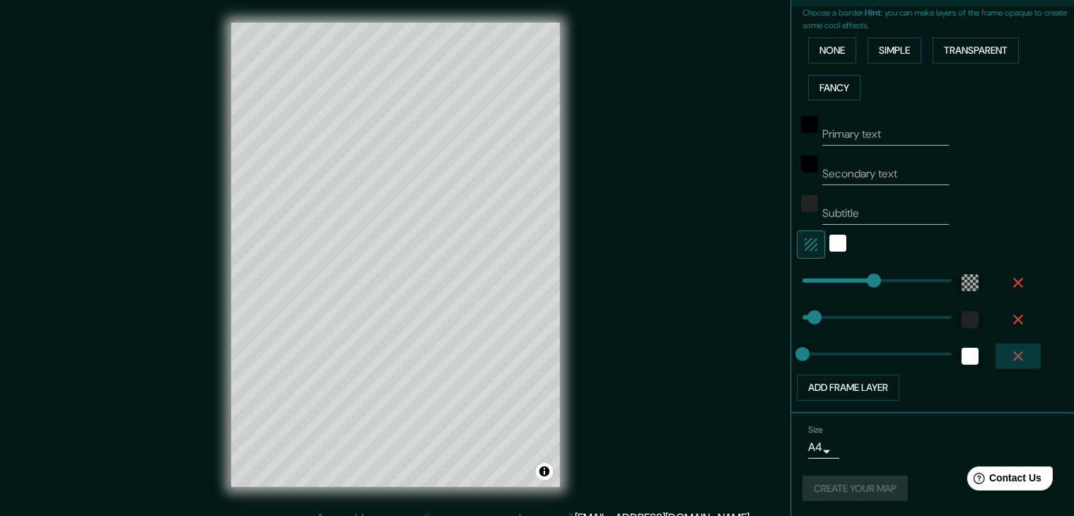
type input "37"
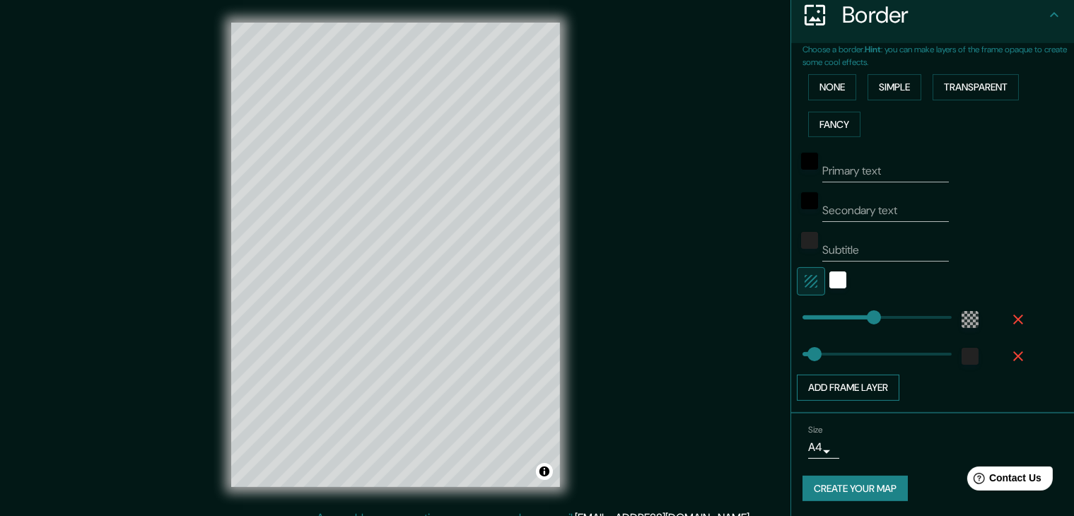
click at [818, 387] on button "Add frame layer" at bounding box center [848, 388] width 102 height 26
type input "223"
type input "37"
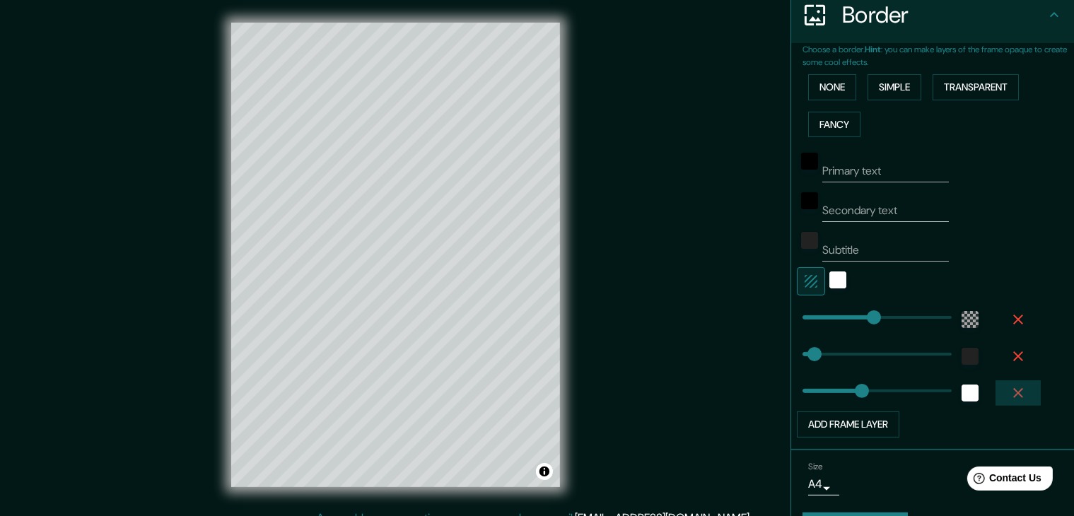
click at [1009, 388] on icon "button" at bounding box center [1017, 392] width 17 height 17
type input "223"
type input "37"
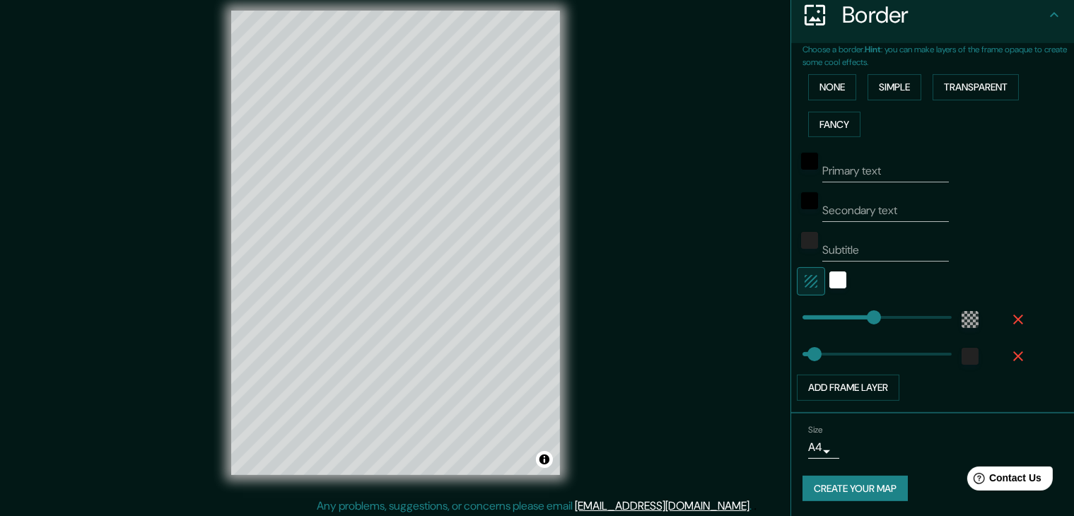
scroll to position [16, 0]
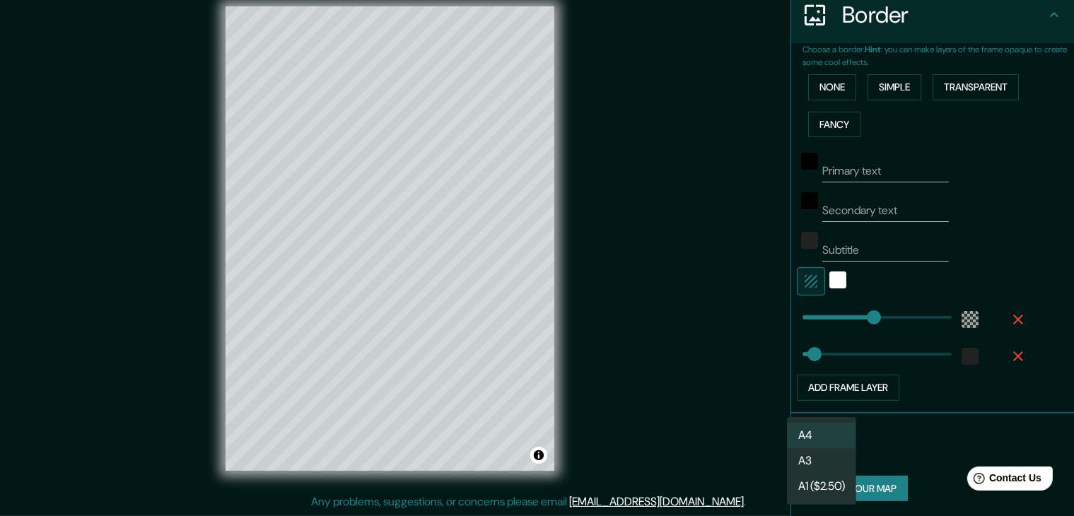
click at [820, 440] on body "Mappin Location Ds Mijares, 39314 Santillana del Mar, Cantabria, España Pins St…" at bounding box center [537, 242] width 1074 height 516
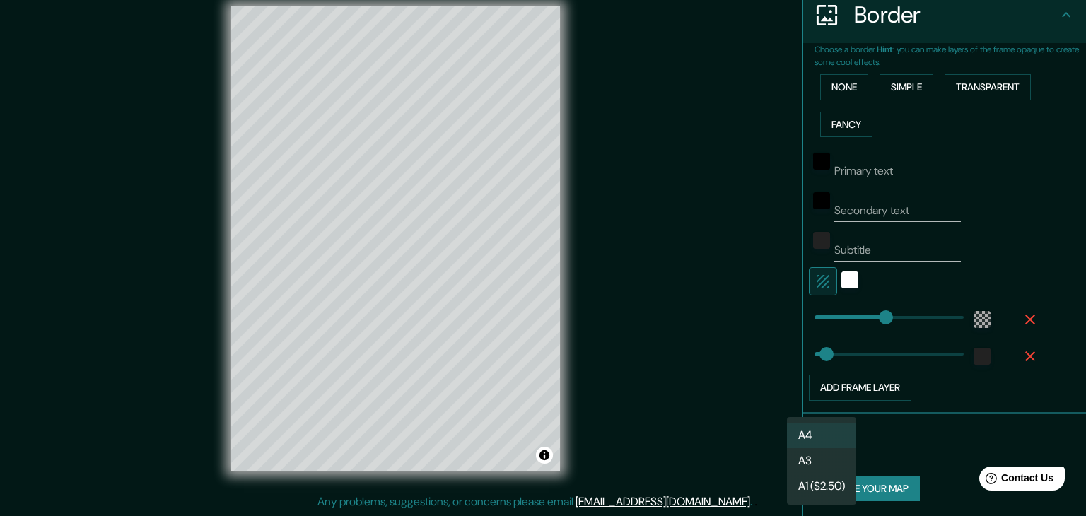
click at [820, 440] on li "A4" at bounding box center [821, 435] width 69 height 25
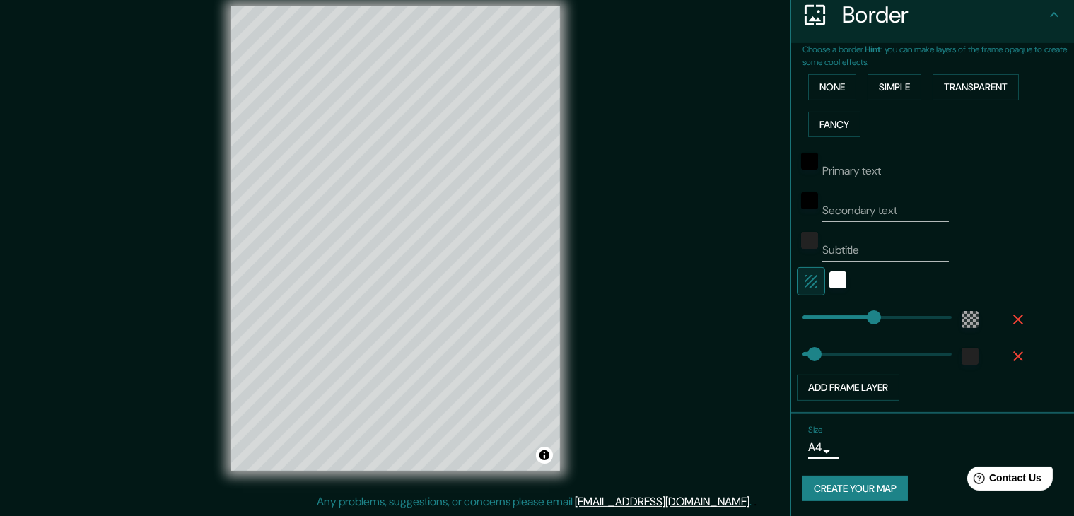
click at [834, 487] on button "Create your map" at bounding box center [854, 489] width 105 height 26
click at [842, 480] on button "Create your map" at bounding box center [854, 489] width 105 height 26
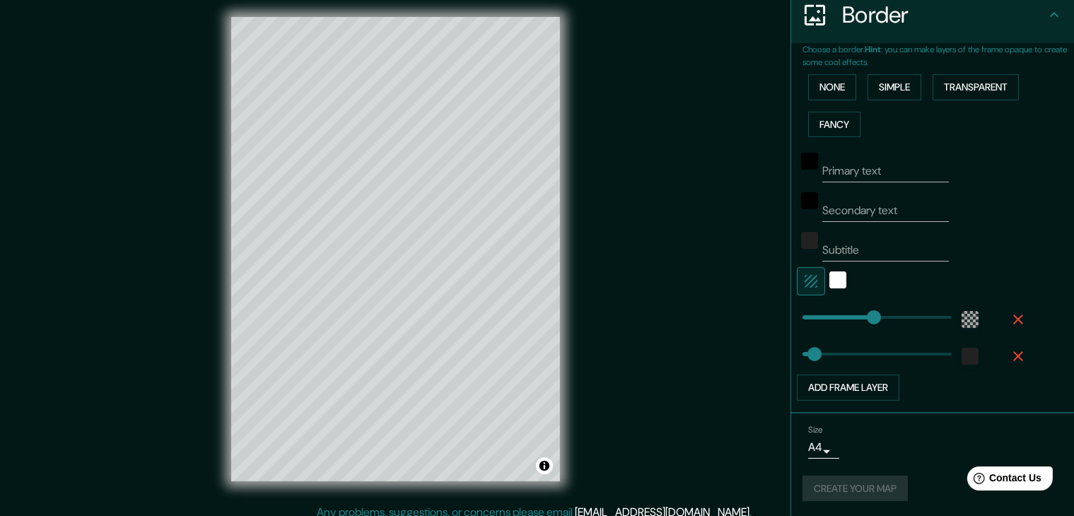
scroll to position [0, 0]
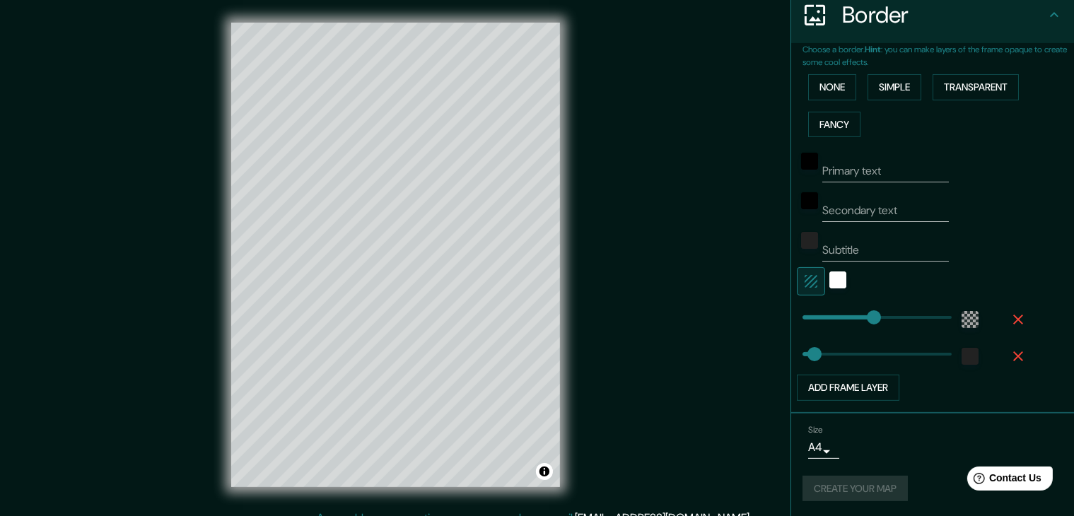
click at [859, 170] on input "Primary text" at bounding box center [885, 171] width 127 height 23
type input "M"
type input "223"
type input "37"
type input "Ma"
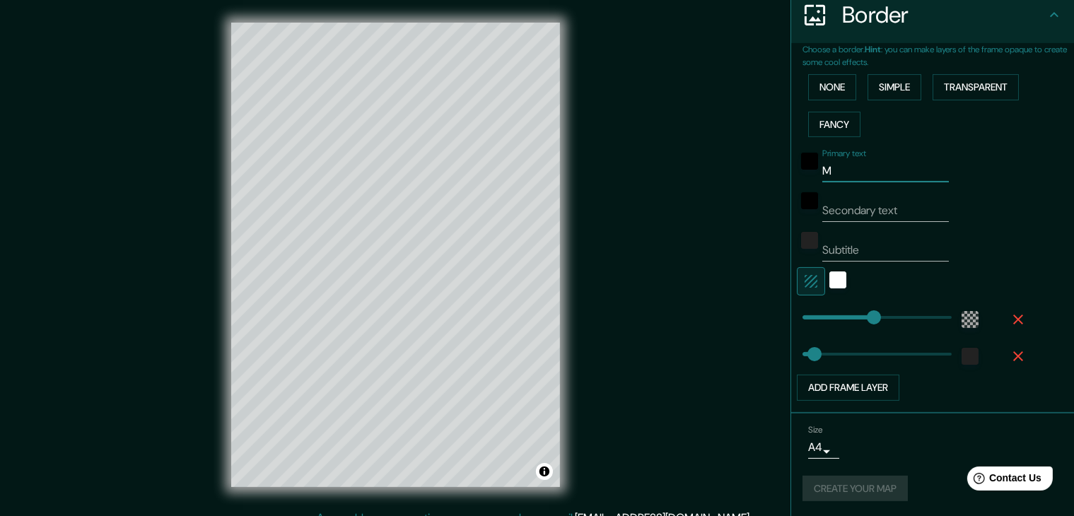
type input "223"
type input "37"
type input "Mar"
type input "223"
type input "37"
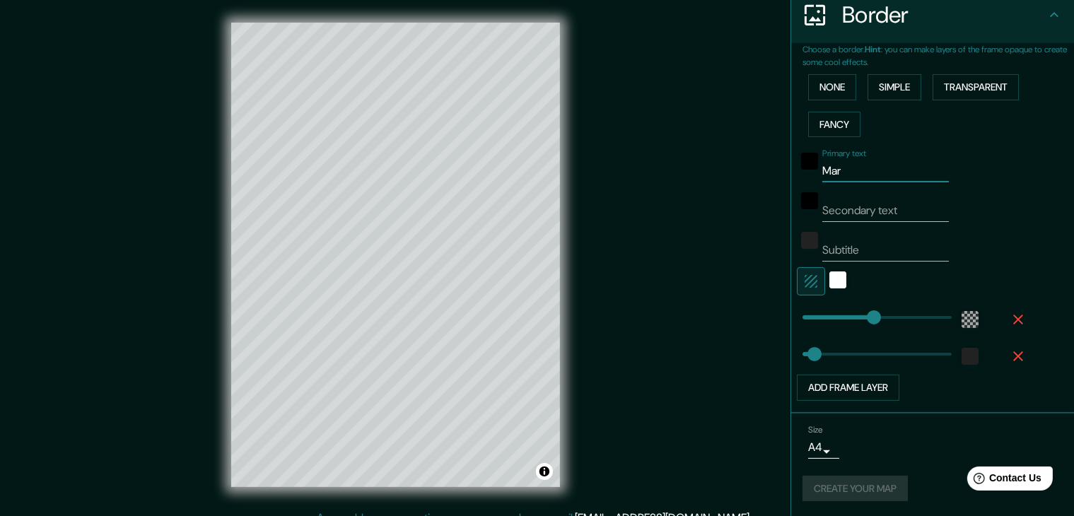
type input "Marí"
type input "223"
type input "37"
type input "María"
type input "223"
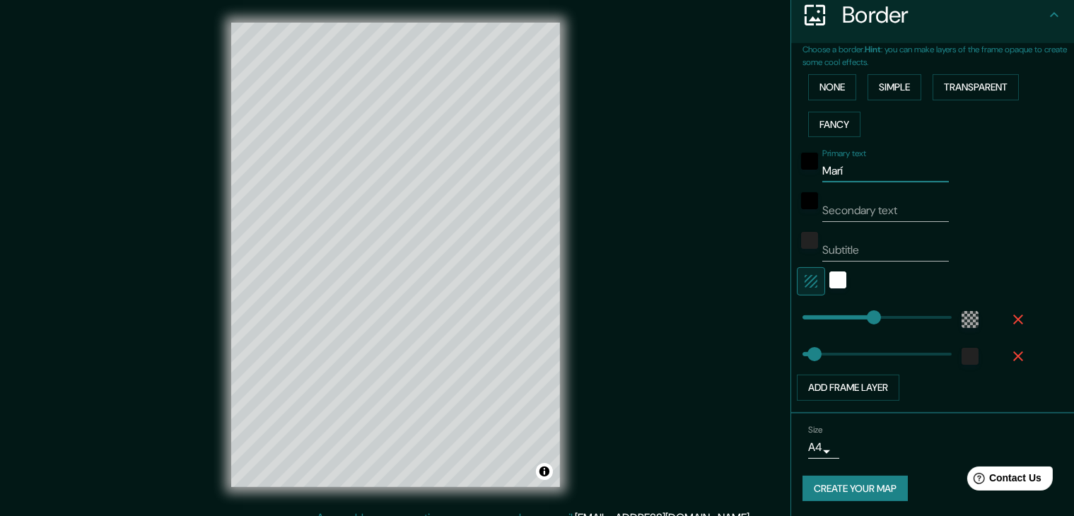
type input "37"
type input "María"
type input "223"
type input "37"
type input "María y"
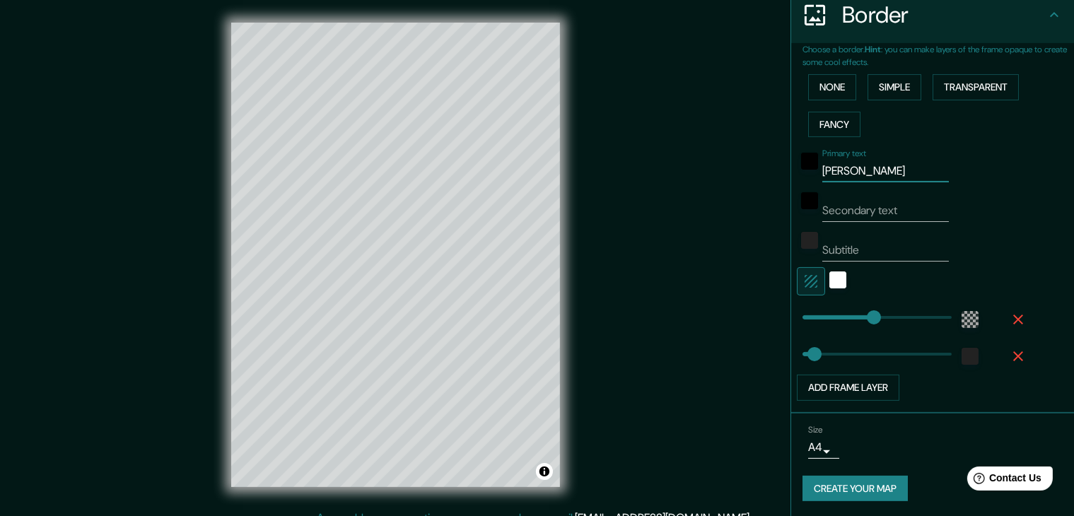
type input "223"
type input "37"
type input "María y"
type input "223"
type input "37"
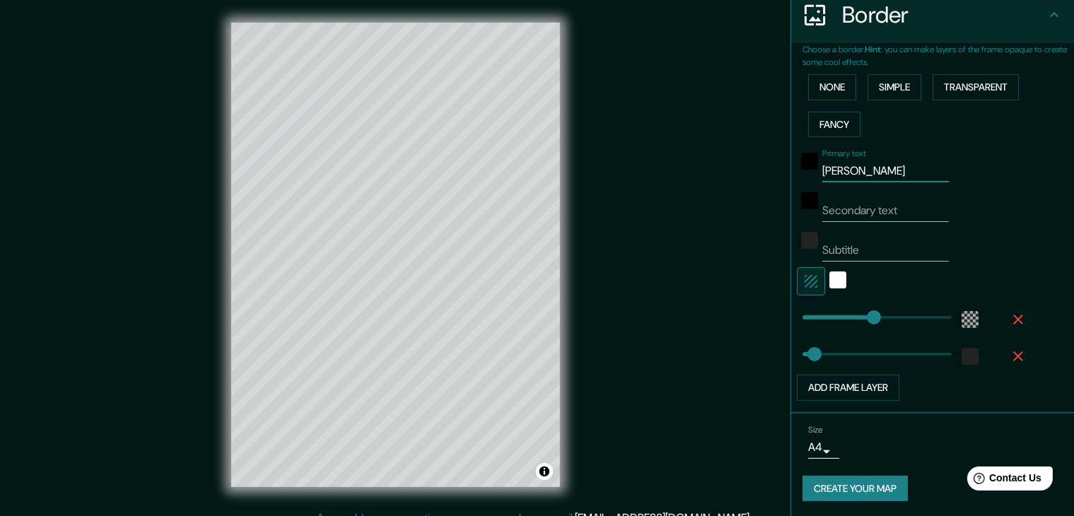
type input "María y D"
type input "223"
type input "37"
type input "María y Da"
type input "223"
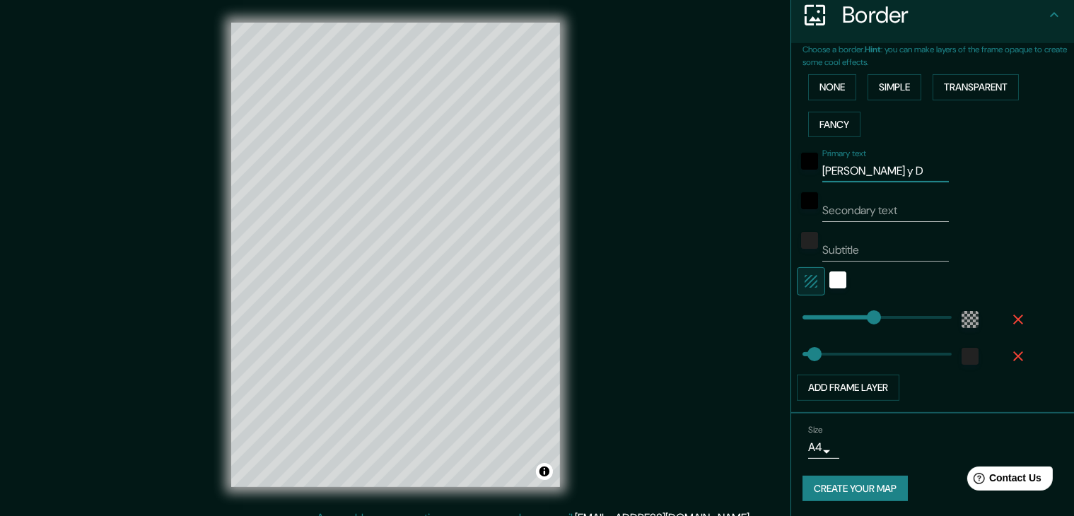
type input "37"
type input "María y Dan"
type input "223"
type input "37"
type input "María y Dani"
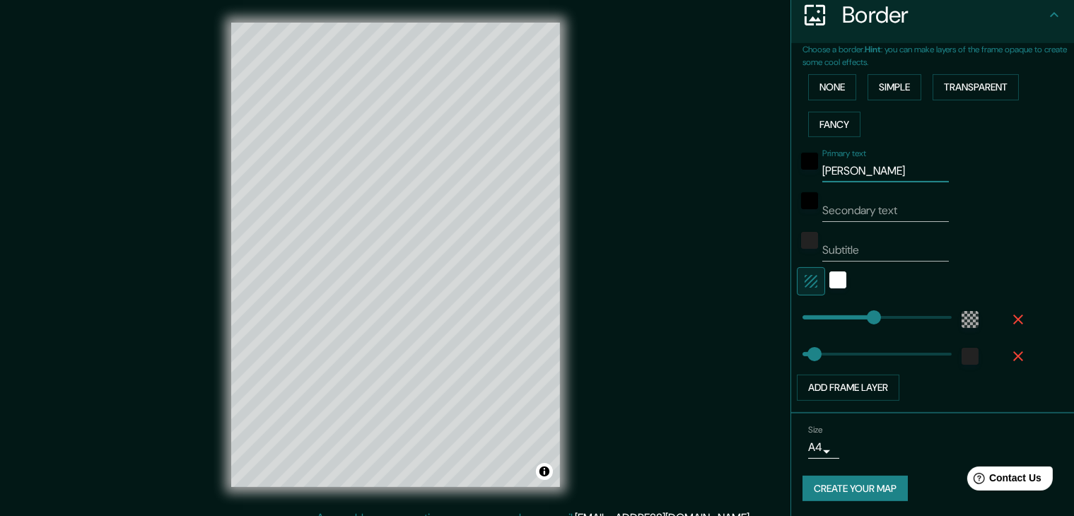
type input "223"
click at [857, 173] on input "María y Dani" at bounding box center [885, 171] width 127 height 23
click at [857, 172] on input "María y Dani" at bounding box center [885, 171] width 127 height 23
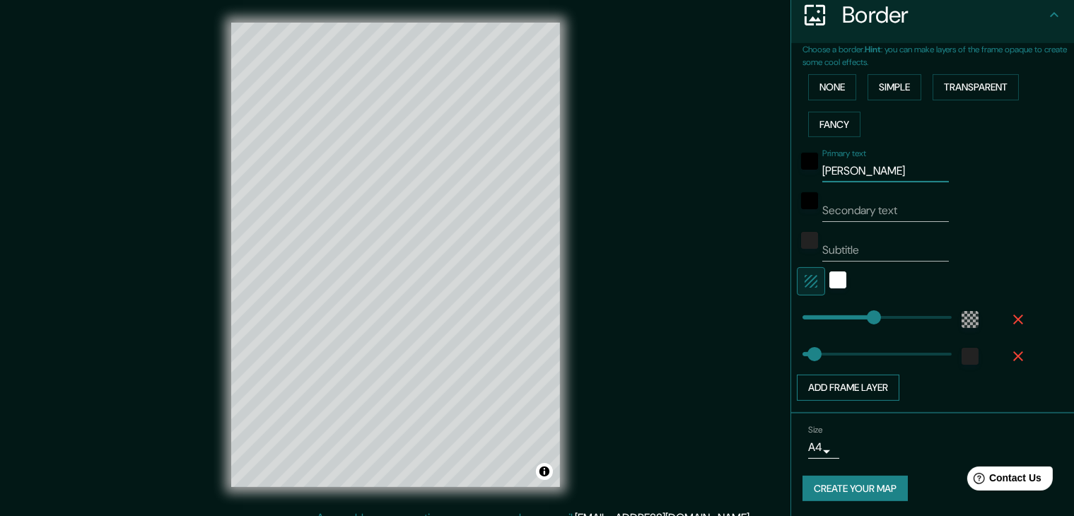
type input "37"
type input "María y Dani"
type input "37"
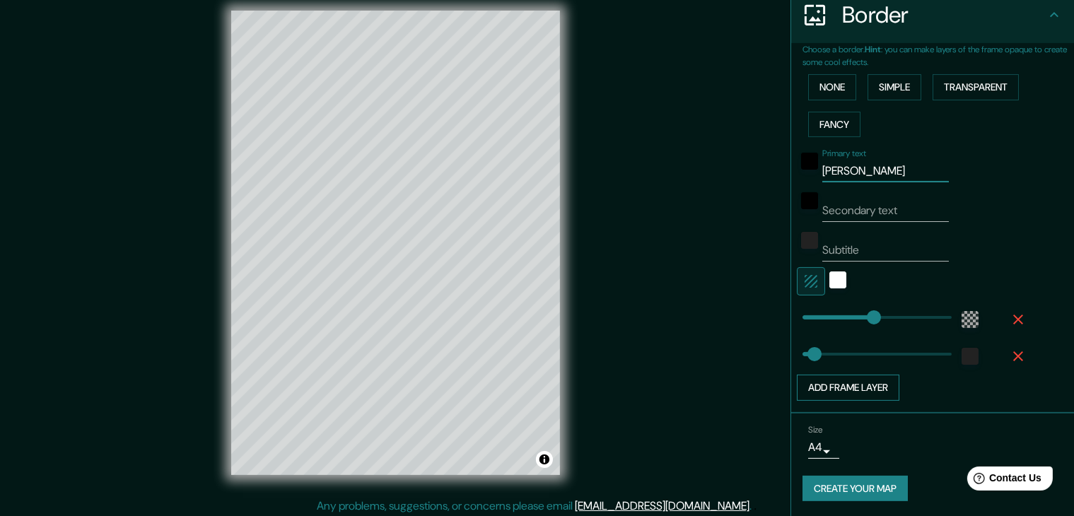
scroll to position [16, 0]
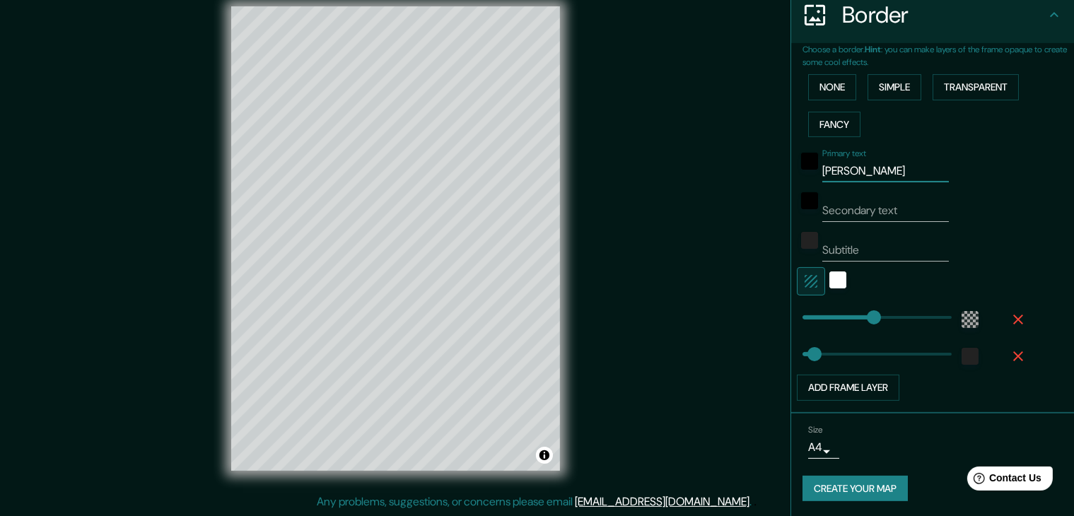
click at [842, 488] on button "Create your map" at bounding box center [854, 489] width 105 height 26
click at [852, 488] on button "Create your map" at bounding box center [854, 489] width 105 height 26
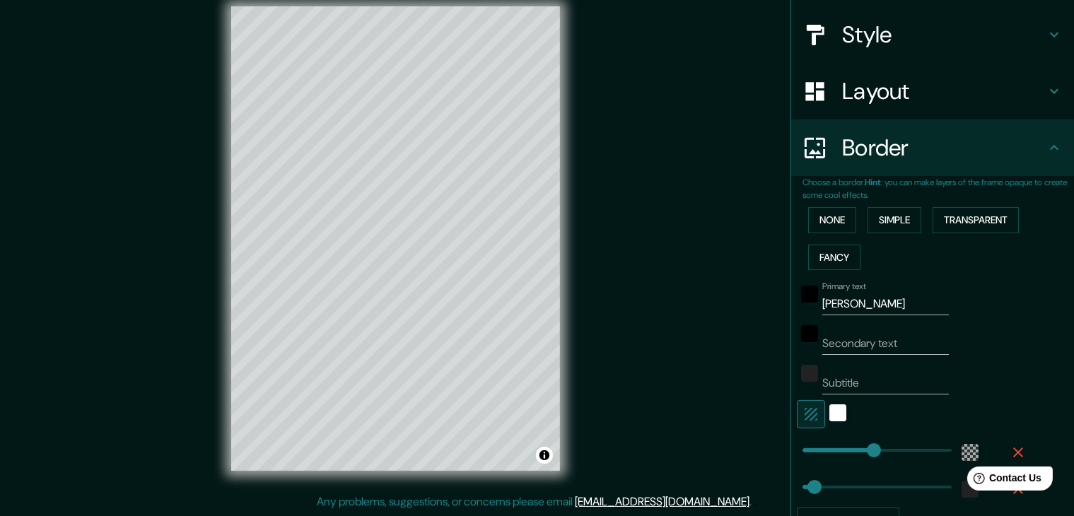
scroll to position [145, 0]
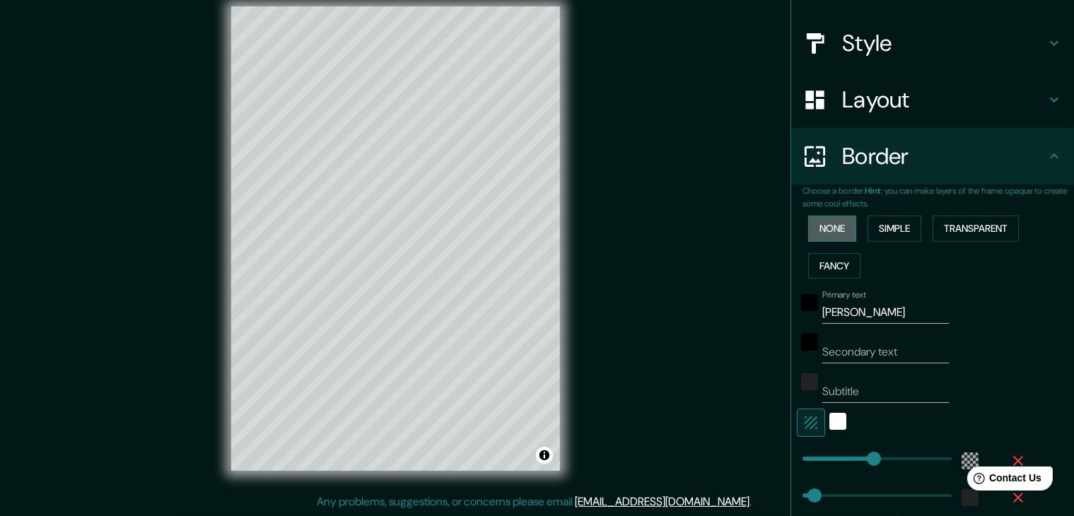
click at [817, 226] on button "None" at bounding box center [832, 229] width 48 height 26
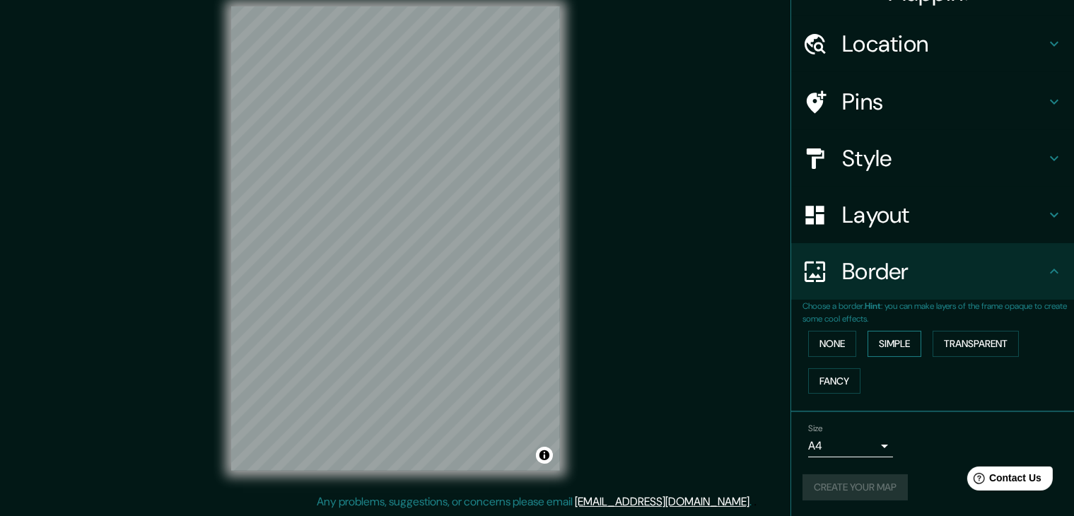
click at [883, 337] on button "Simple" at bounding box center [894, 344] width 54 height 26
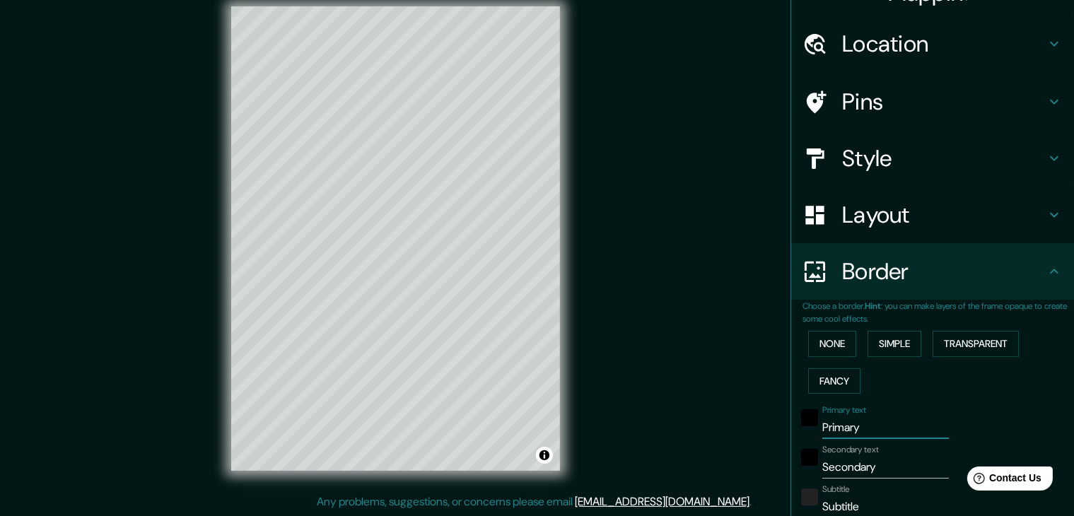
drag, startPoint x: 856, startPoint y: 430, endPoint x: 812, endPoint y: 430, distance: 43.8
click at [822, 430] on input "Primary" at bounding box center [885, 427] width 127 height 23
type input "37"
drag, startPoint x: 876, startPoint y: 465, endPoint x: 780, endPoint y: 466, distance: 96.1
click at [791, 466] on div "Choose a border. Hint : you can make layers of the frame opaque to create some …" at bounding box center [932, 485] width 283 height 370
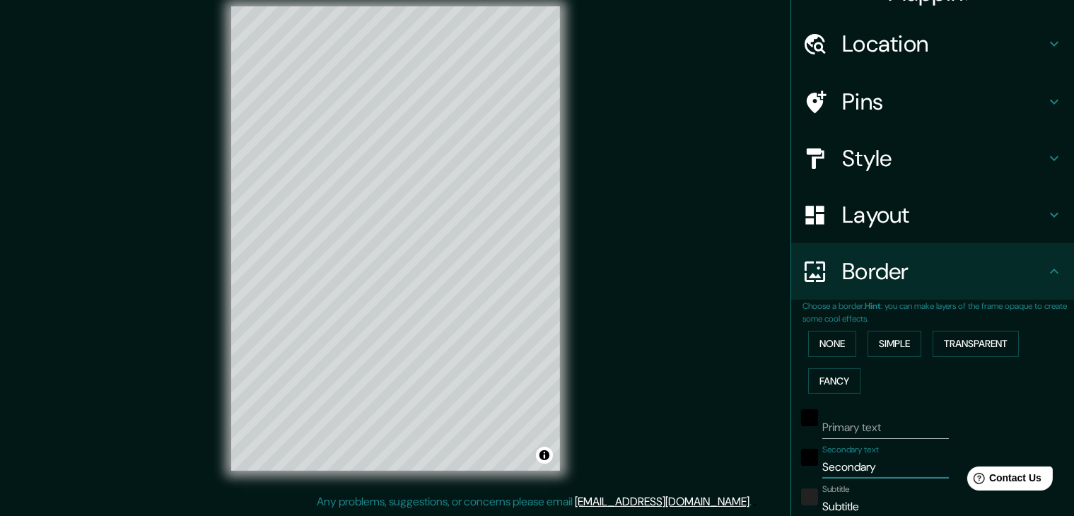
type input "37"
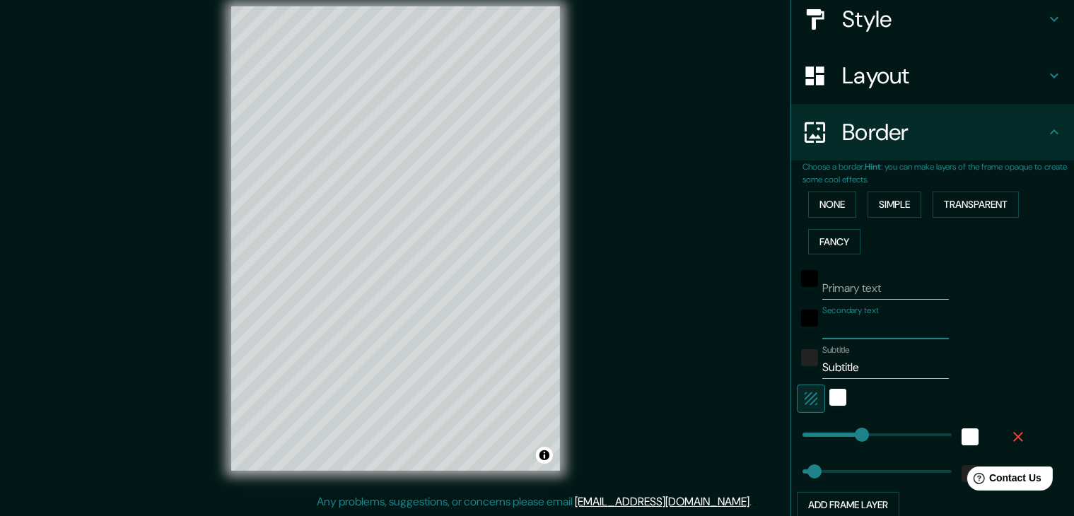
scroll to position [171, 0]
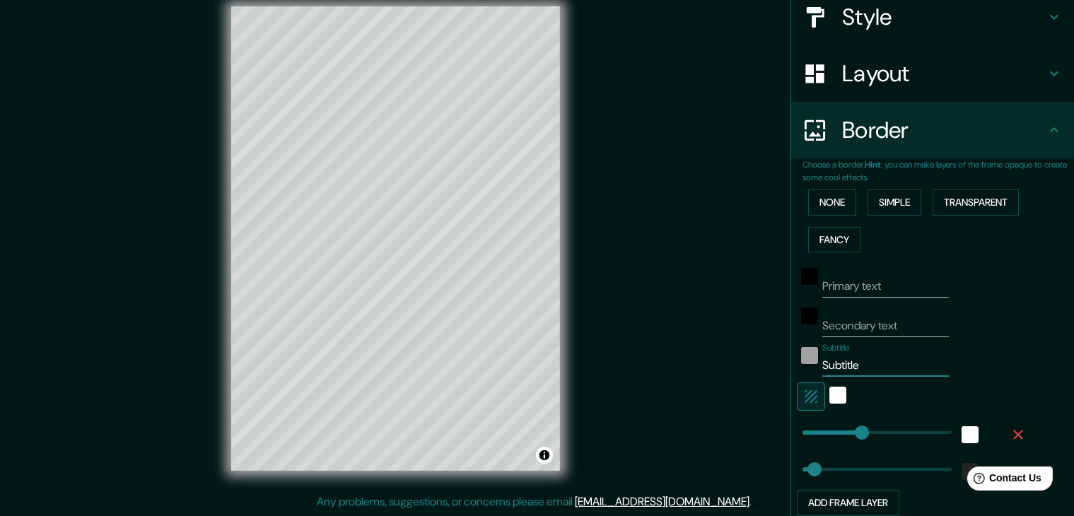
drag, startPoint x: 840, startPoint y: 360, endPoint x: 797, endPoint y: 360, distance: 43.1
click at [797, 360] on div "Subtitle Subtitle" at bounding box center [913, 360] width 232 height 34
type input "37"
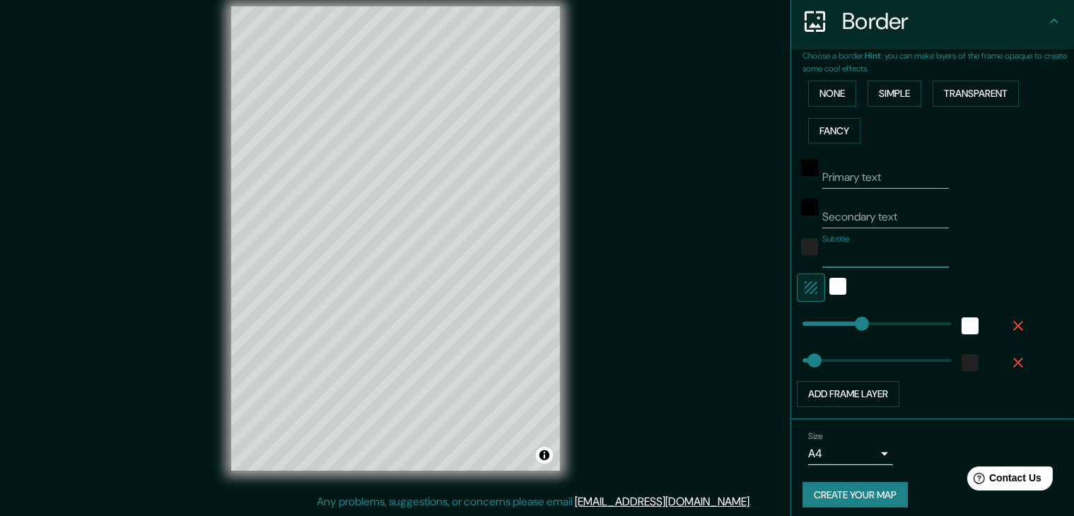
scroll to position [286, 0]
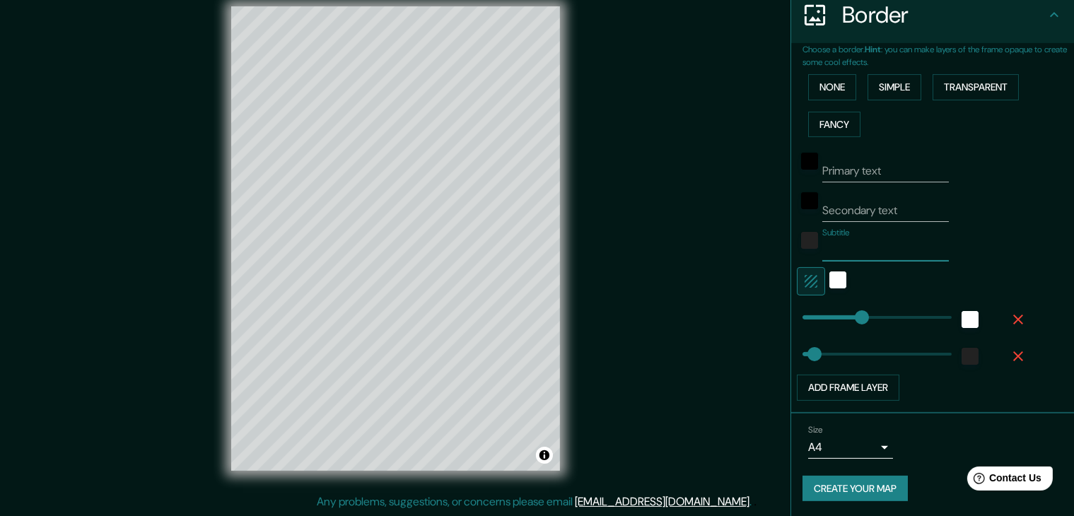
click at [848, 486] on button "Create your map" at bounding box center [854, 489] width 105 height 26
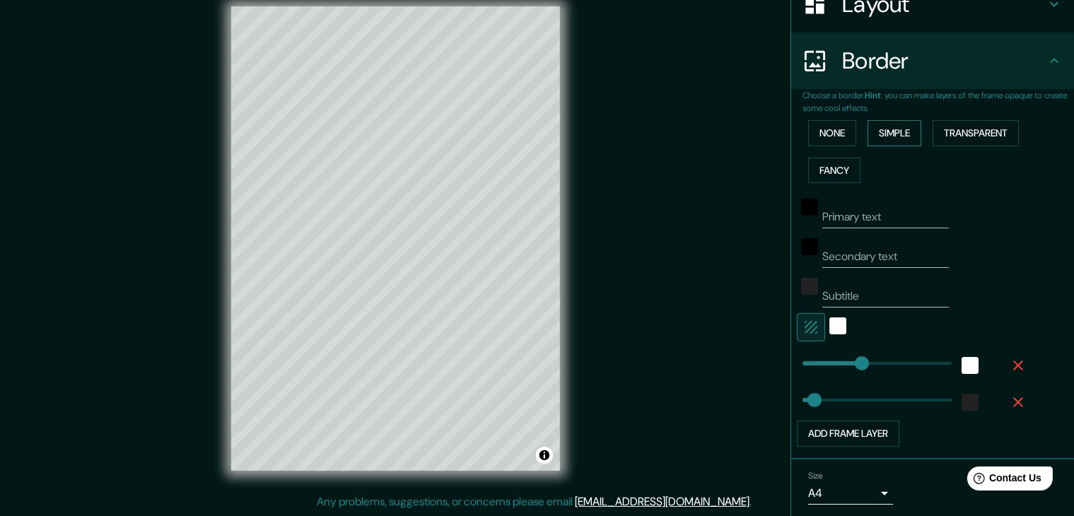
scroll to position [216, 0]
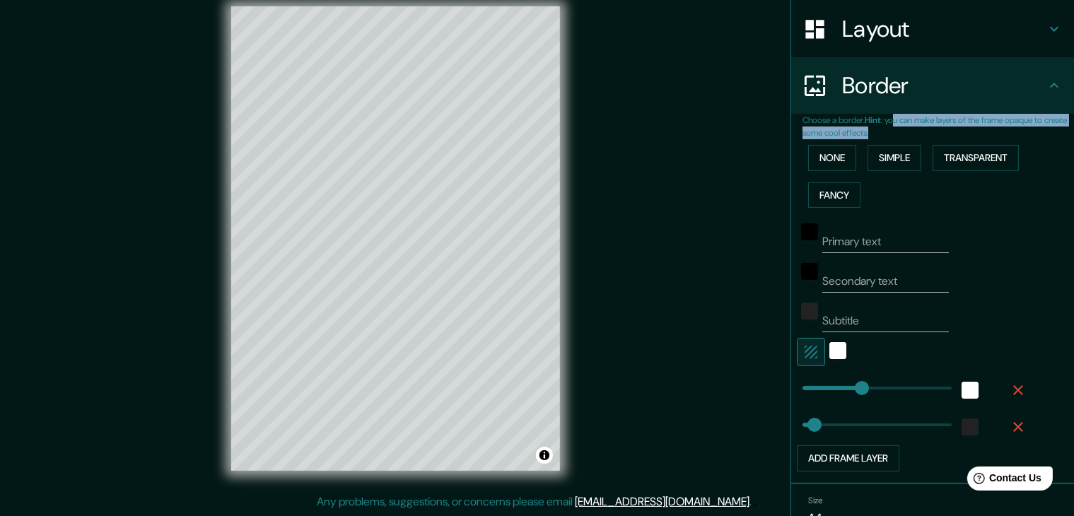
drag, startPoint x: 891, startPoint y: 122, endPoint x: 967, endPoint y: 131, distance: 76.1
click at [967, 131] on p "Choose a border. Hint : you can make layers of the frame opaque to create some …" at bounding box center [937, 126] width 271 height 25
click at [967, 133] on p "Choose a border. Hint : you can make layers of the frame opaque to create some …" at bounding box center [937, 126] width 271 height 25
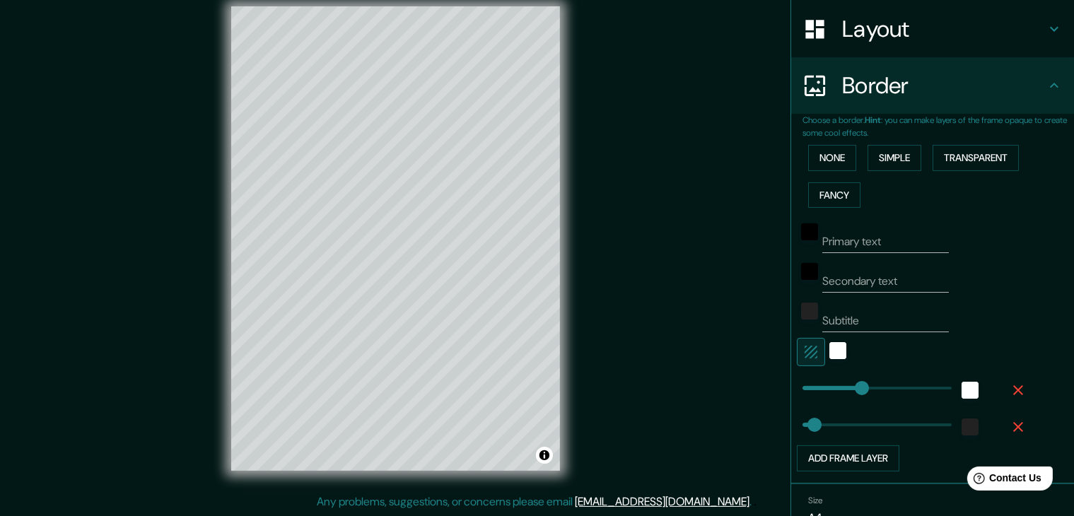
scroll to position [286, 0]
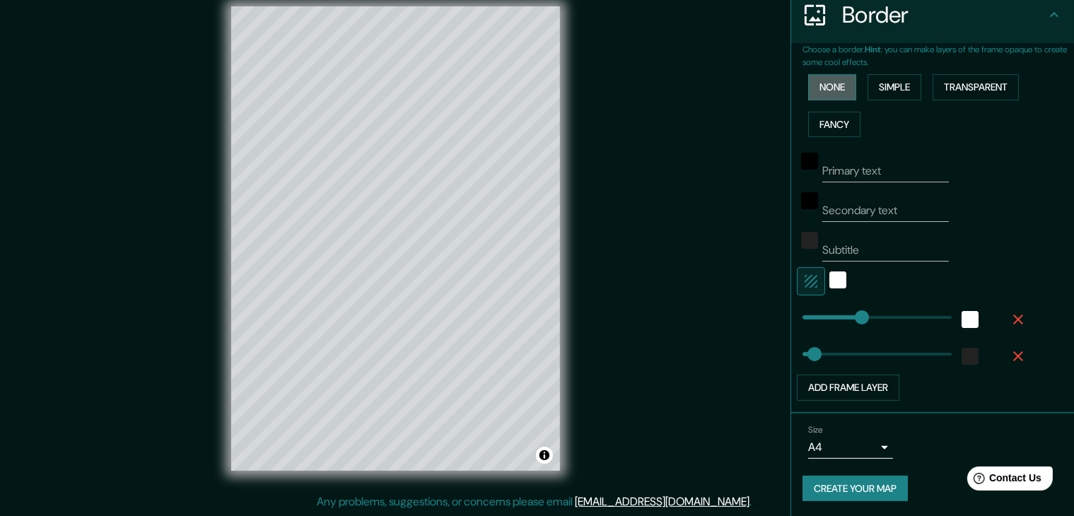
click at [842, 81] on button "None" at bounding box center [832, 87] width 48 height 26
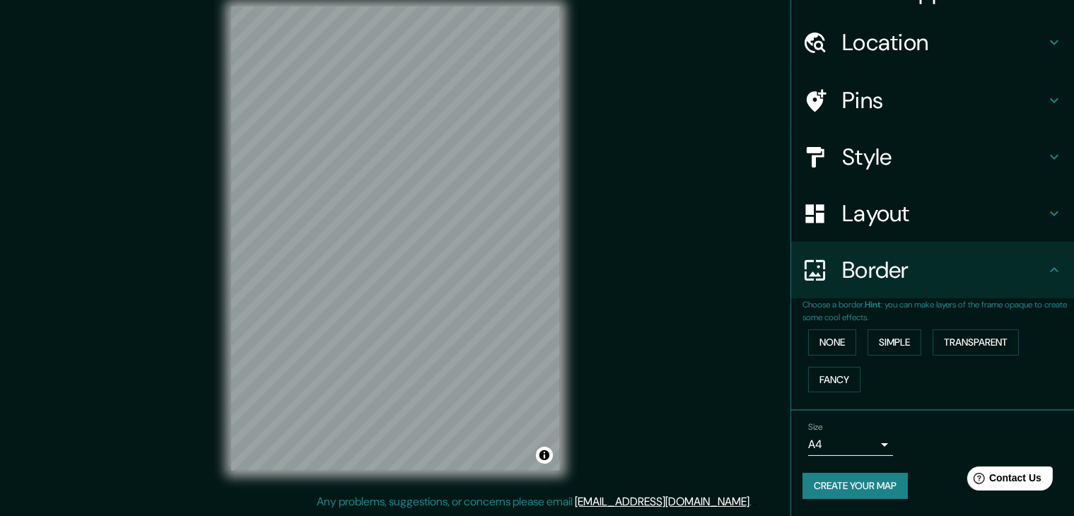
scroll to position [30, 0]
click at [856, 490] on button "Create your map" at bounding box center [854, 487] width 105 height 26
